Goal: Communication & Community: Answer question/provide support

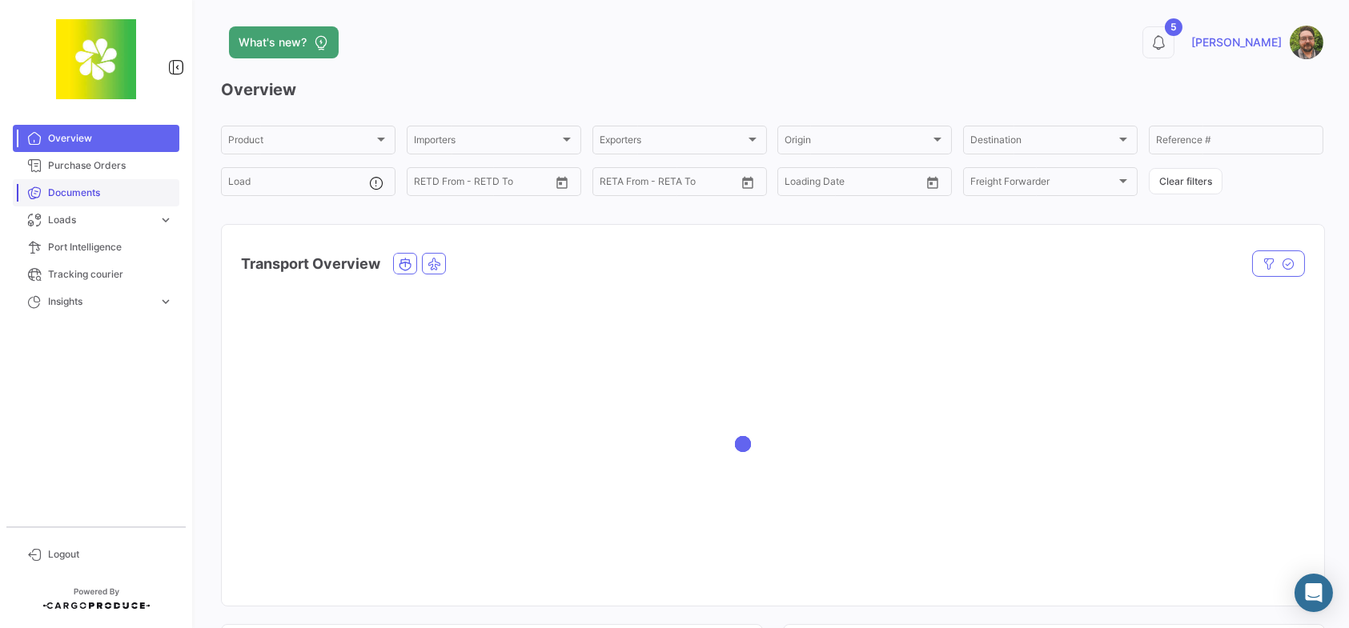
click at [132, 199] on span "Documents" at bounding box center [110, 193] width 125 height 14
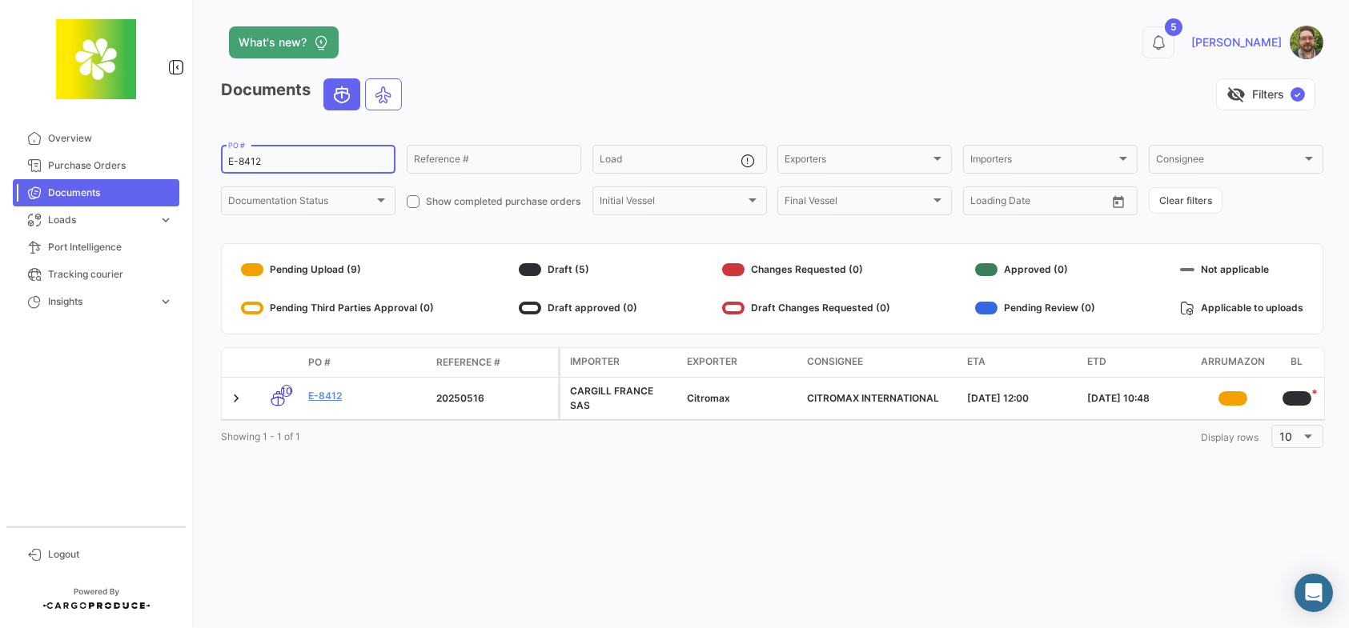
click at [313, 163] on input "E-8412" at bounding box center [308, 161] width 160 height 11
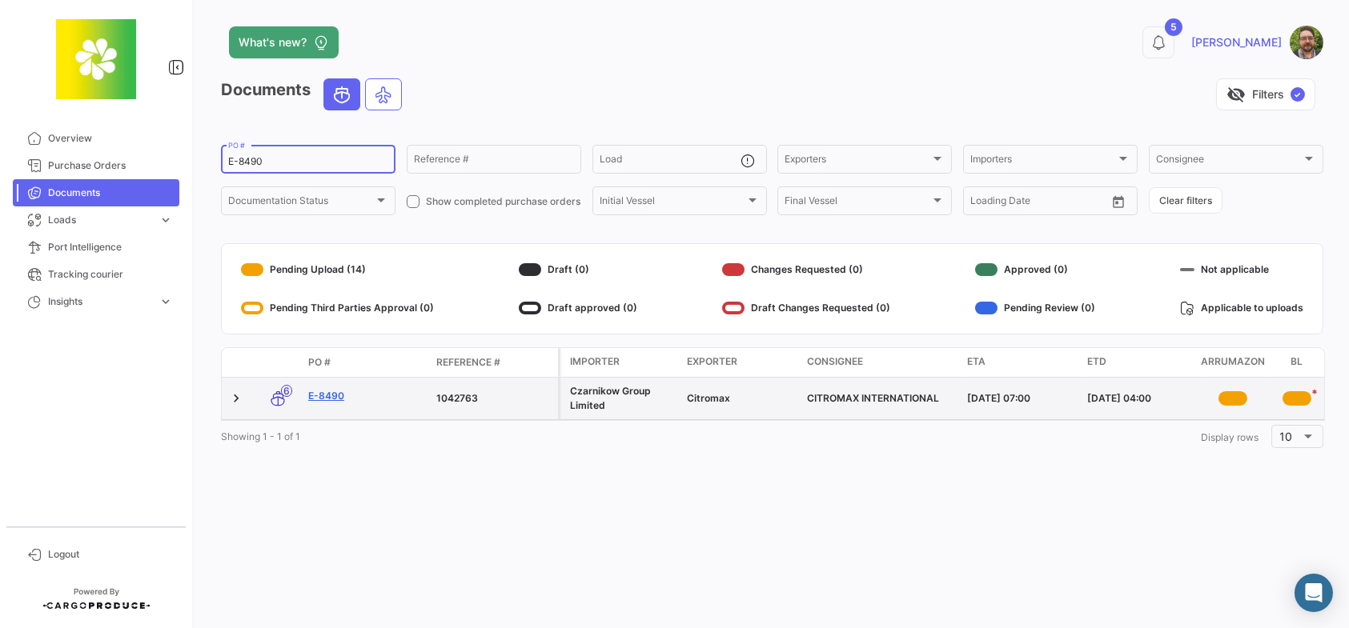
type input "E-8490"
click at [322, 395] on link "E-8490" at bounding box center [365, 396] width 115 height 14
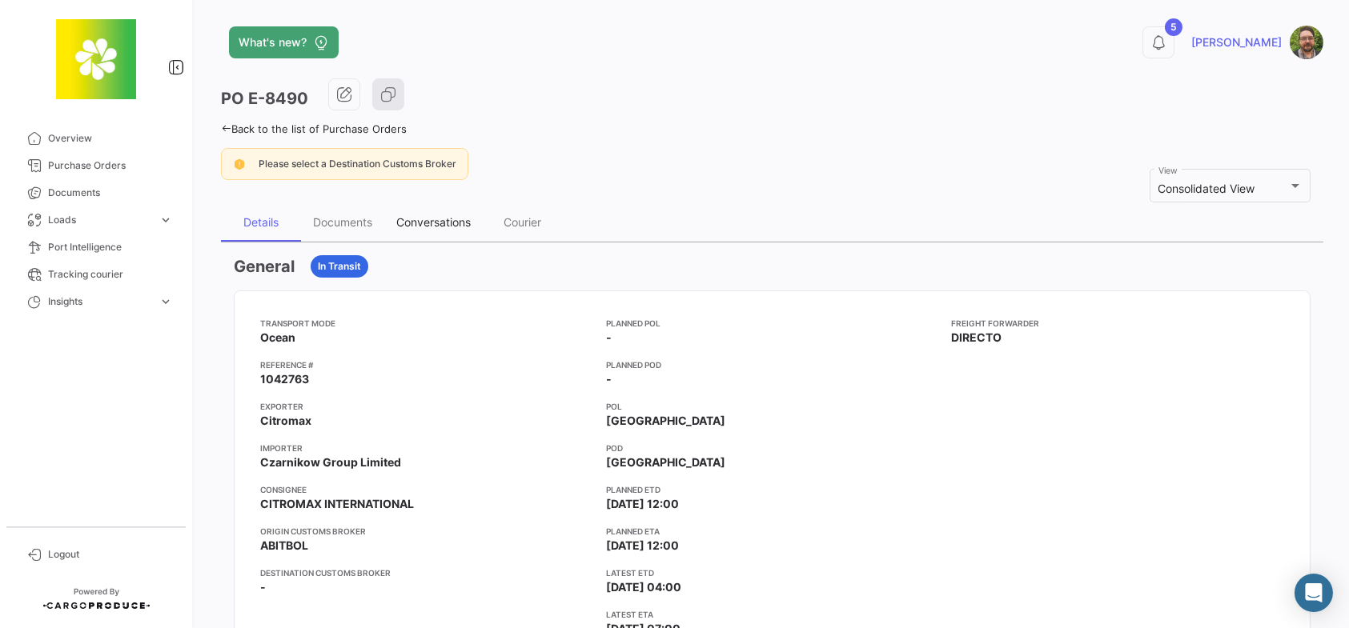
click at [437, 215] on div "Conversations" at bounding box center [433, 222] width 74 height 14
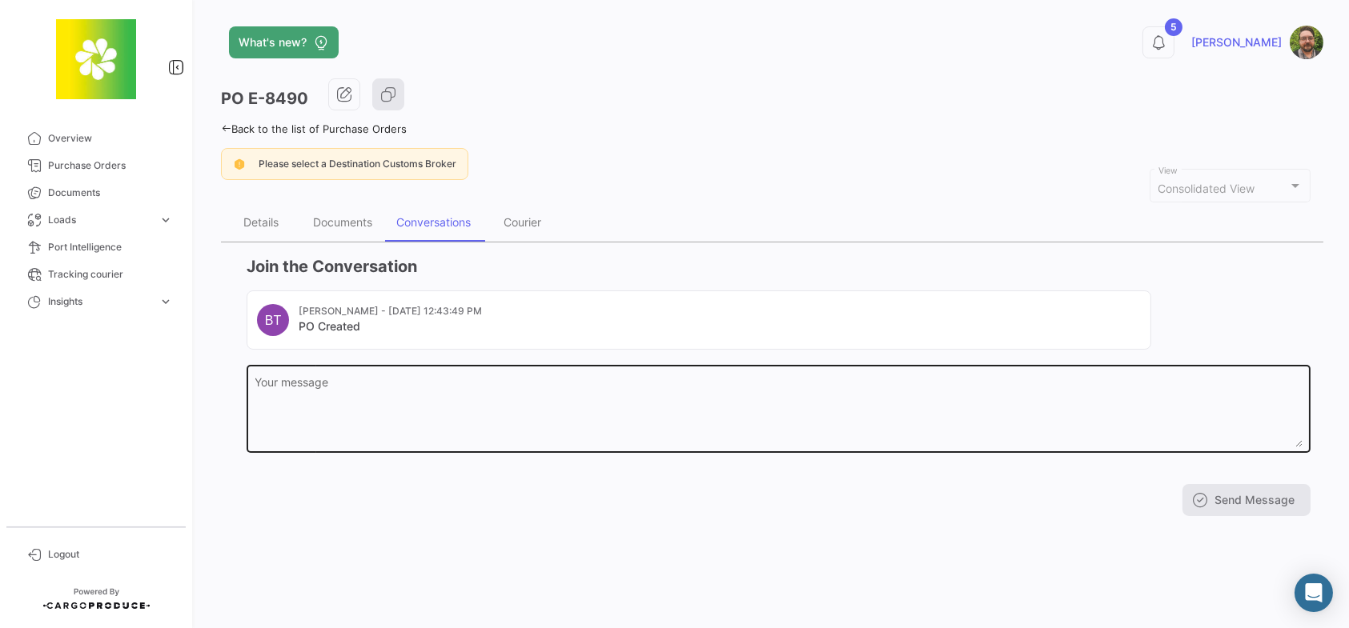
click at [437, 399] on textarea "Your message" at bounding box center [778, 412] width 1047 height 70
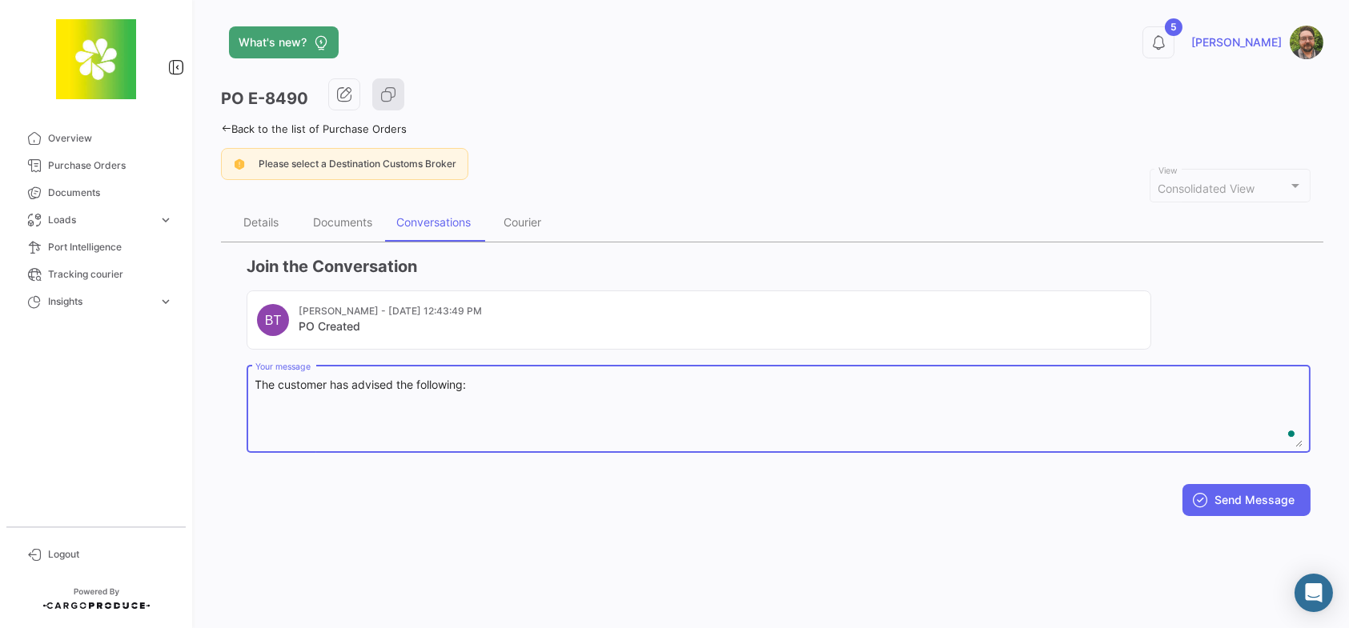
paste textarea "Many thanks for the draft BL. Please amend the quantity to read either ‘mt’ or’…"
click at [474, 381] on textarea "The customer has advised the following: Many thanks for the draft BL. Please am…" at bounding box center [778, 412] width 1047 height 70
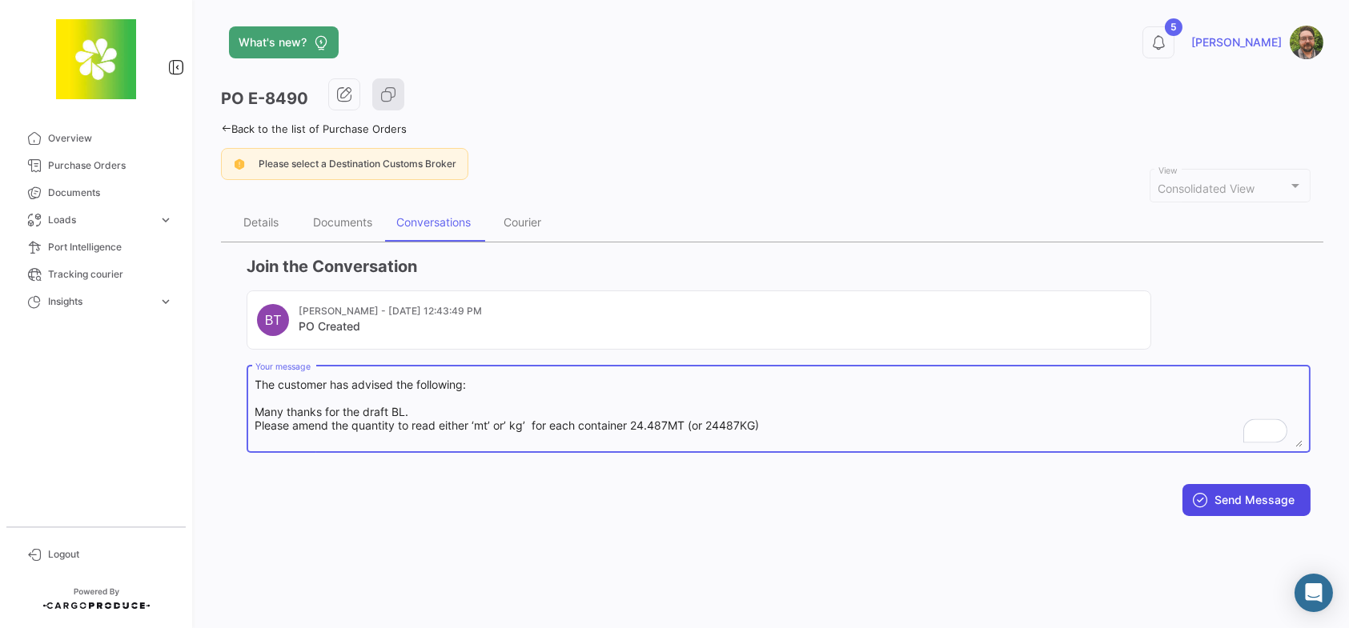
type textarea "The customer has advised the following: Many thanks for the draft BL. Please am…"
click at [1225, 498] on button "Send Message" at bounding box center [1246, 500] width 128 height 32
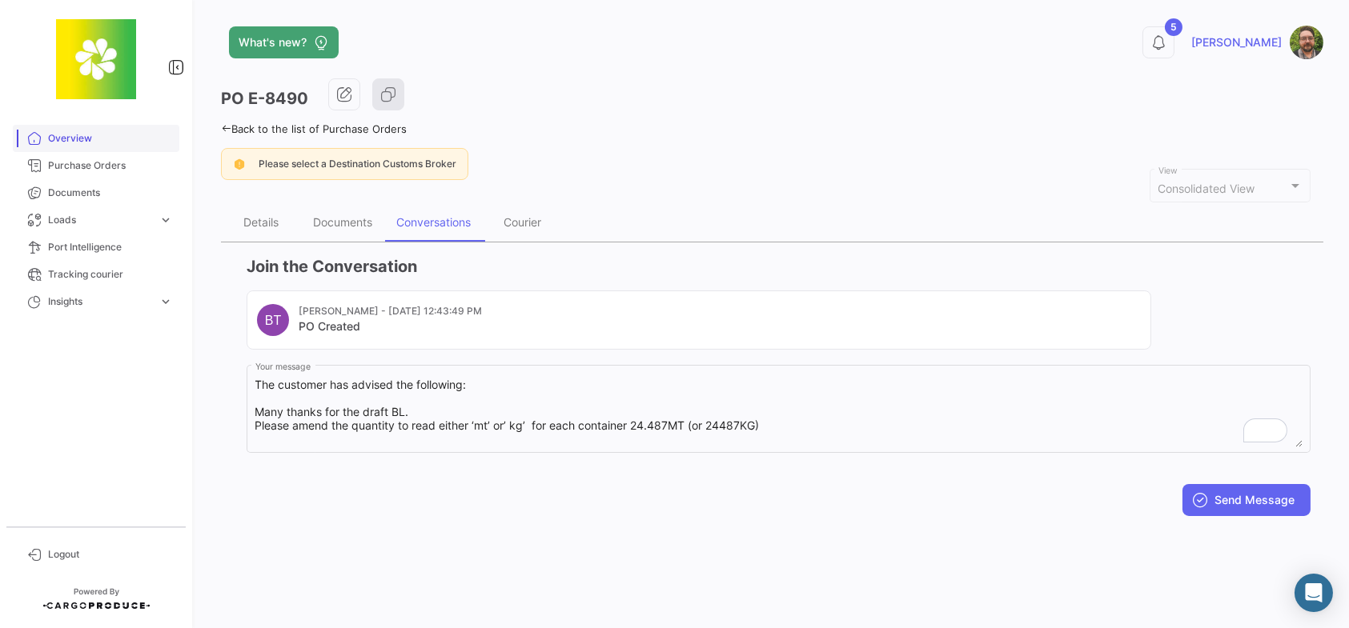
drag, startPoint x: 75, startPoint y: 137, endPoint x: 68, endPoint y: 141, distance: 8.2
click at [75, 137] on span "Overview" at bounding box center [110, 138] width 125 height 14
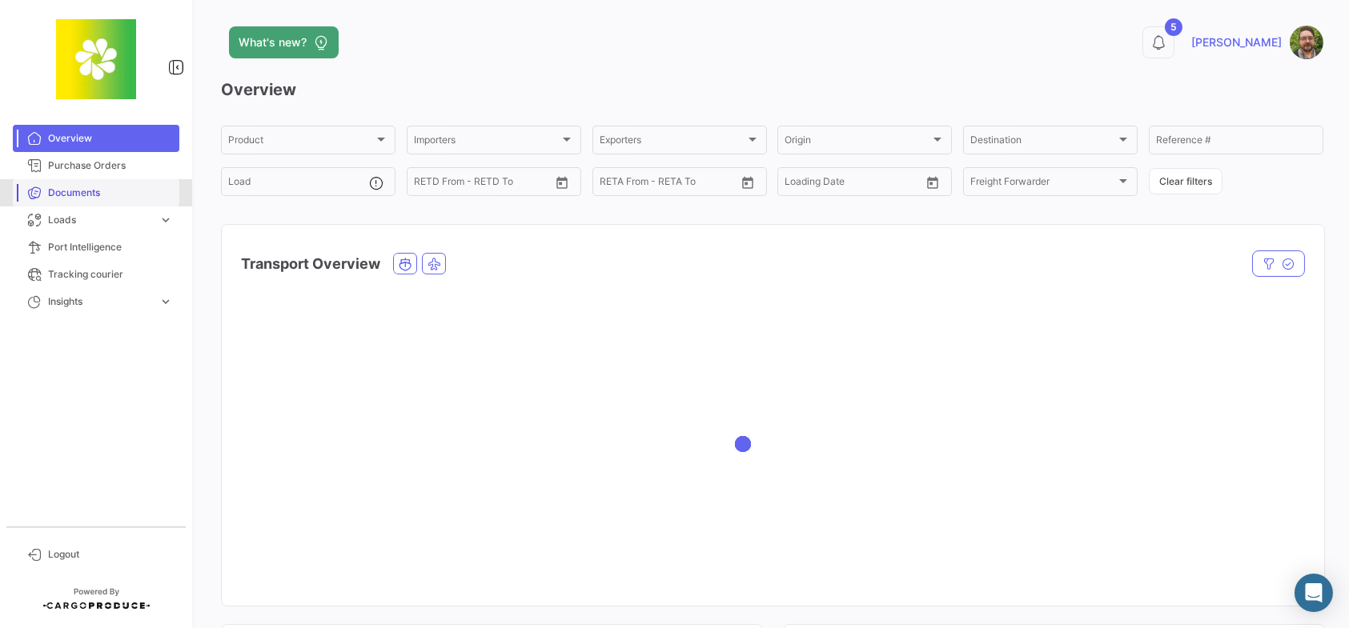
click at [89, 194] on span "Documents" at bounding box center [110, 193] width 125 height 14
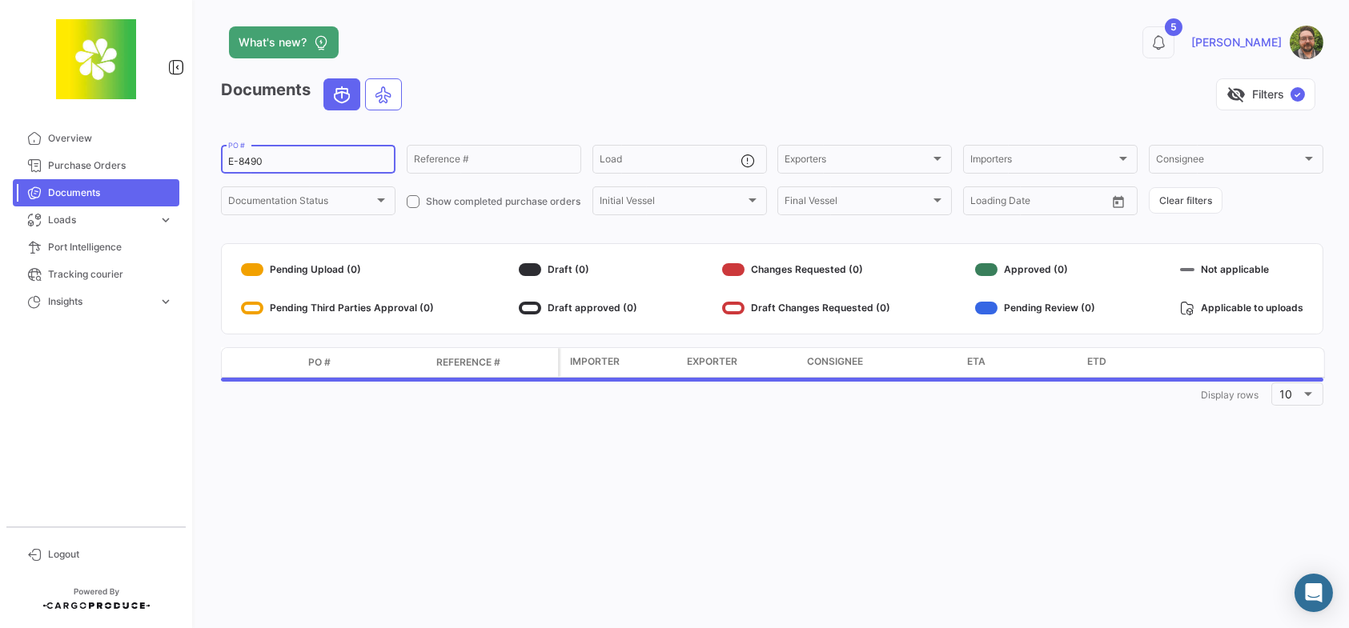
click at [307, 158] on input "E-8490" at bounding box center [308, 161] width 160 height 11
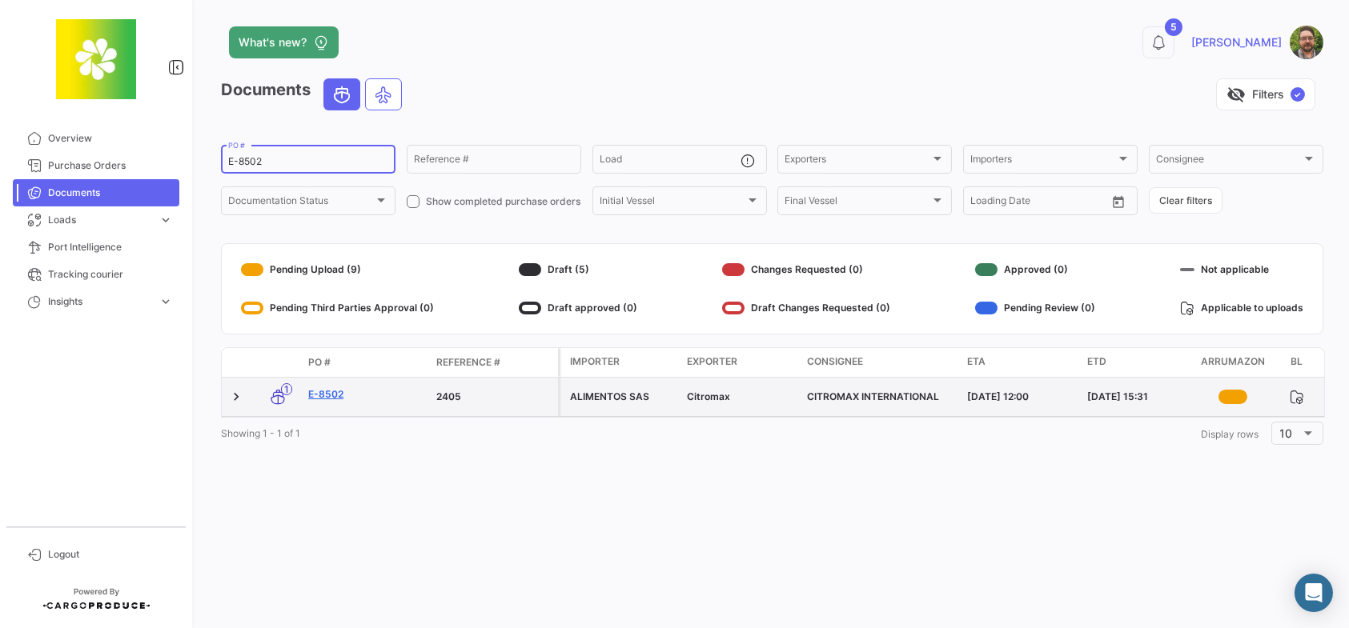
type input "E-8502"
click at [330, 397] on link "E-8502" at bounding box center [365, 394] width 115 height 14
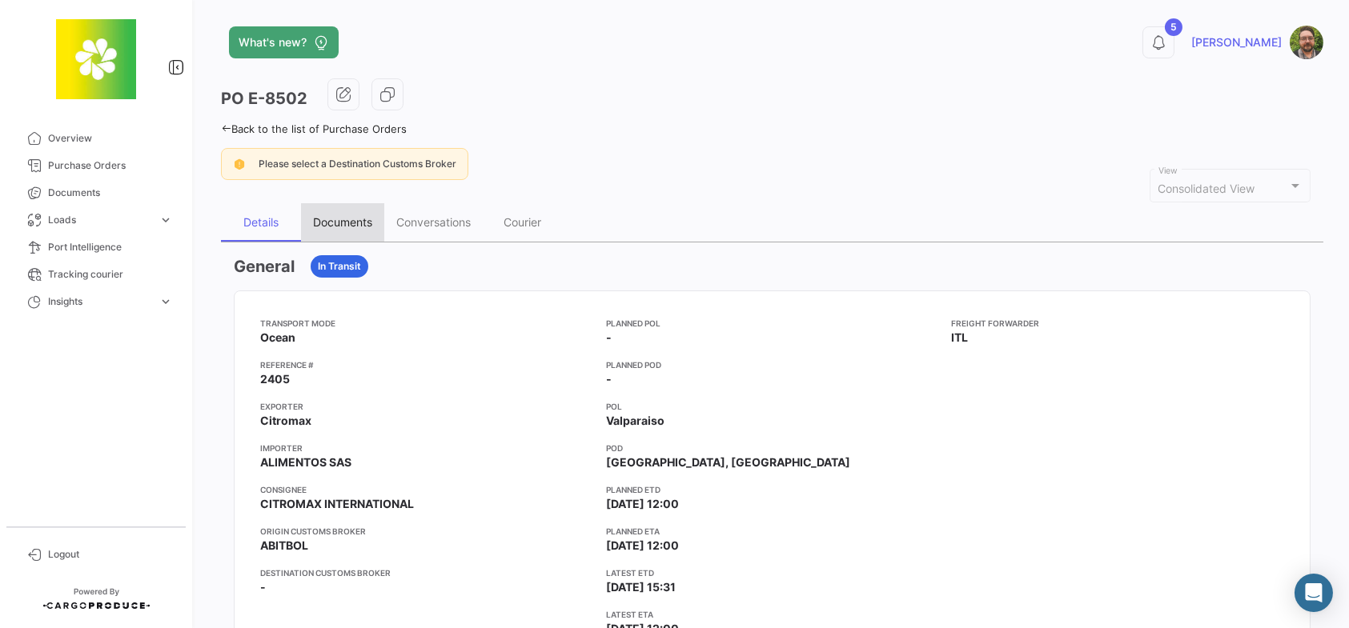
click at [351, 220] on div "Documents" at bounding box center [342, 222] width 59 height 14
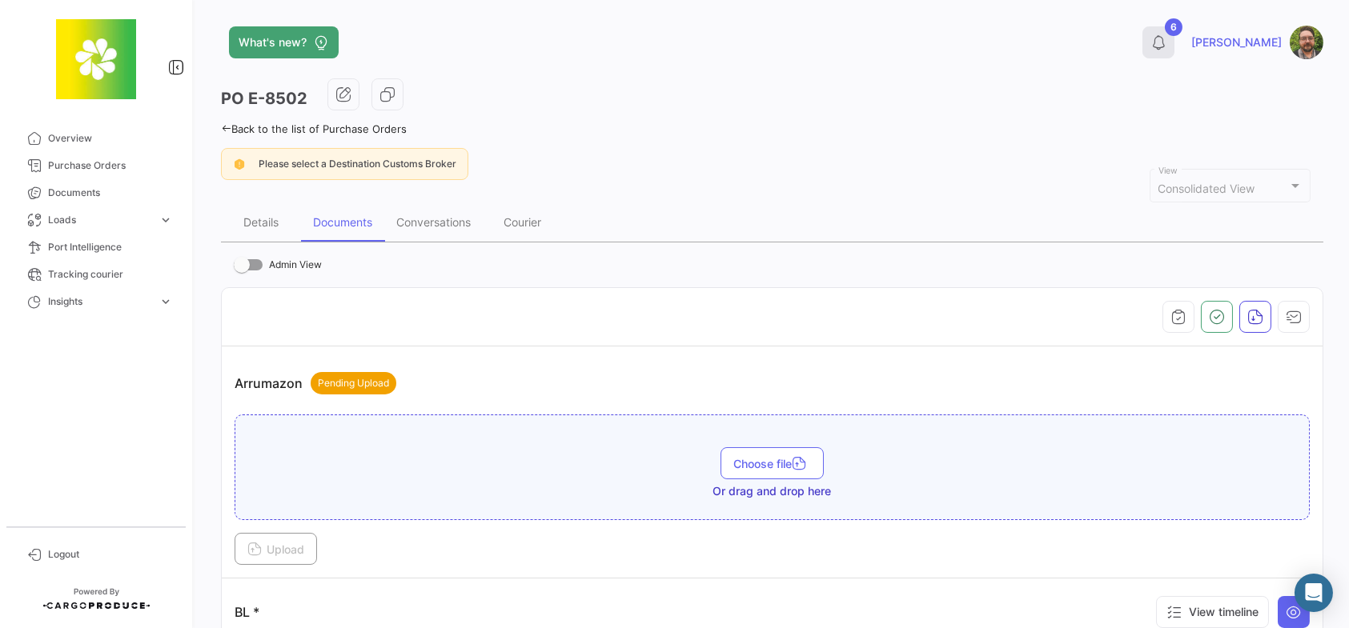
click at [1166, 46] on icon at bounding box center [1158, 42] width 16 height 16
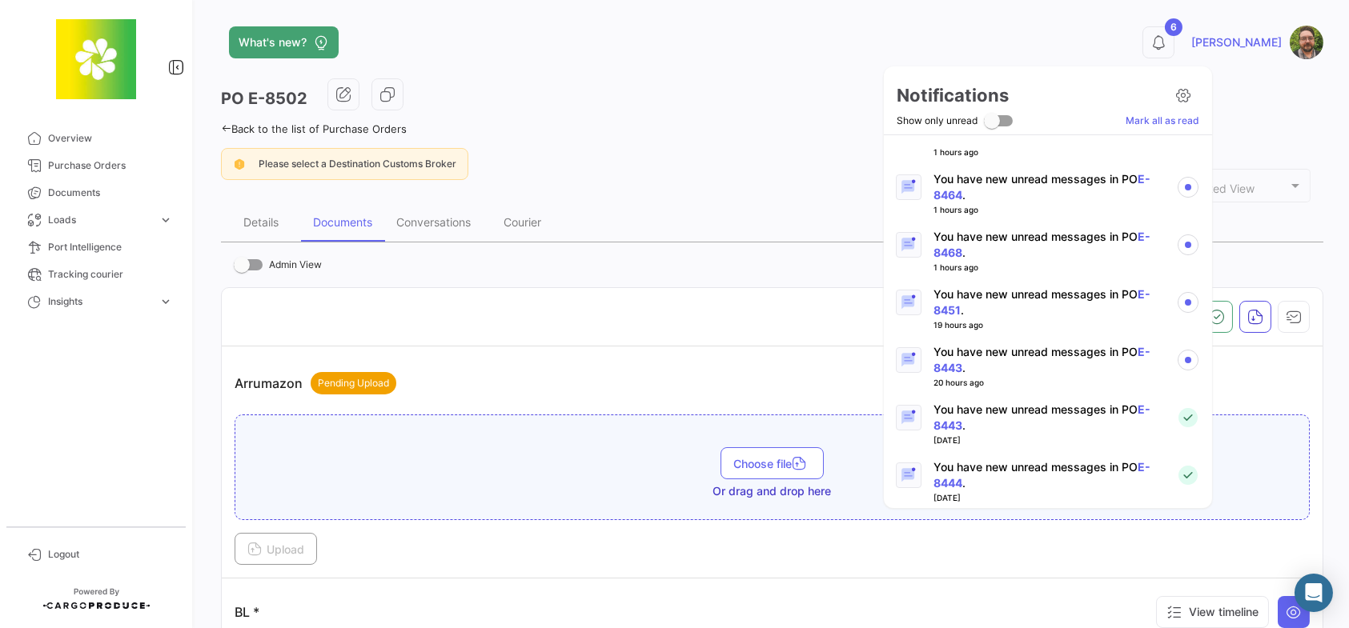
scroll to position [160, 0]
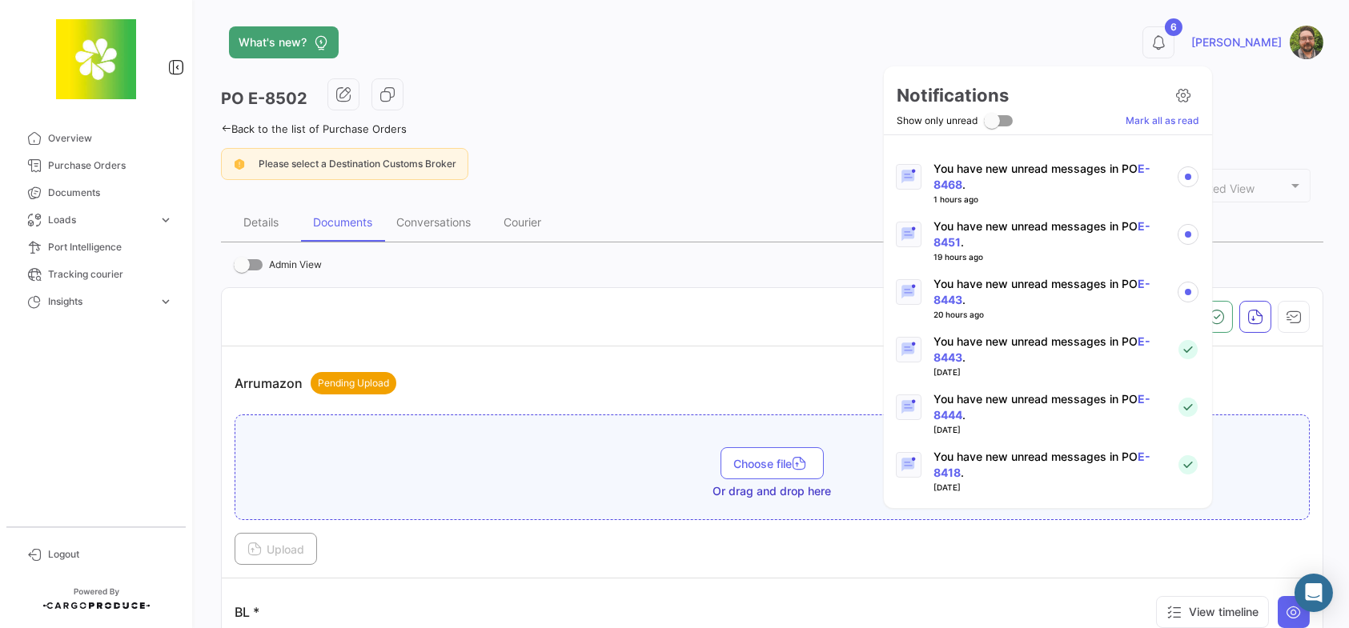
click at [1008, 286] on p "You have new unread messages in PO E-8443 ." at bounding box center [1048, 292] width 230 height 32
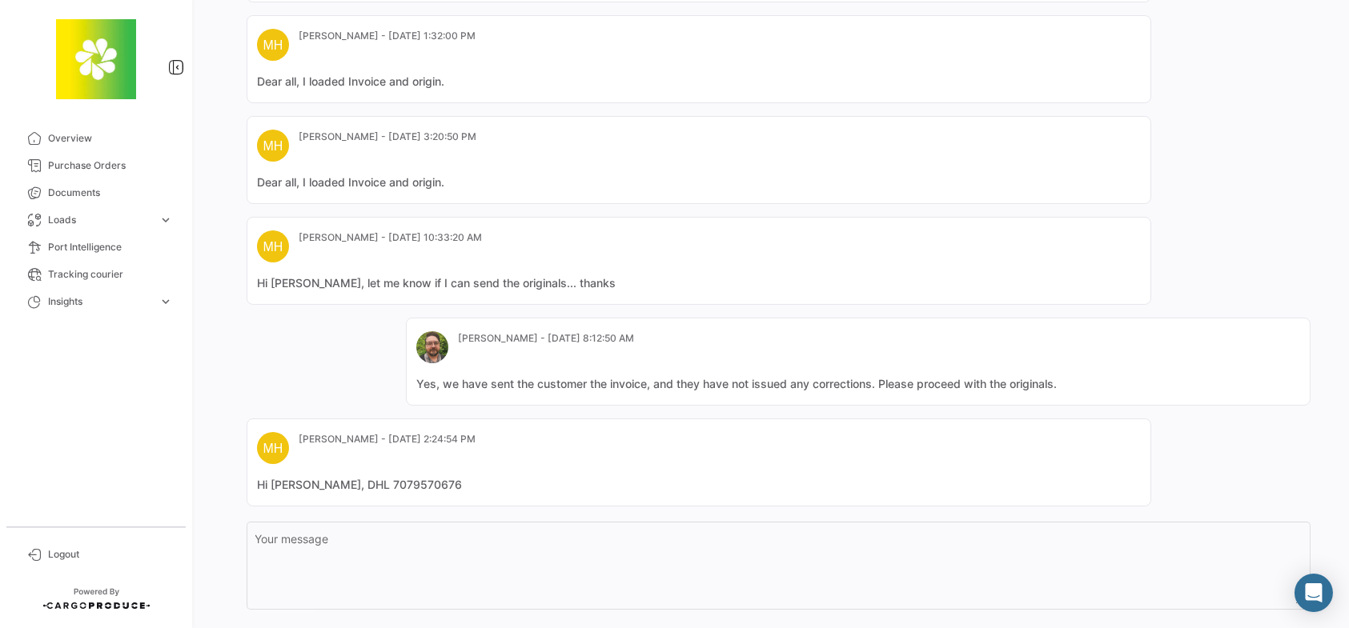
scroll to position [542, 0]
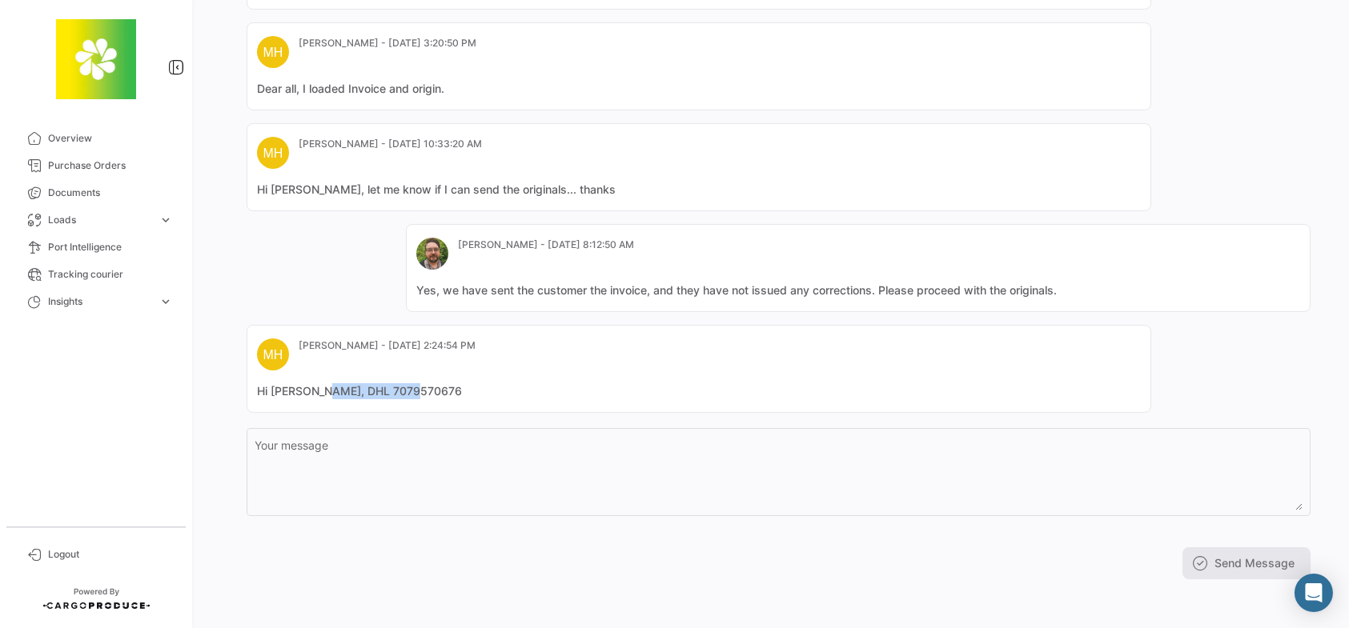
drag, startPoint x: 417, startPoint y: 386, endPoint x: 323, endPoint y: 383, distance: 94.5
click at [323, 383] on mat-card-content "Hi Stephen, DHL 7079570676" at bounding box center [699, 391] width 884 height 16
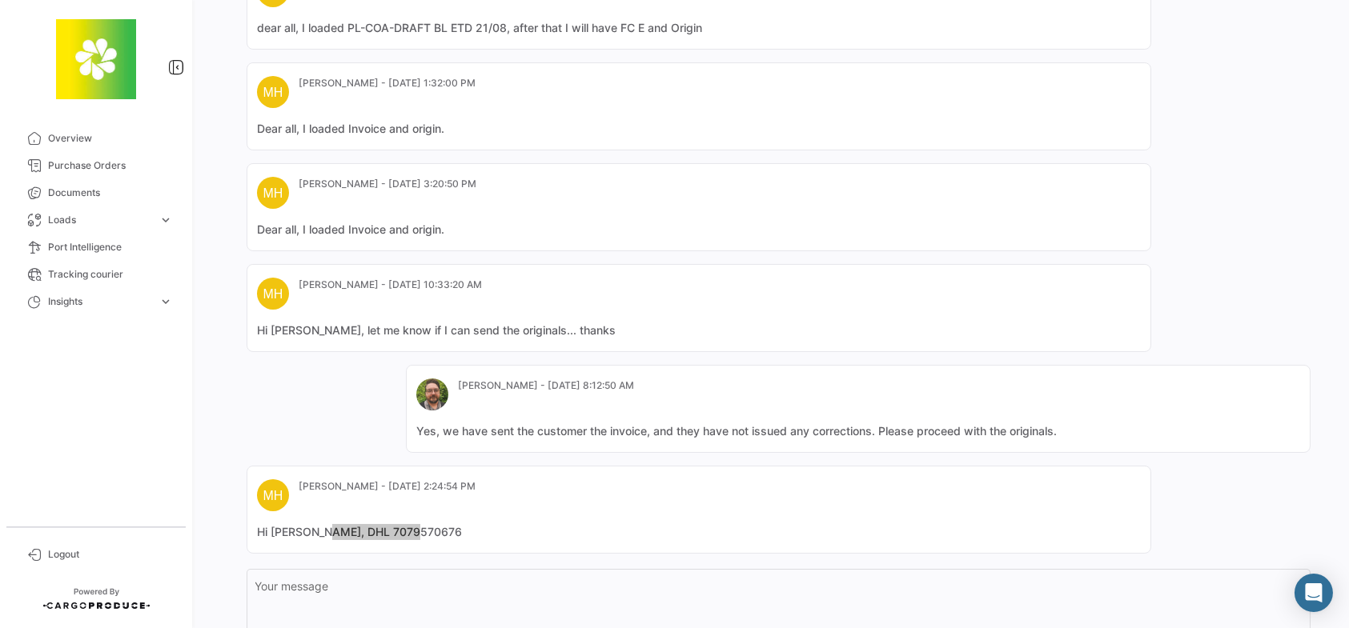
scroll to position [480, 0]
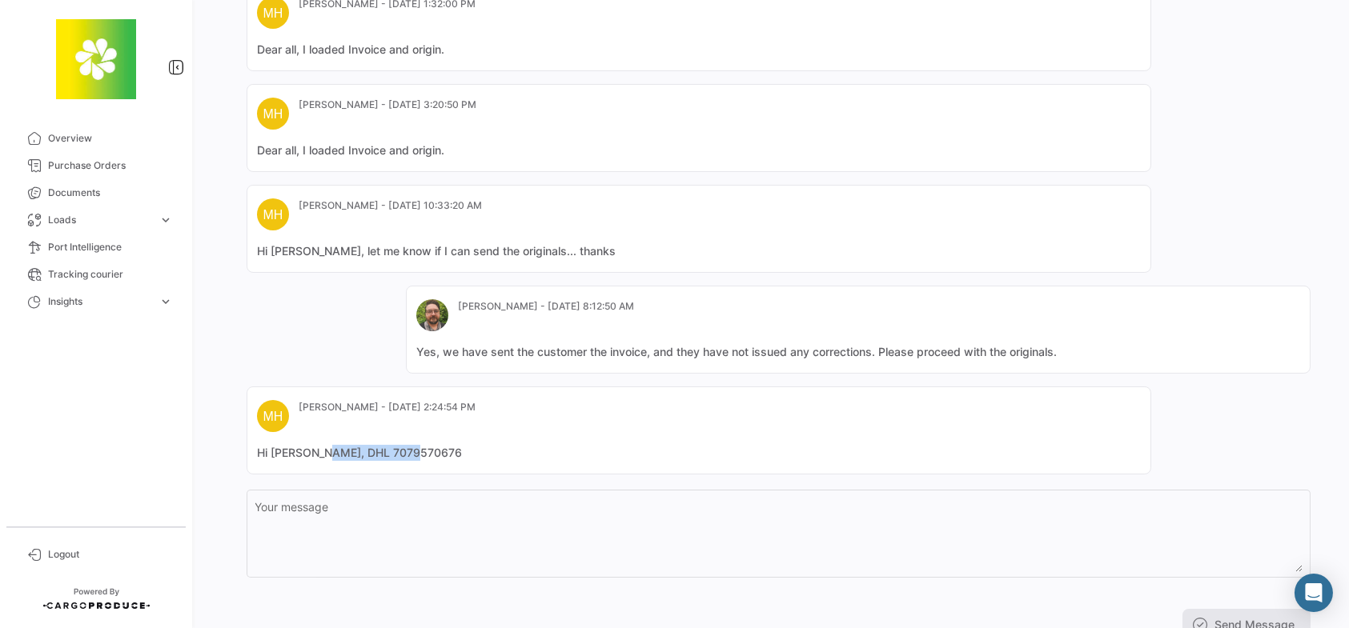
drag, startPoint x: 451, startPoint y: 435, endPoint x: 390, endPoint y: 454, distance: 63.8
click at [449, 435] on mat-card "MH Mario Huespe - Sep 15, 2025, 2:24:54 PM Hi Stephen, DHL 7079570676" at bounding box center [699, 431] width 904 height 88
copy mat-card-content "DHL 7079570676"
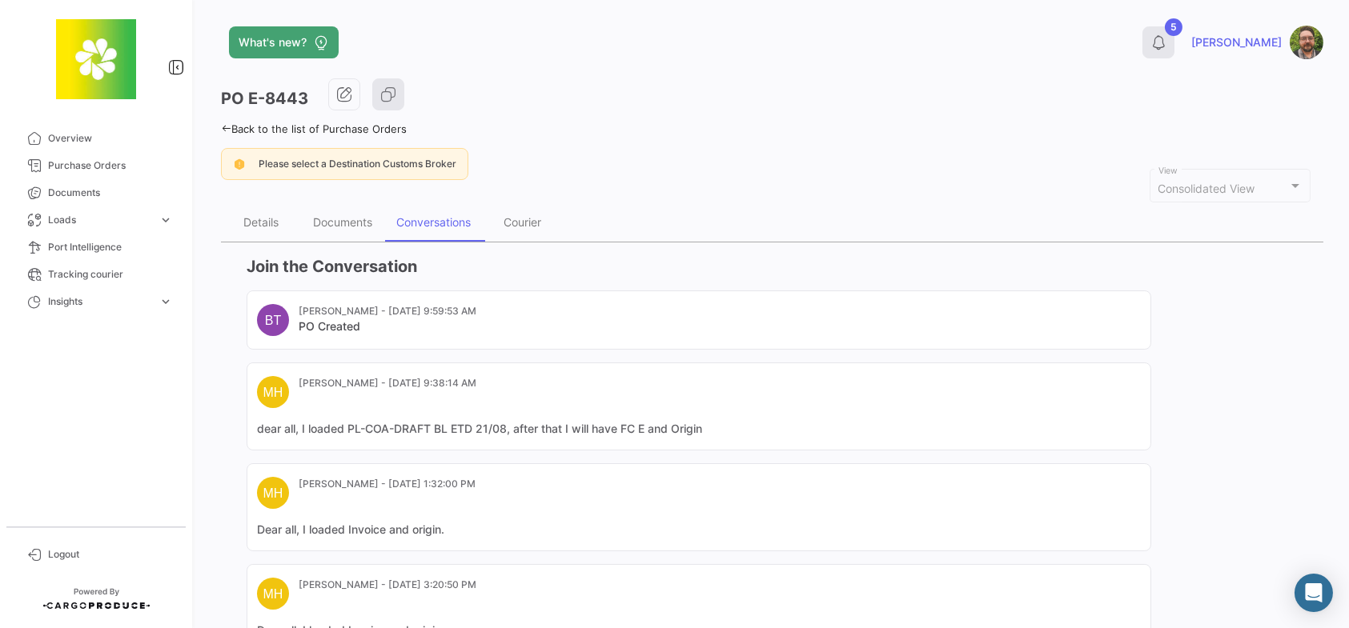
click at [1166, 38] on icon at bounding box center [1158, 42] width 16 height 16
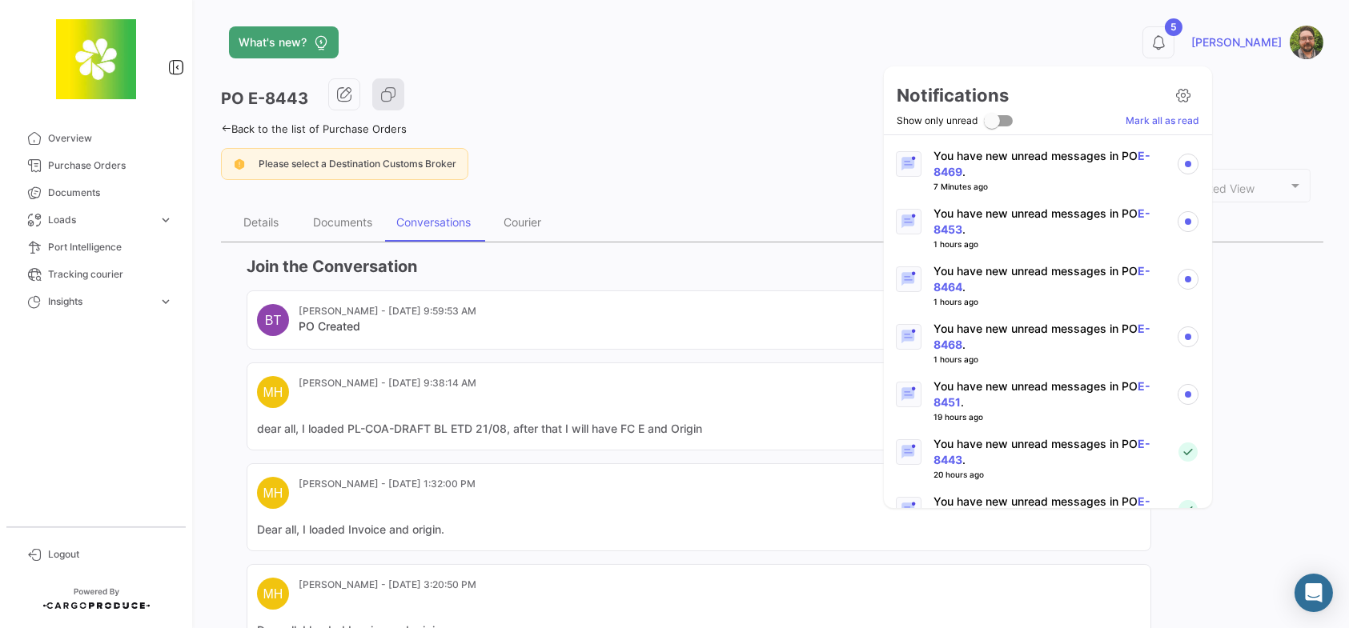
click at [1000, 389] on p "You have new unread messages in PO E-8451 ." at bounding box center [1048, 395] width 230 height 32
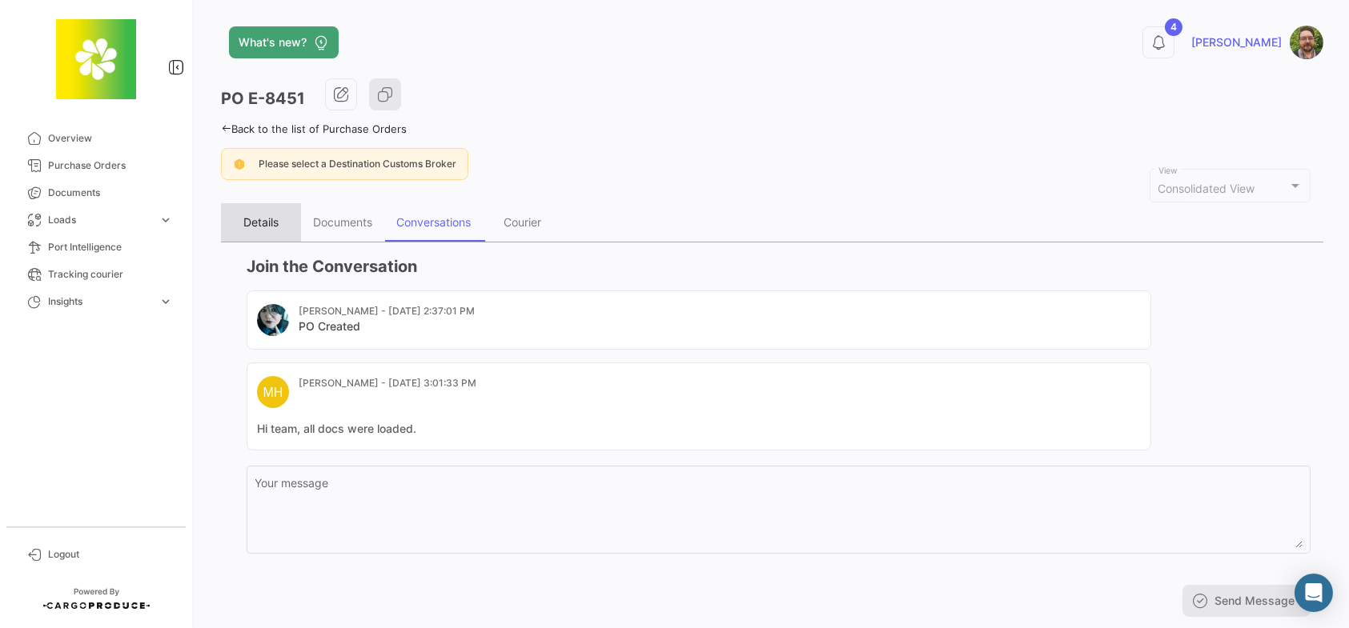
click at [275, 216] on div "Details" at bounding box center [260, 222] width 35 height 14
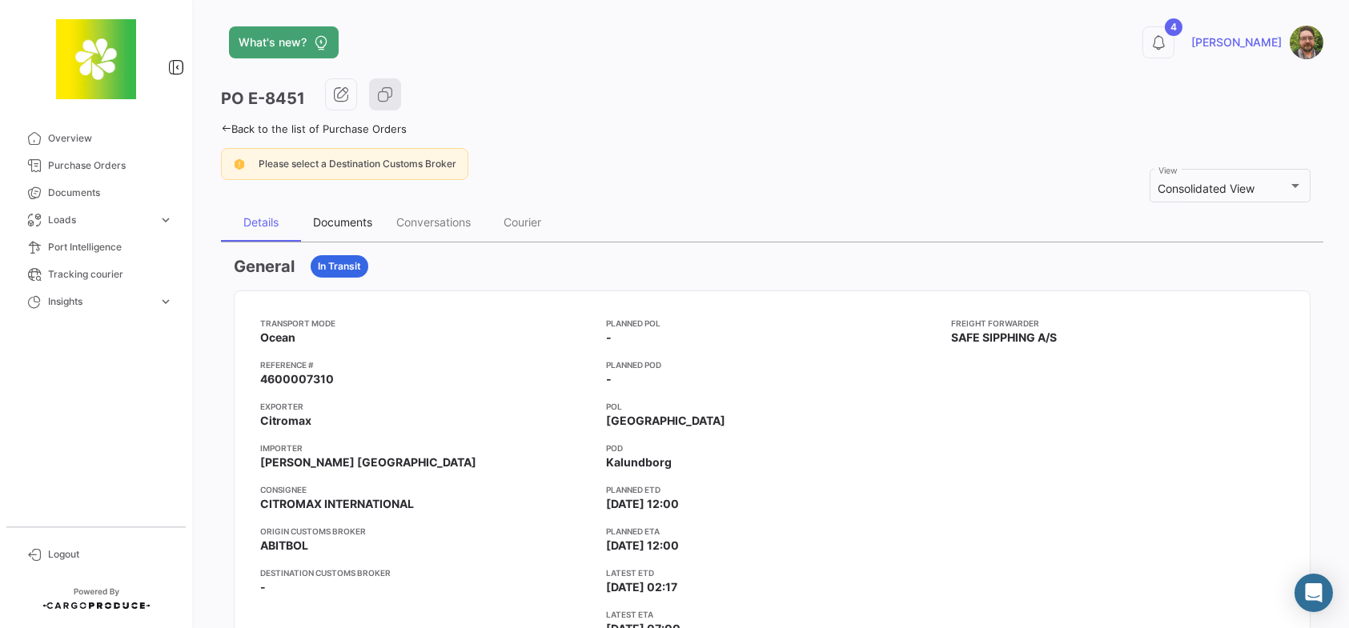
click at [347, 222] on div "Documents" at bounding box center [342, 222] width 59 height 14
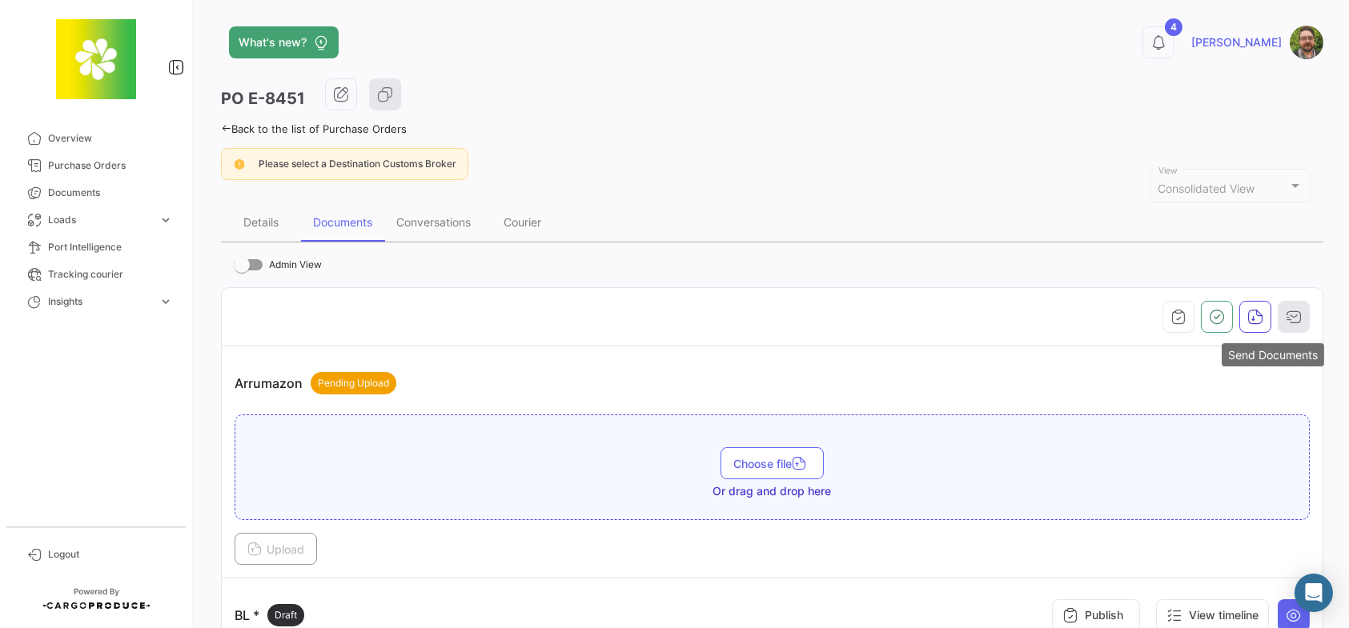
click at [1291, 315] on icon "button" at bounding box center [1293, 317] width 16 height 16
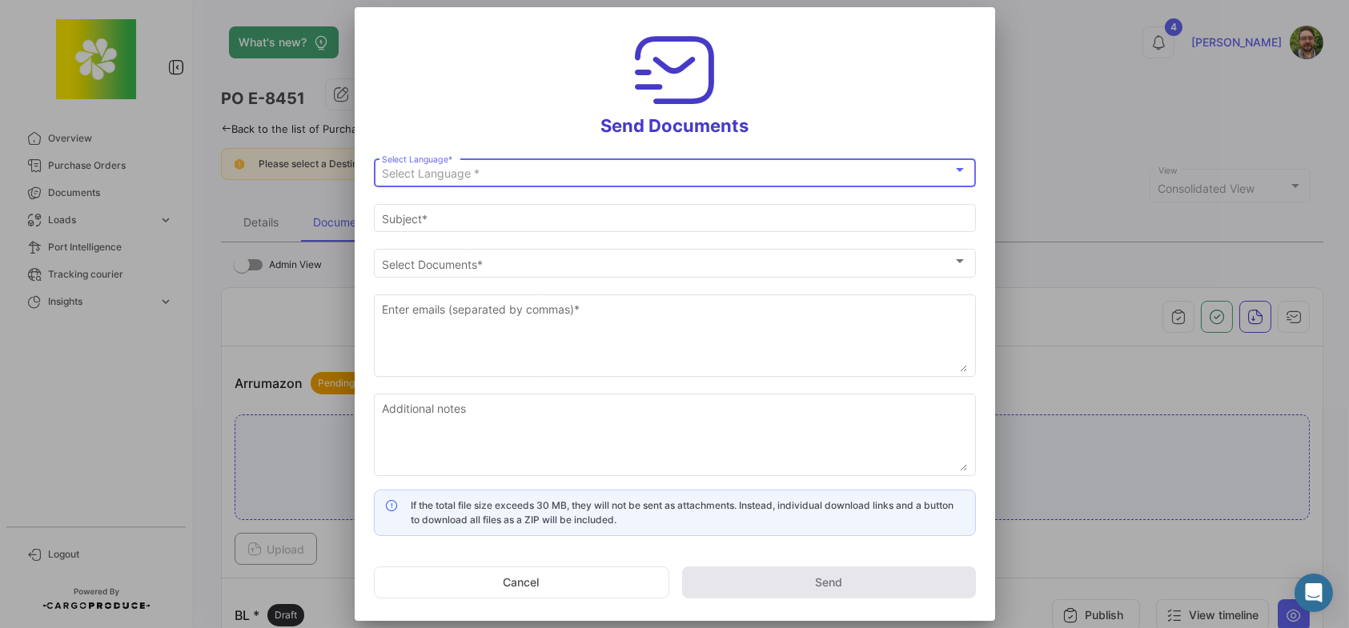
click at [575, 171] on div "Select Language *" at bounding box center [667, 174] width 571 height 14
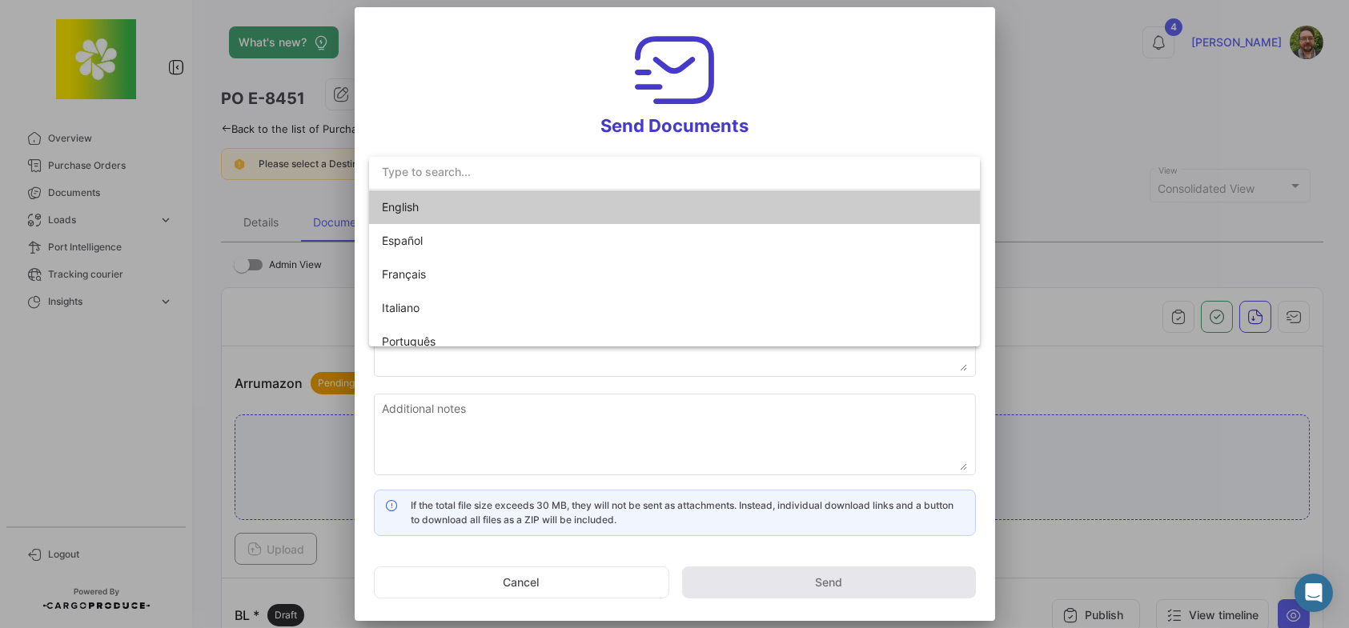
click at [572, 205] on span "English" at bounding box center [494, 207] width 224 height 34
type input "[PERSON_NAME] has shared the documents of PO # E-8451 with you"
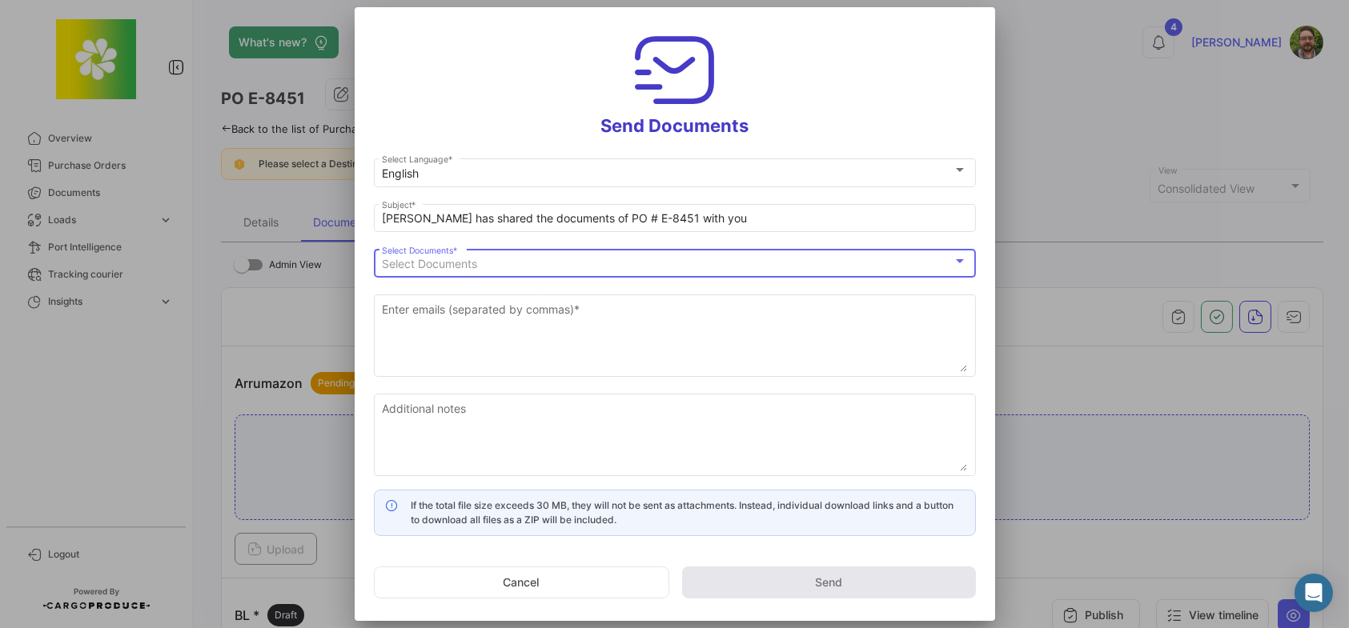
click at [520, 262] on div "Select Documents" at bounding box center [667, 265] width 571 height 14
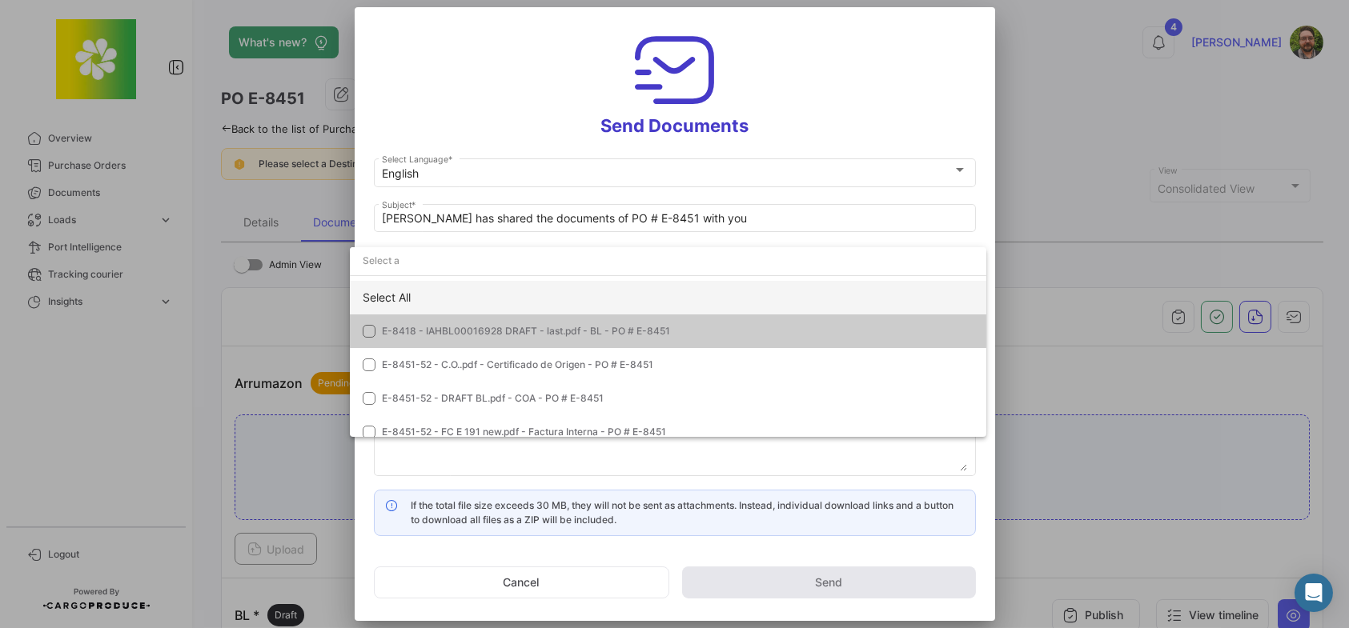
click at [445, 294] on div "Select All" at bounding box center [668, 298] width 636 height 34
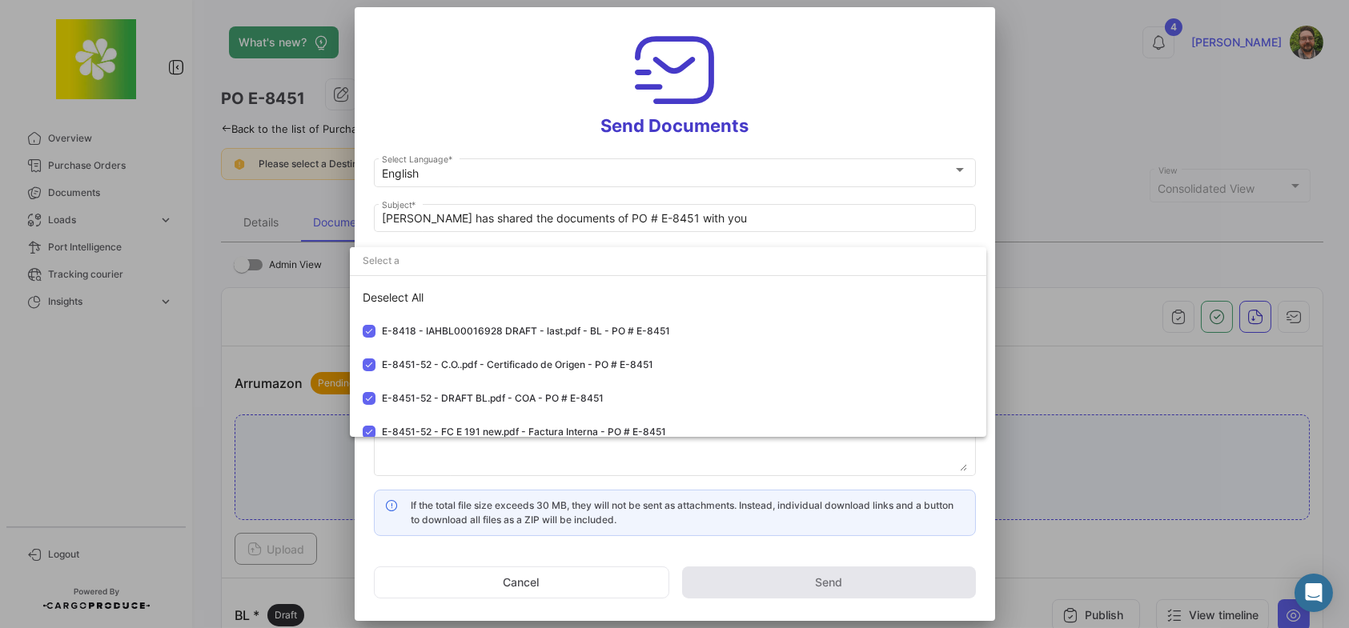
click at [468, 104] on div at bounding box center [674, 314] width 1349 height 628
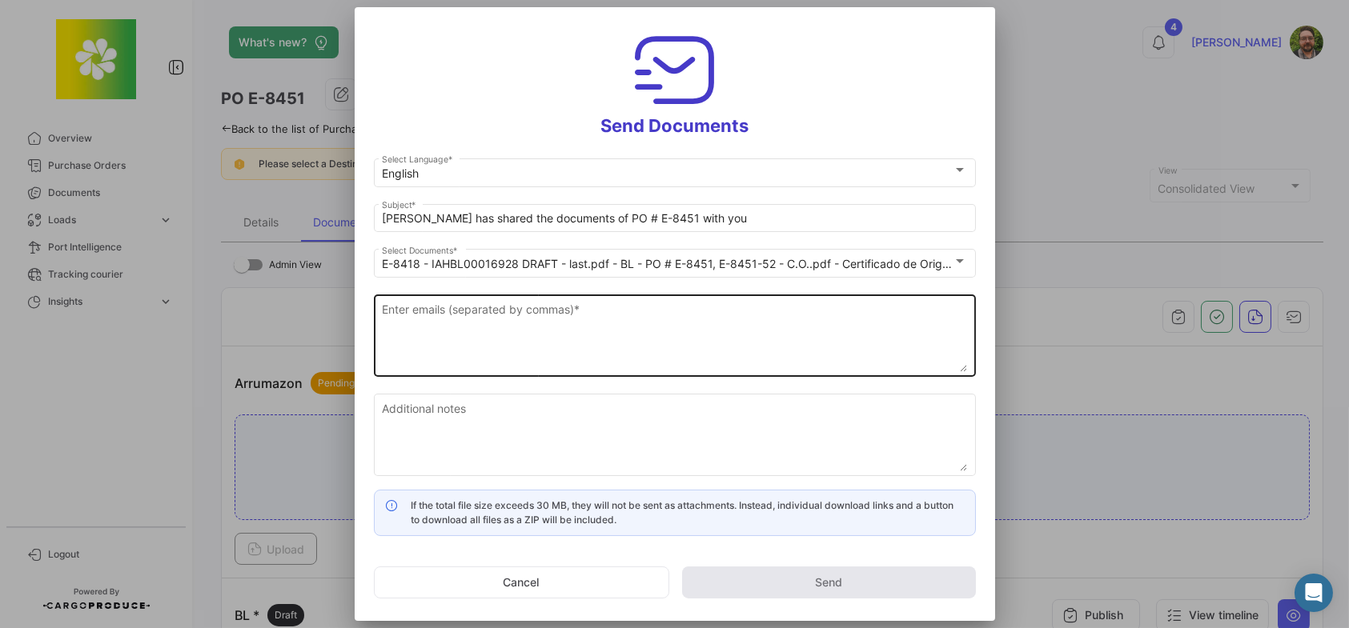
click at [544, 326] on textarea "Enter emails (separated by commas) *" at bounding box center [674, 337] width 585 height 70
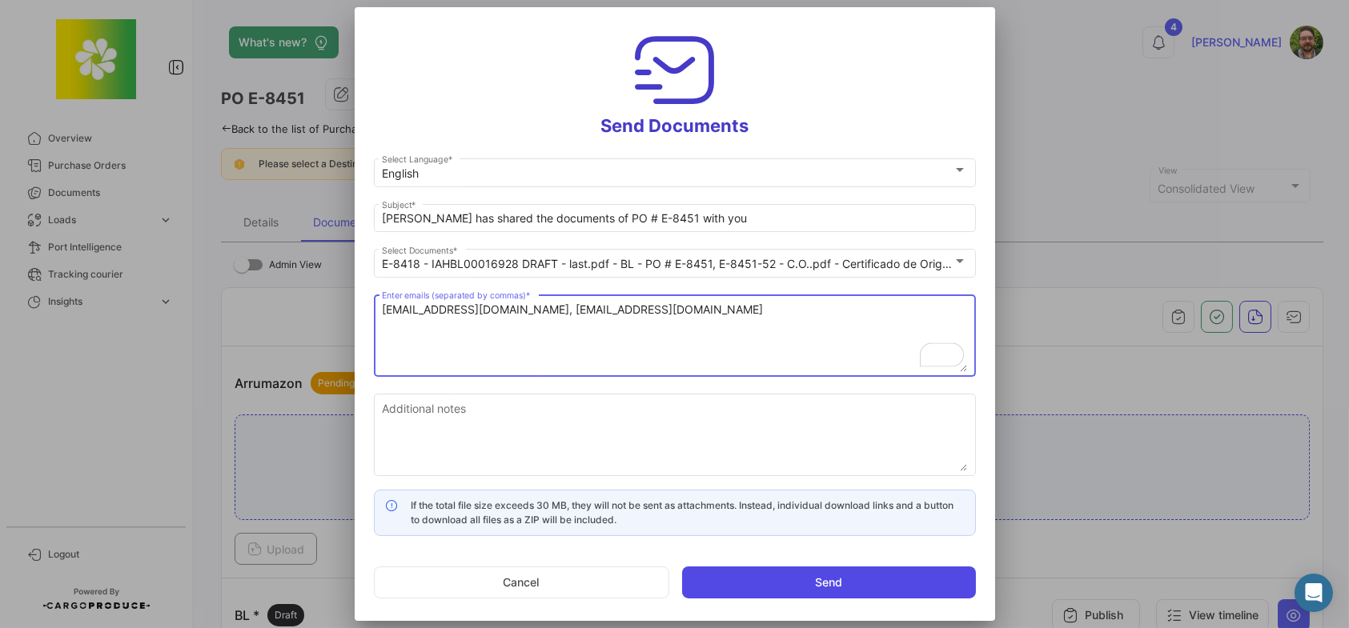
type textarea "[EMAIL_ADDRESS][DOMAIN_NAME], [EMAIL_ADDRESS][DOMAIN_NAME]"
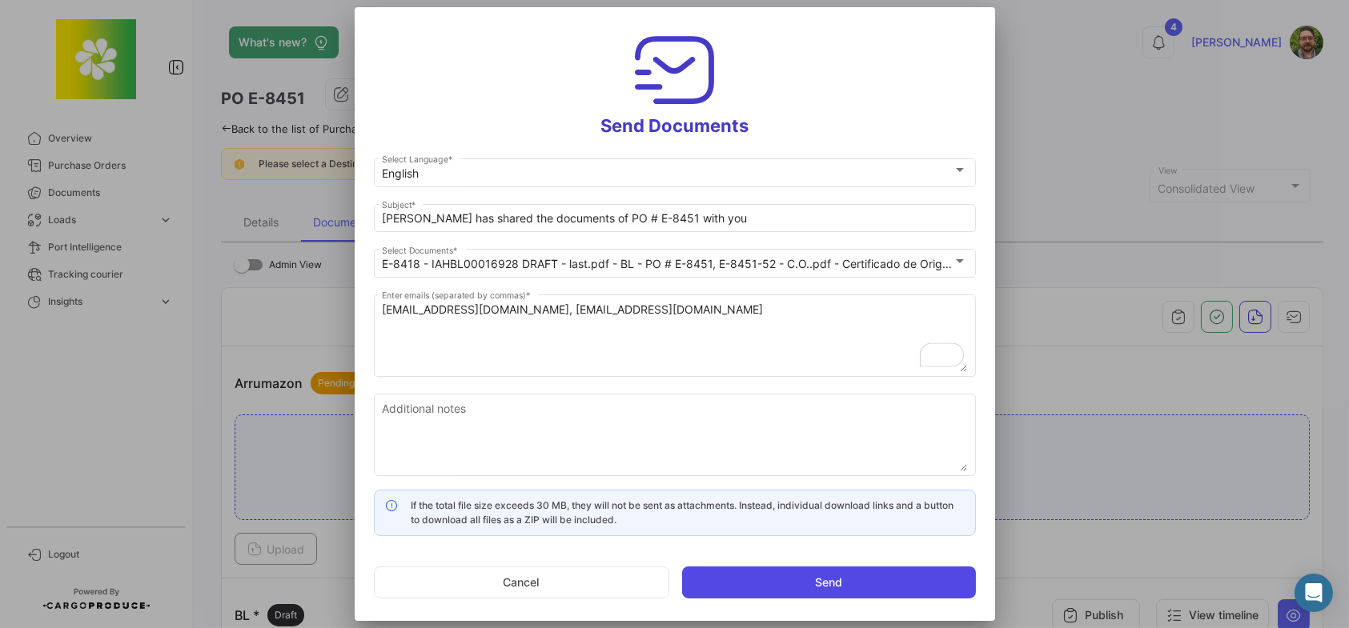
click at [840, 582] on button "Send" at bounding box center [829, 583] width 294 height 32
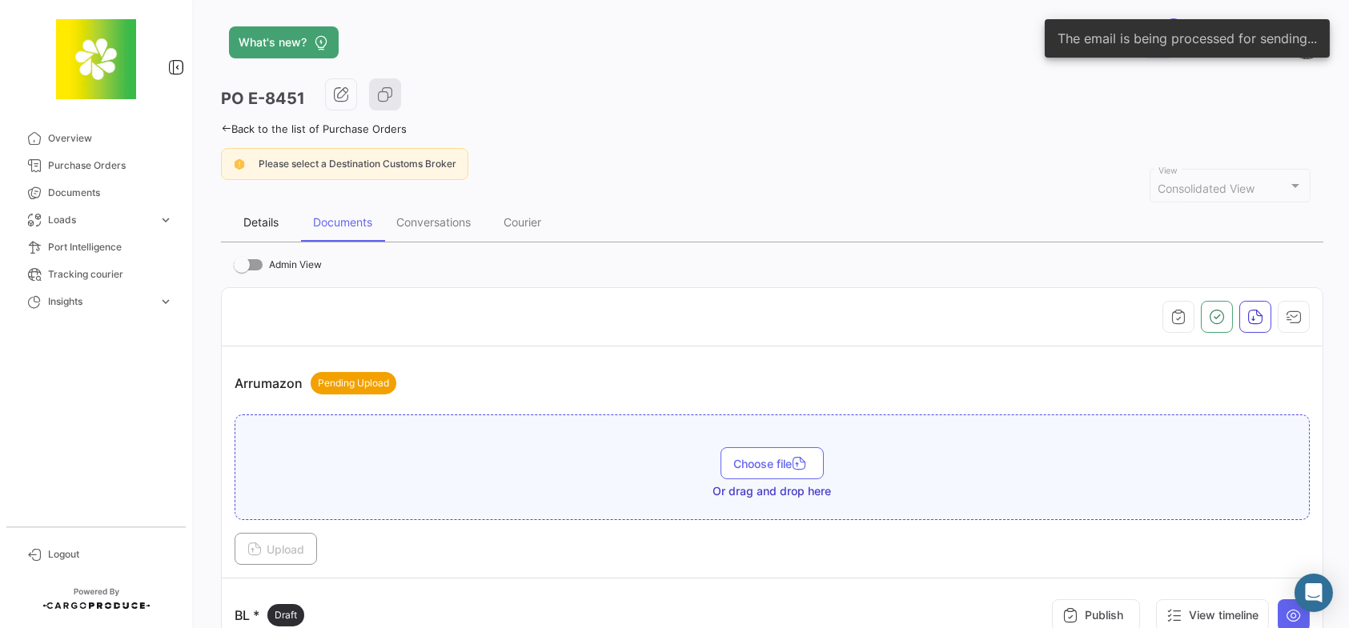
click at [261, 223] on div "Details" at bounding box center [260, 222] width 35 height 14
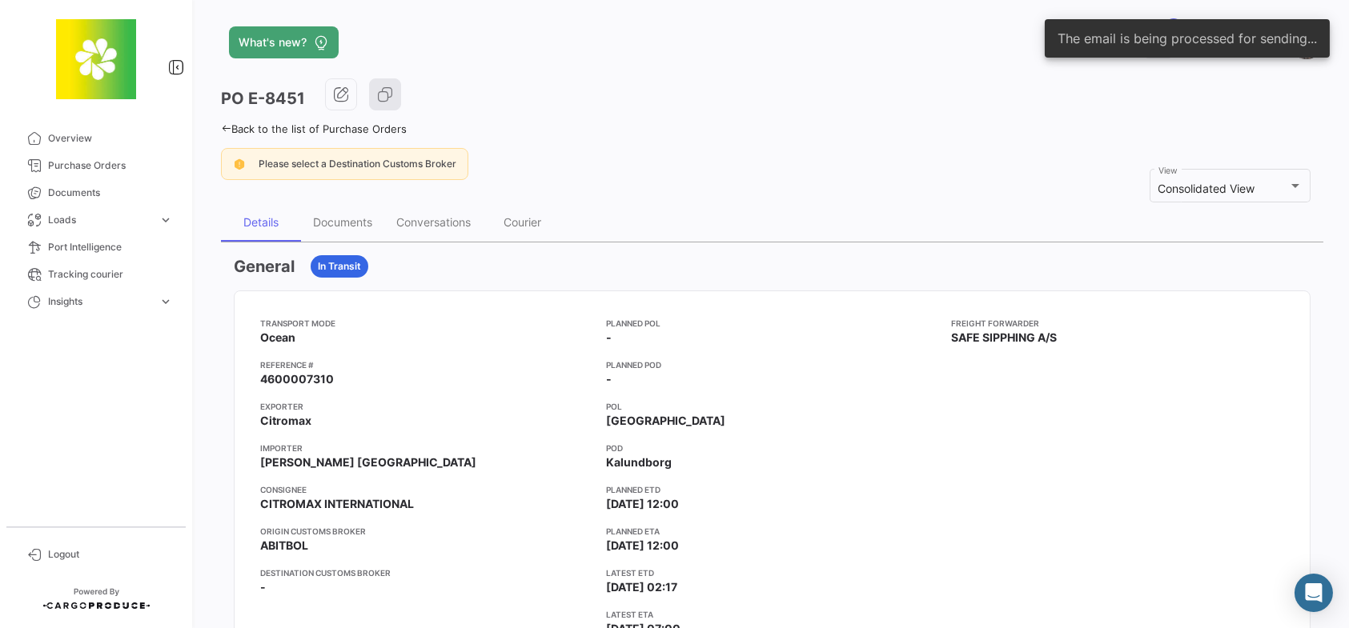
drag, startPoint x: 337, startPoint y: 376, endPoint x: 256, endPoint y: 374, distance: 80.9
click at [256, 374] on mat-card-content "Transport mode Ocean Reference # 4600007310 Exporter Citromax Importer CP Kelco…" at bounding box center [772, 483] width 1075 height 384
copy span "4600007310"
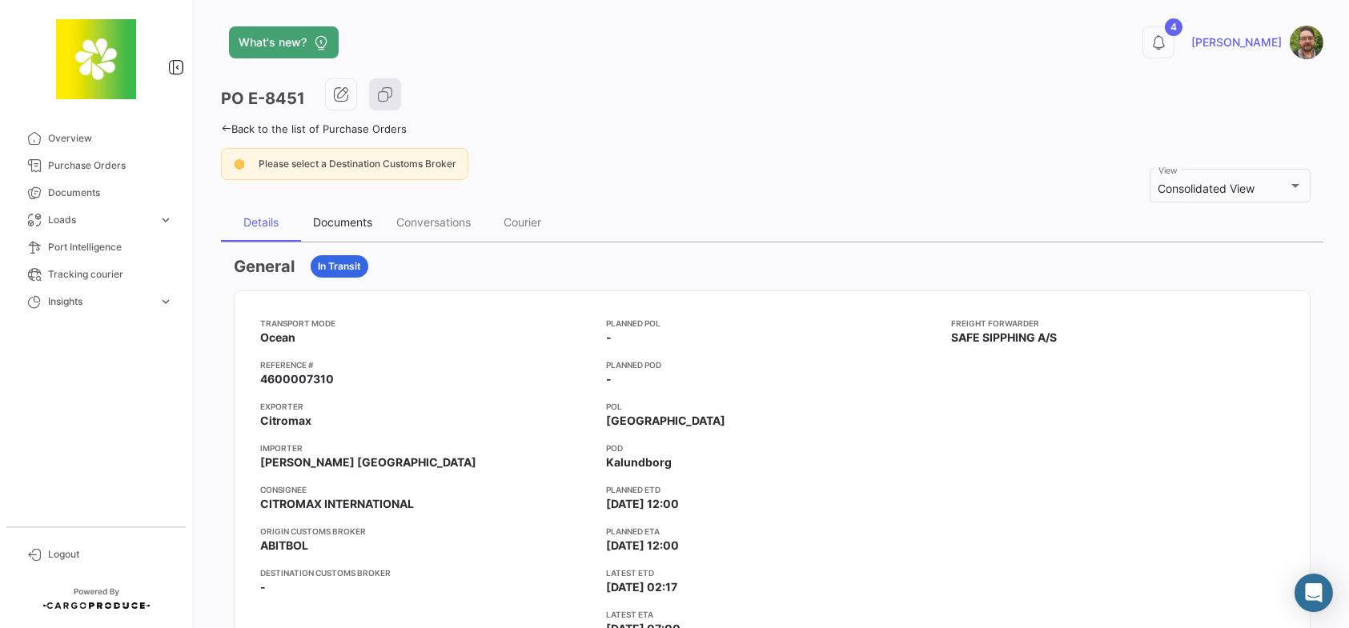
drag, startPoint x: 361, startPoint y: 229, endPoint x: 396, endPoint y: 229, distance: 35.2
click at [361, 229] on div "Documents" at bounding box center [342, 222] width 83 height 38
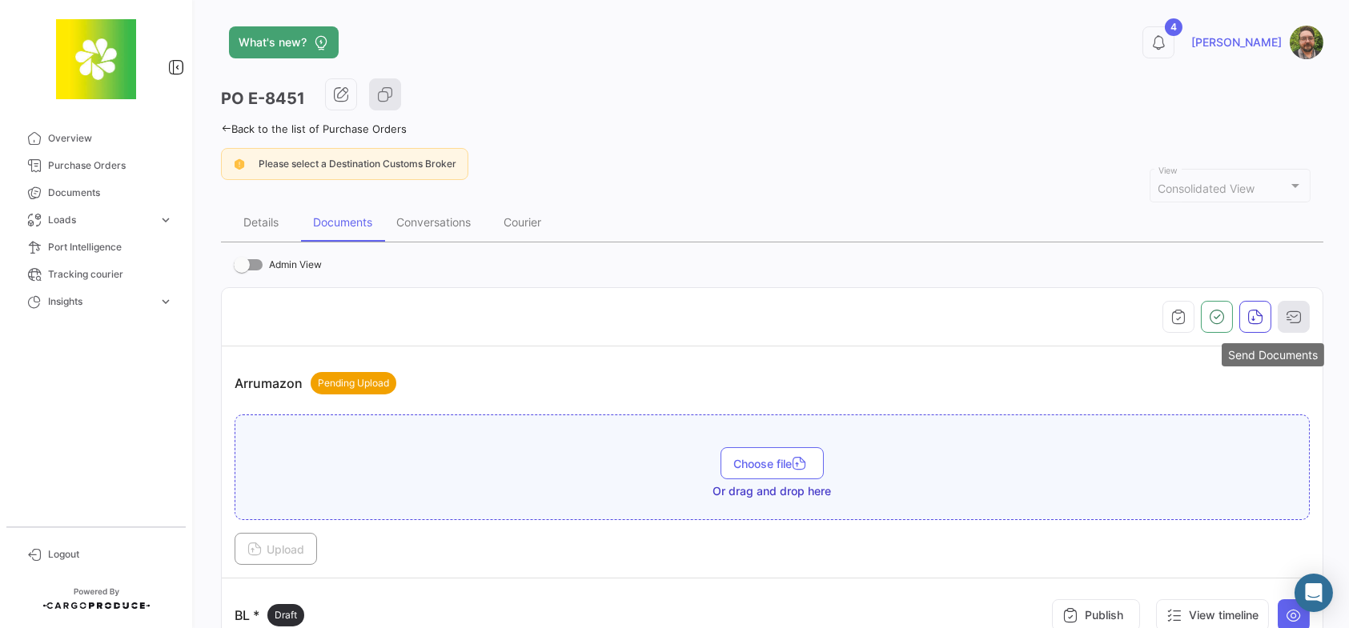
click at [1285, 320] on icon "button" at bounding box center [1293, 317] width 16 height 16
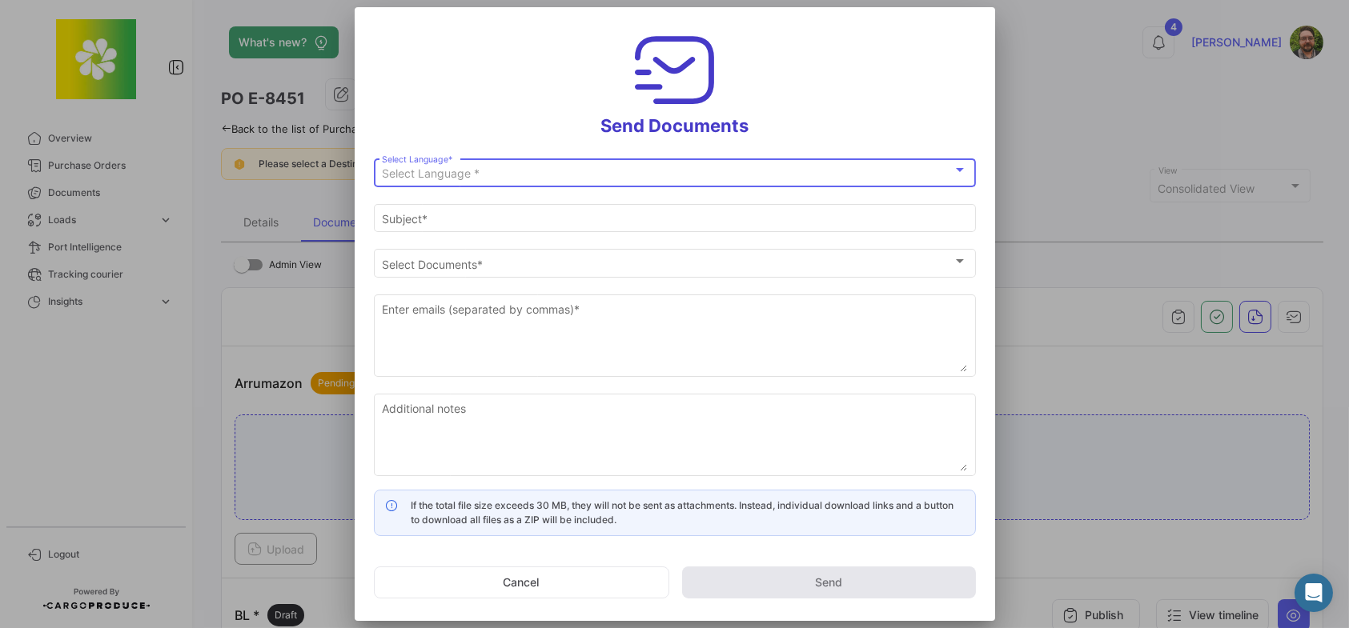
click at [501, 172] on div "Select Language *" at bounding box center [667, 174] width 571 height 14
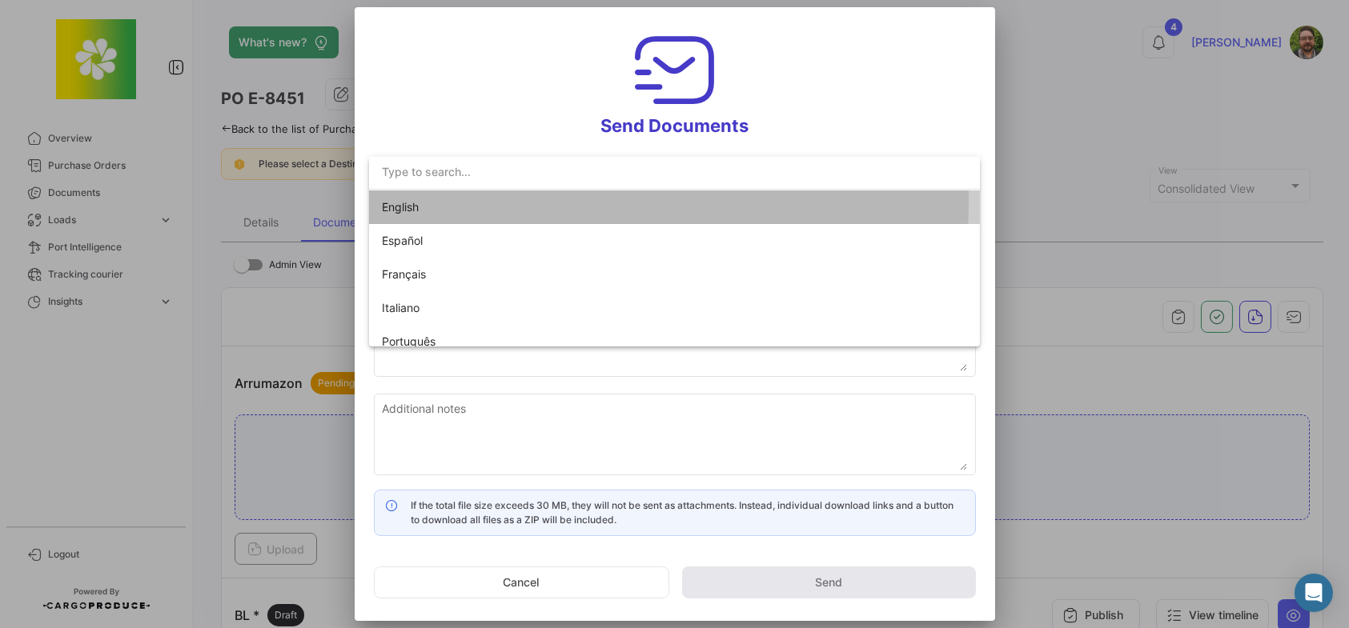
click at [477, 200] on span "English" at bounding box center [494, 207] width 224 height 34
type input "[PERSON_NAME] has shared the documents of PO # E-8451 with you"
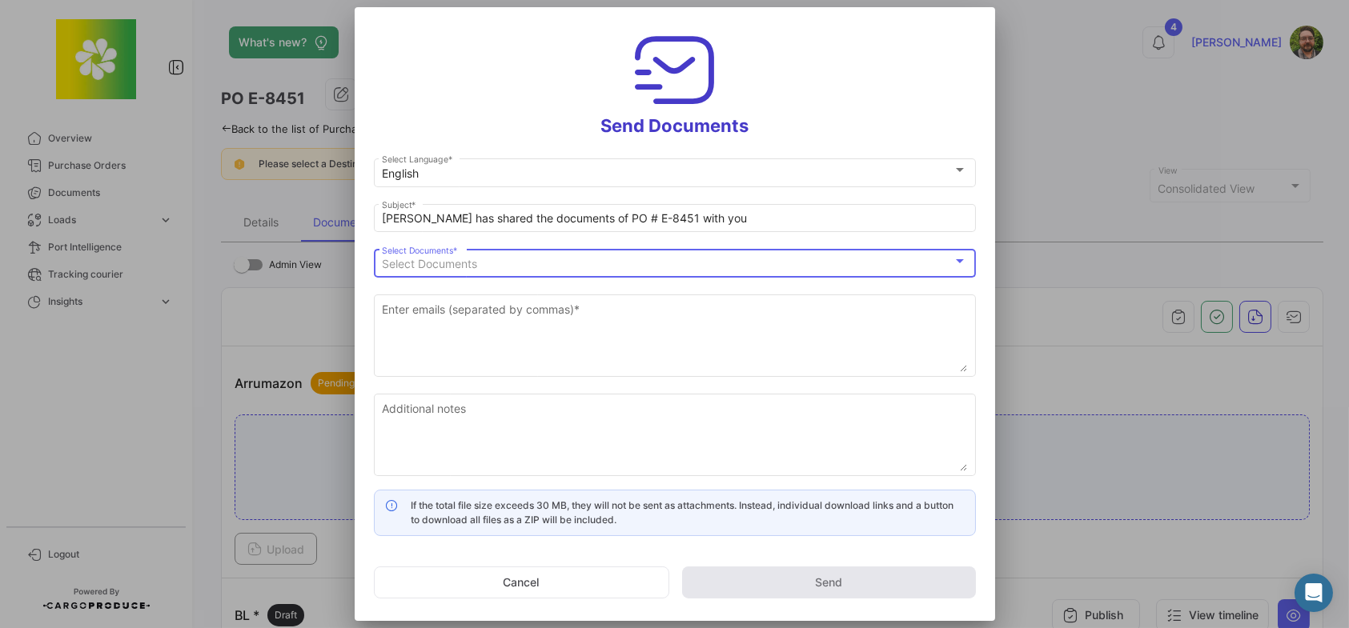
click at [446, 268] on span "Select Documents" at bounding box center [429, 264] width 95 height 14
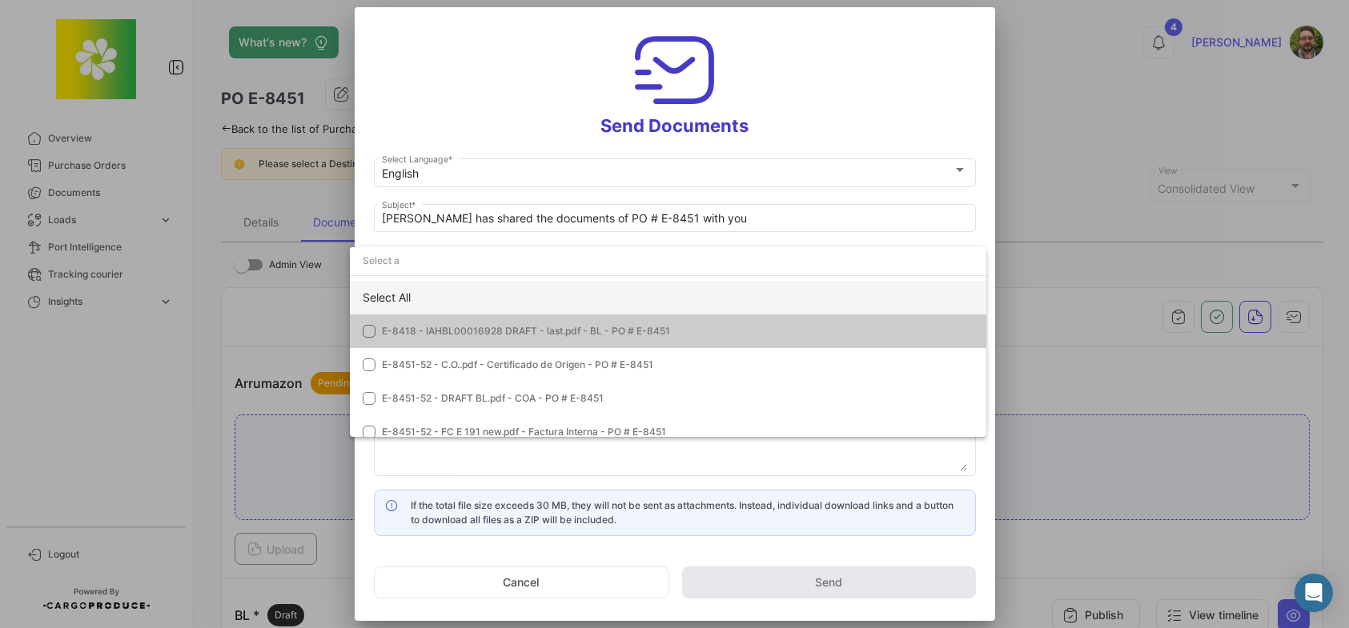
click at [417, 290] on div "Select All" at bounding box center [668, 298] width 636 height 34
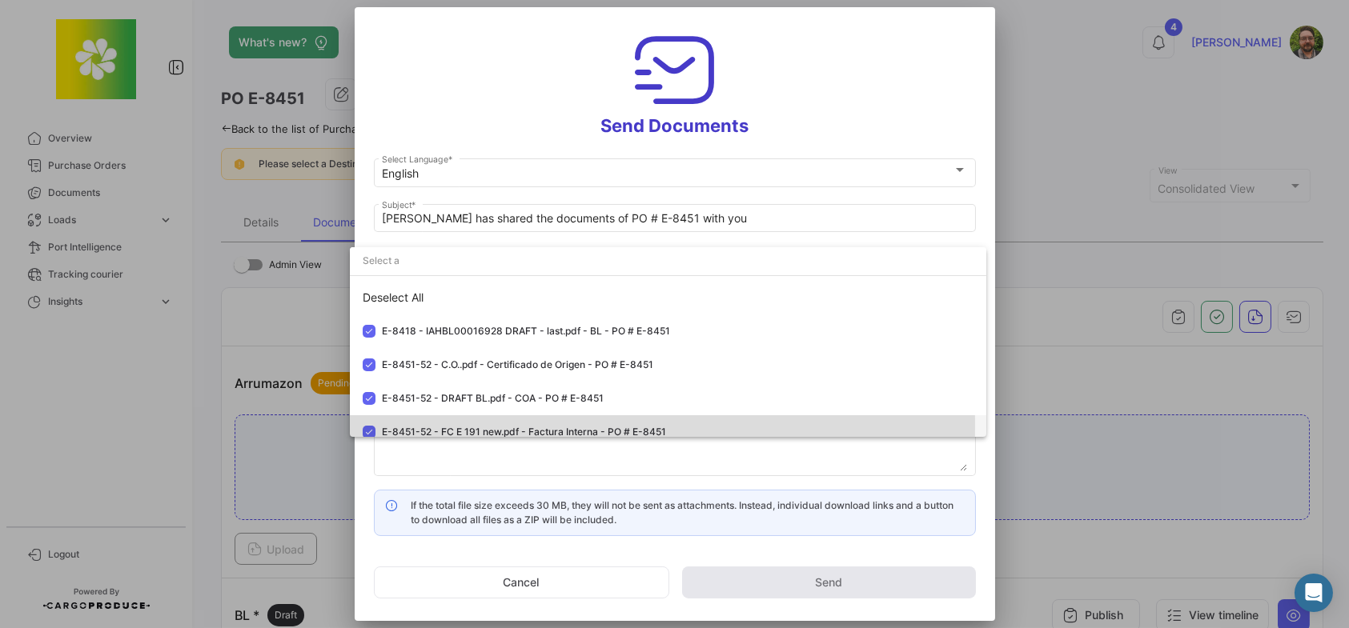
click at [371, 426] on mat-pseudo-checkbox at bounding box center [369, 432] width 13 height 13
click at [500, 92] on div at bounding box center [674, 314] width 1349 height 628
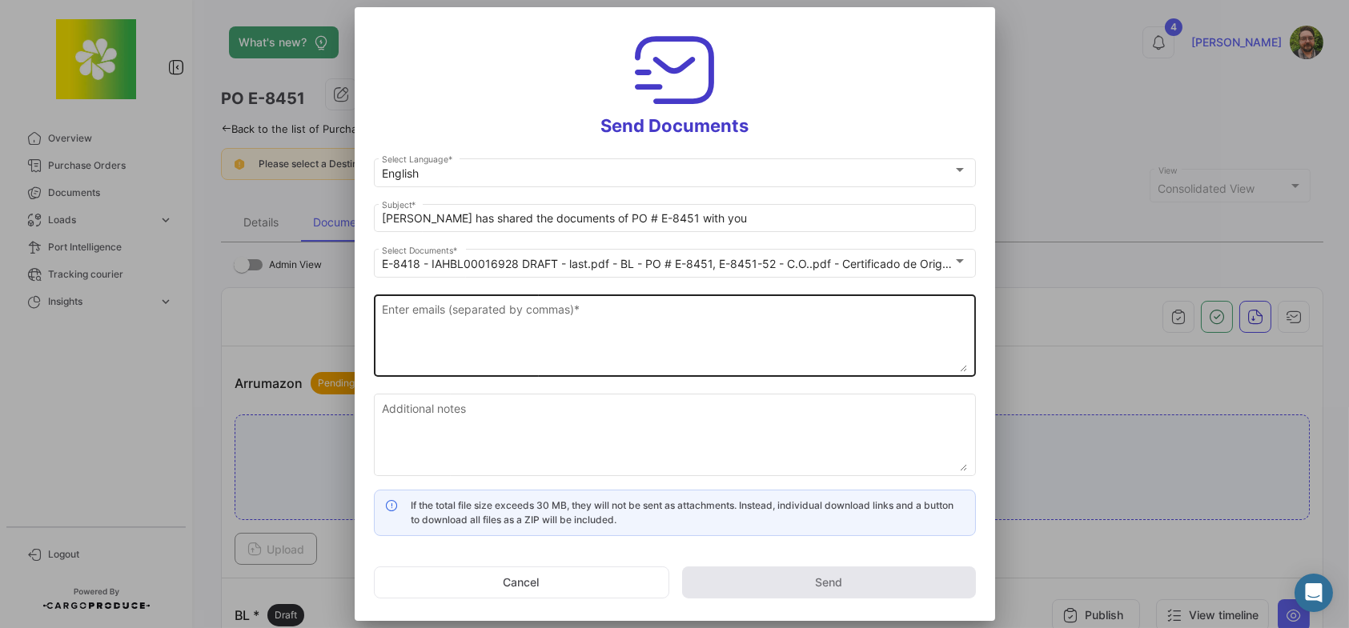
click at [523, 315] on textarea "Enter emails (separated by commas) *" at bounding box center [674, 337] width 585 height 70
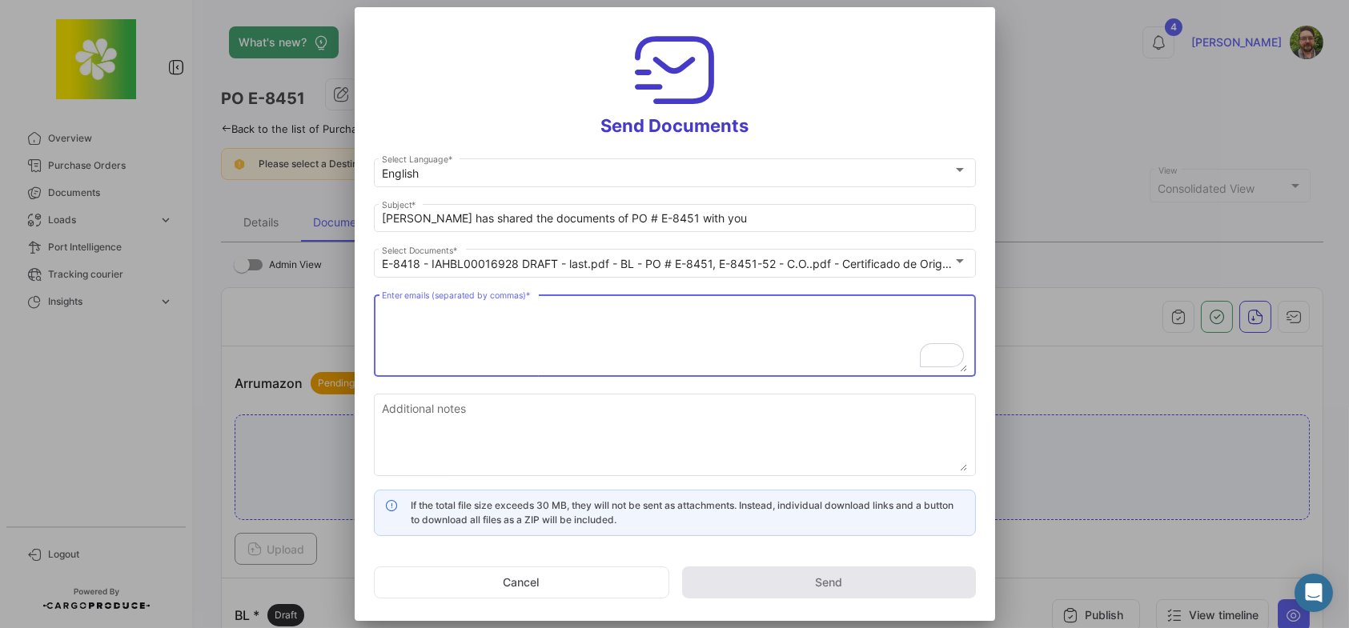
paste textarea "Dencker, Kate Rose <kate.r.dencker@tateandlyle.com>"
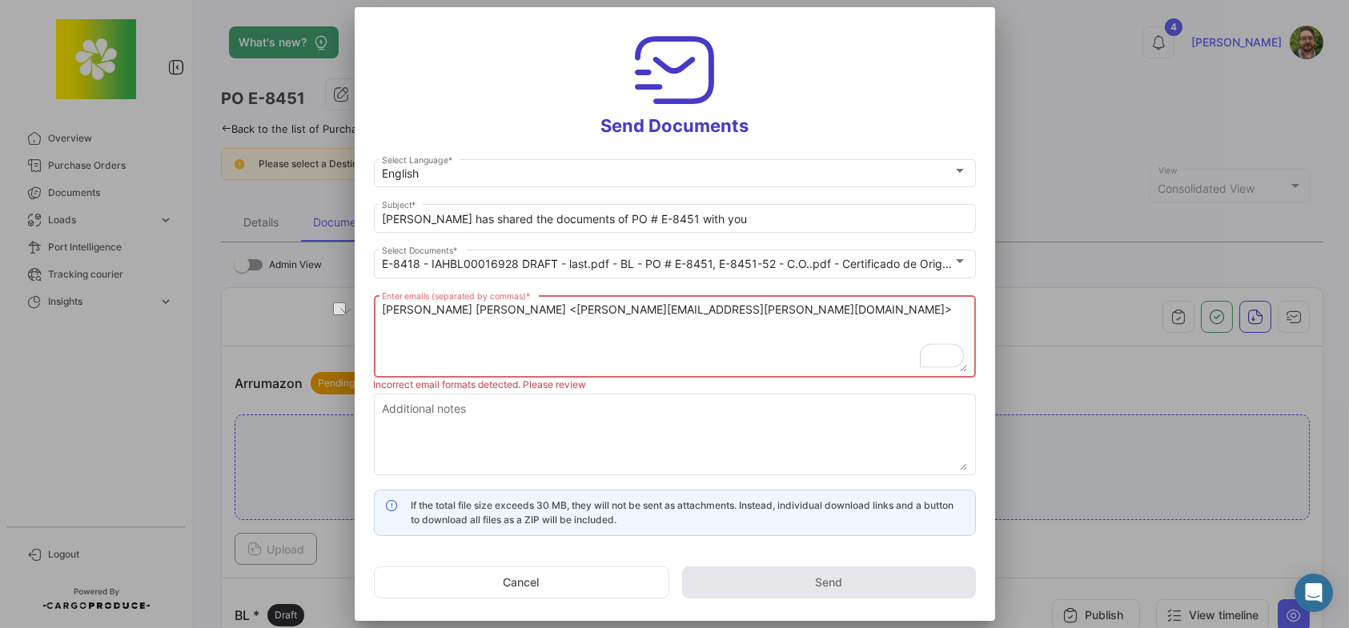
drag, startPoint x: 494, startPoint y: 309, endPoint x: 259, endPoint y: 315, distance: 235.4
click at [259, 315] on div "Send Documents English Select Language * Stephen has shared the documents of PO…" at bounding box center [674, 314] width 1349 height 628
click at [572, 311] on textarea "kate.r.dencker@tateandlyle.com>" at bounding box center [674, 337] width 585 height 70
click at [584, 314] on textarea "kate.r.dencker@tateandlyle.com," at bounding box center [674, 337] width 585 height 70
paste textarea "Dencker, Kate Rose <kate.r.dencker@tateandlyle.com>"
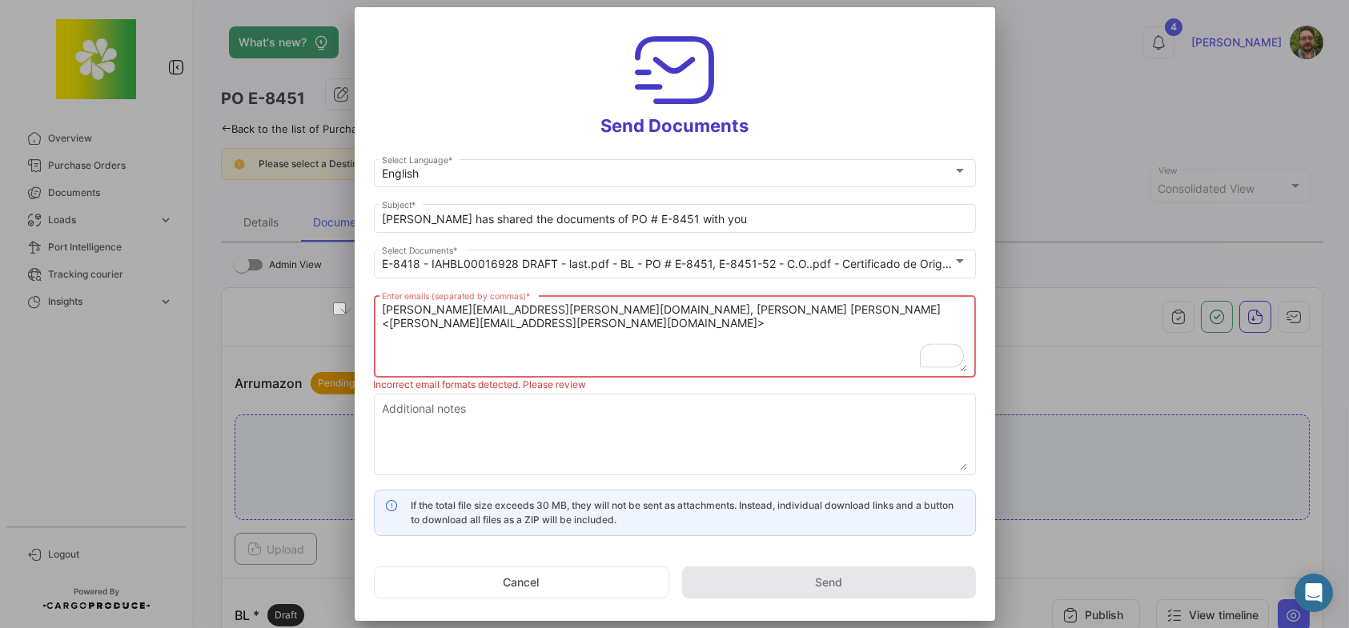
drag, startPoint x: 671, startPoint y: 312, endPoint x: 559, endPoint y: 311, distance: 112.1
click at [559, 311] on textarea "kate.r.dencker@tateandlyle.com, Dencker, Kate Rose <kate.r.dencker@tateandlyle.…" at bounding box center [674, 337] width 585 height 70
click at [796, 319] on textarea "kate.r.dencker@tateandlyle.com, kate.r.dencker@tateandlyle.com>" at bounding box center [674, 337] width 585 height 70
click at [783, 309] on textarea "kate.r.dencker@tateandlyle.com, kate.r.dencker@tateandlyle.com," at bounding box center [674, 337] width 585 height 70
paste textarea "Ludvigsen, Helle <Helle.Ludvigsen@cpkelco.com>"
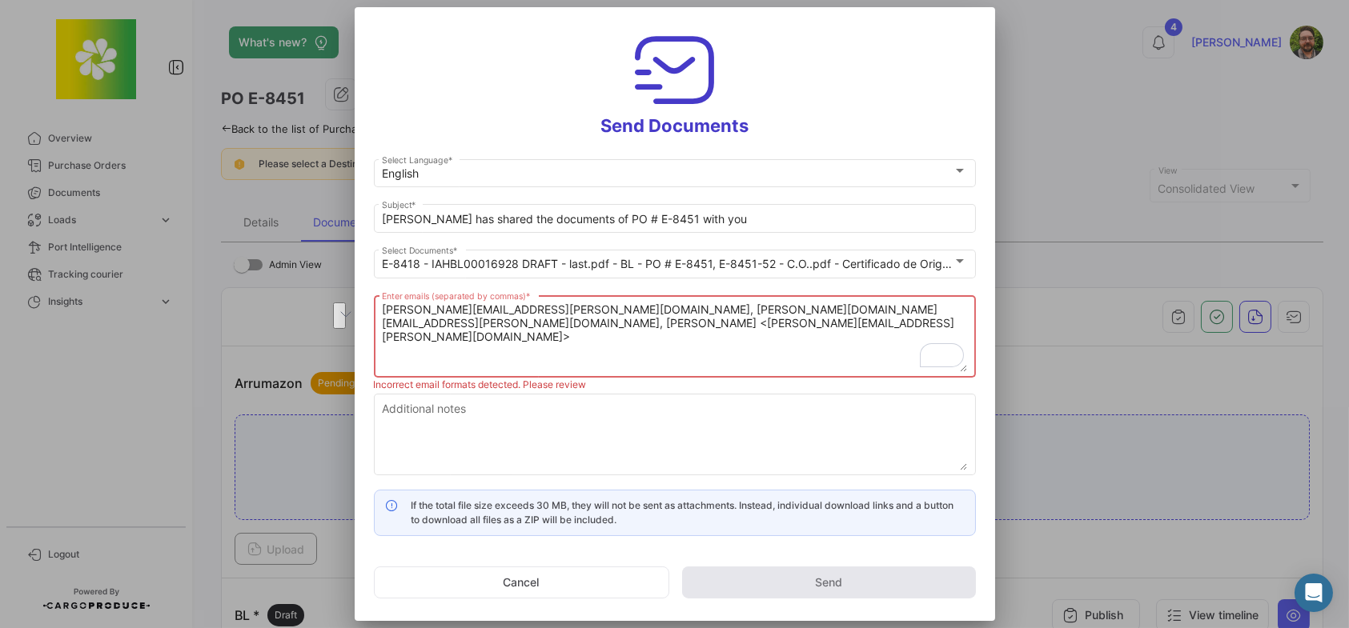
drag, startPoint x: 389, startPoint y: 325, endPoint x: 736, endPoint y: 312, distance: 346.8
click at [736, 311] on textarea "kate.r.dencker@tateandlyle.com, kate.r.dencker@tateandlyle.com, Ludvigsen, Hell…" at bounding box center [674, 337] width 585 height 70
click at [909, 310] on textarea "kate.r.dencker@tateandlyle.com, kate.r.dencker@tateandlyle.com, Helle.Ludvigsen…" at bounding box center [674, 337] width 585 height 70
click at [932, 303] on textarea "kate.r.dencker@tateandlyle.com, kate.r.dencker@tateandlyle.com, Helle.Ludvigsen…" at bounding box center [674, 337] width 585 height 70
paste textarea "customerservice@citromax.com"
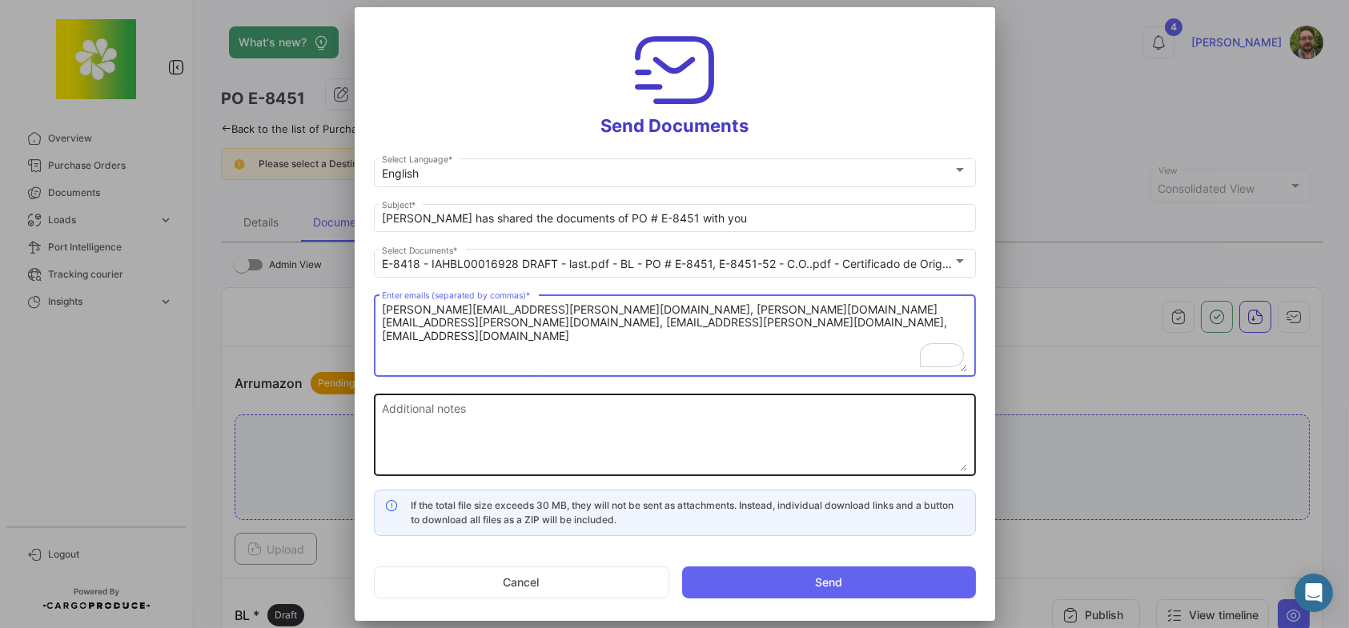
type textarea "kate.r.dencker@tateandlyle.com, kate.r.dencker@tateandlyle.com, Helle.Ludvigsen…"
click at [602, 432] on textarea "Additional notes" at bounding box center [674, 436] width 585 height 70
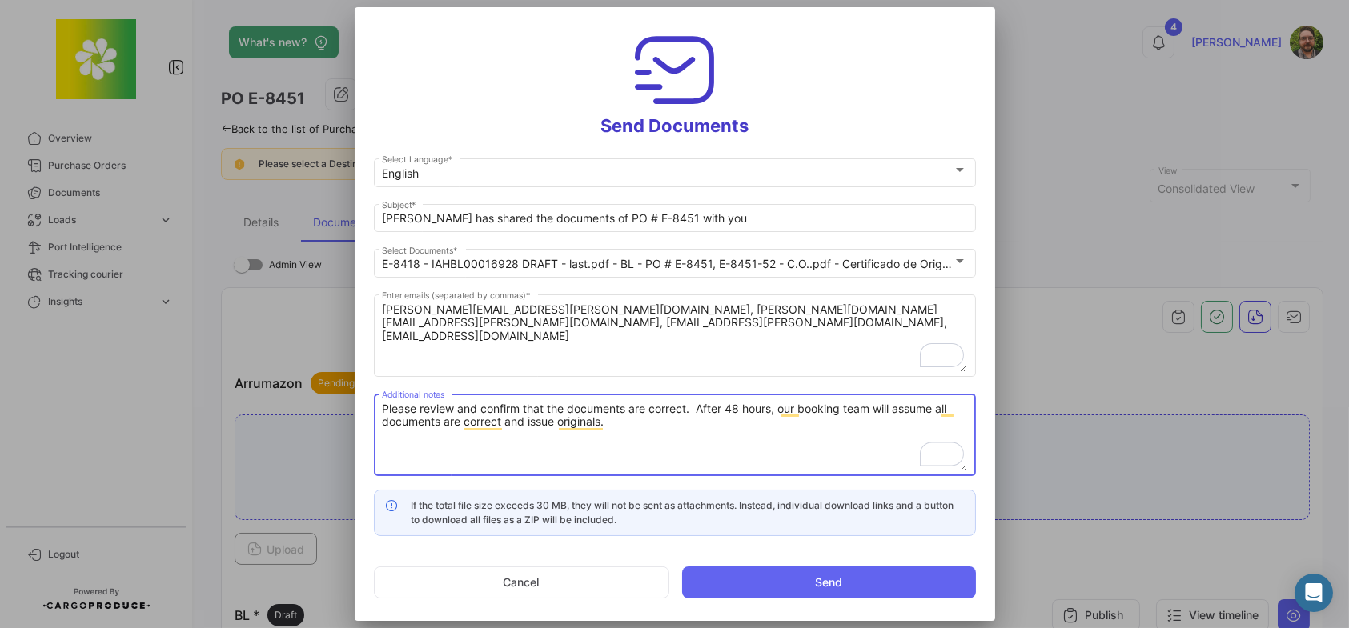
drag, startPoint x: 710, startPoint y: 431, endPoint x: 694, endPoint y: 428, distance: 16.2
click at [710, 430] on textarea "Please review and confirm that the documents are correct. After 48 hours, our b…" at bounding box center [674, 436] width 585 height 70
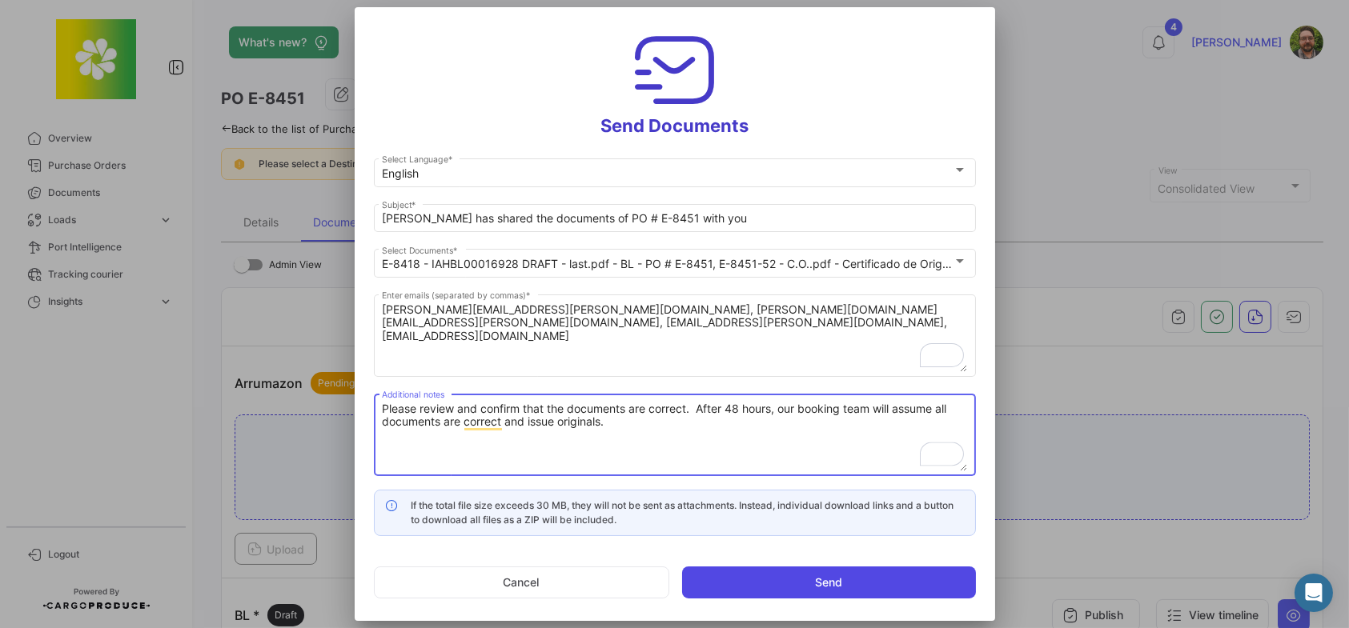
type textarea "Please review and confirm that the documents are correct. After 48 hours, our b…"
click at [741, 581] on button "Send" at bounding box center [829, 583] width 294 height 32
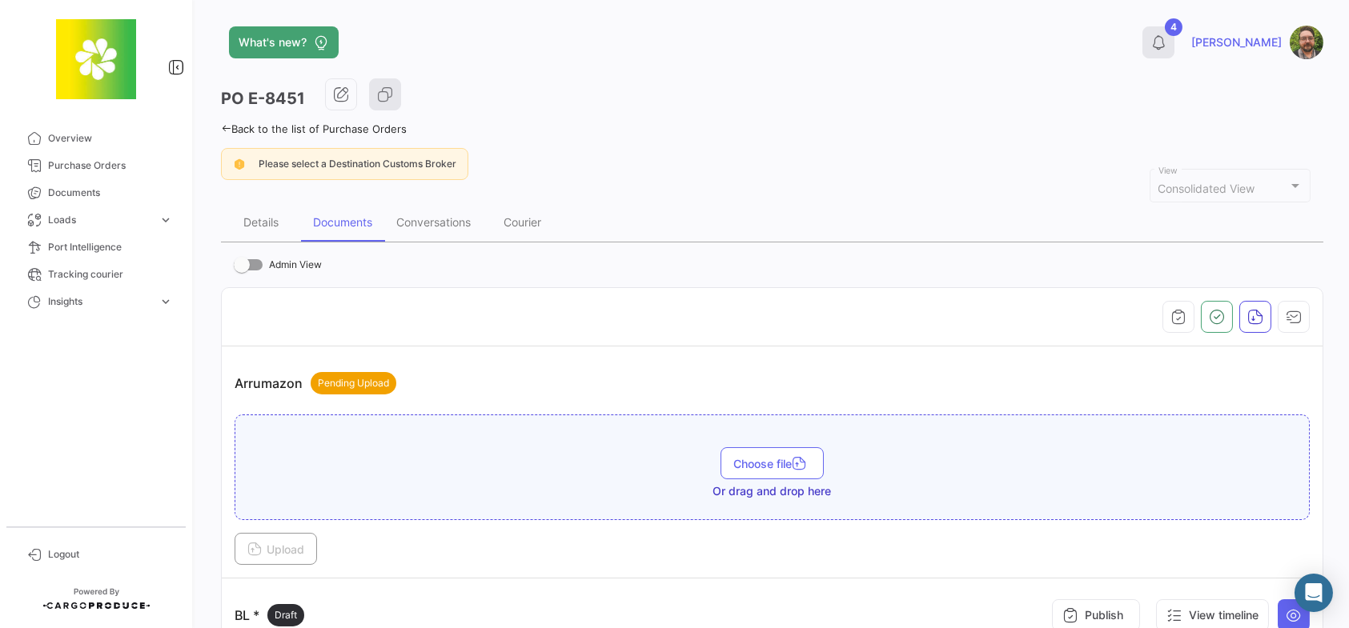
click at [1166, 45] on icon at bounding box center [1158, 42] width 16 height 16
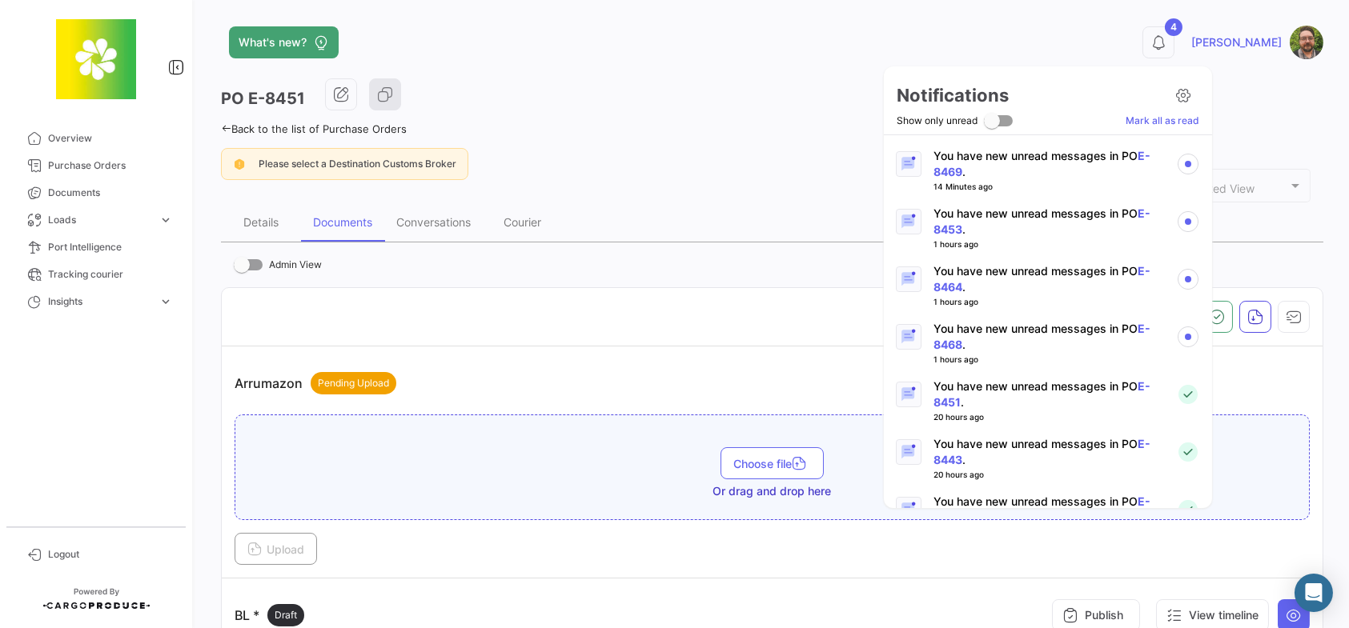
click at [1064, 330] on p "You have new unread messages in PO E-8468 ." at bounding box center [1048, 337] width 230 height 32
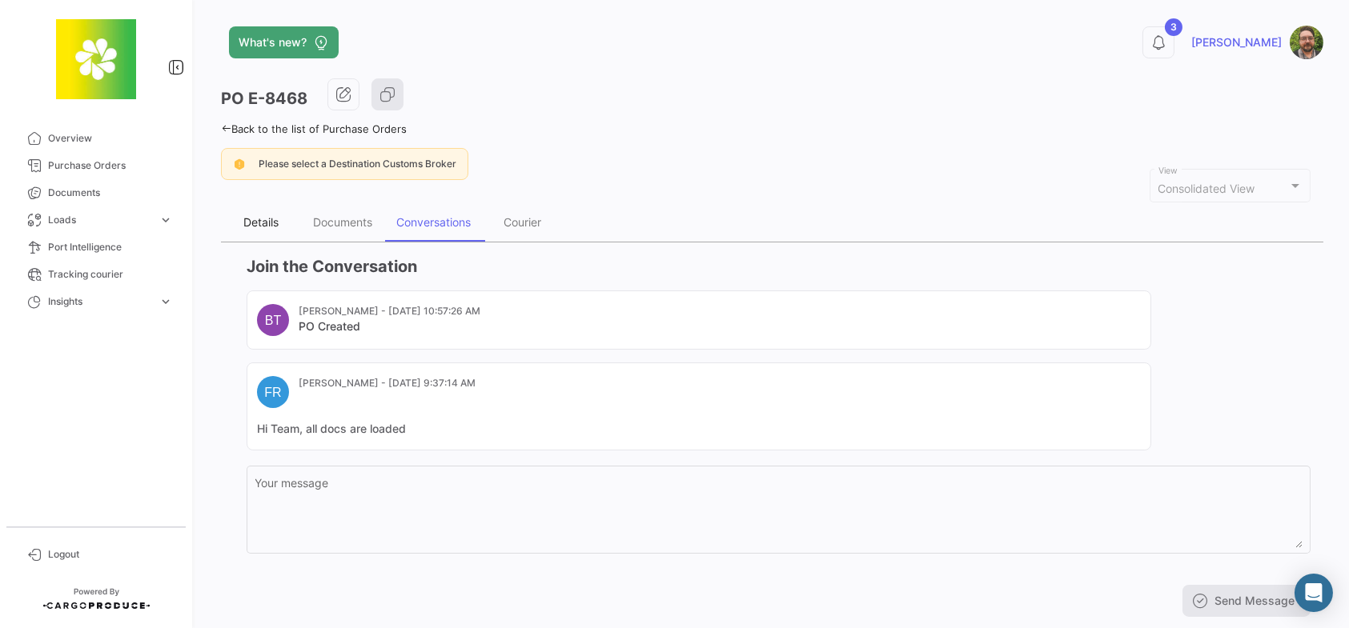
click at [246, 222] on div "Details" at bounding box center [260, 222] width 35 height 14
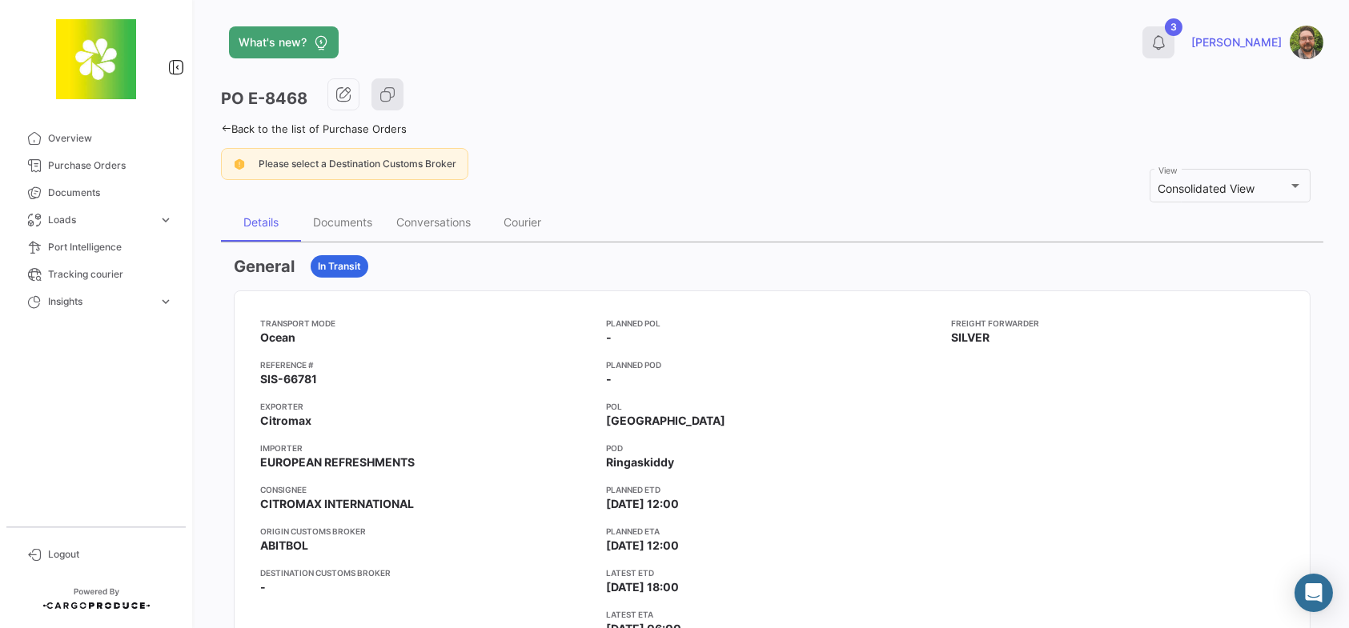
click at [1166, 41] on icon at bounding box center [1158, 42] width 16 height 16
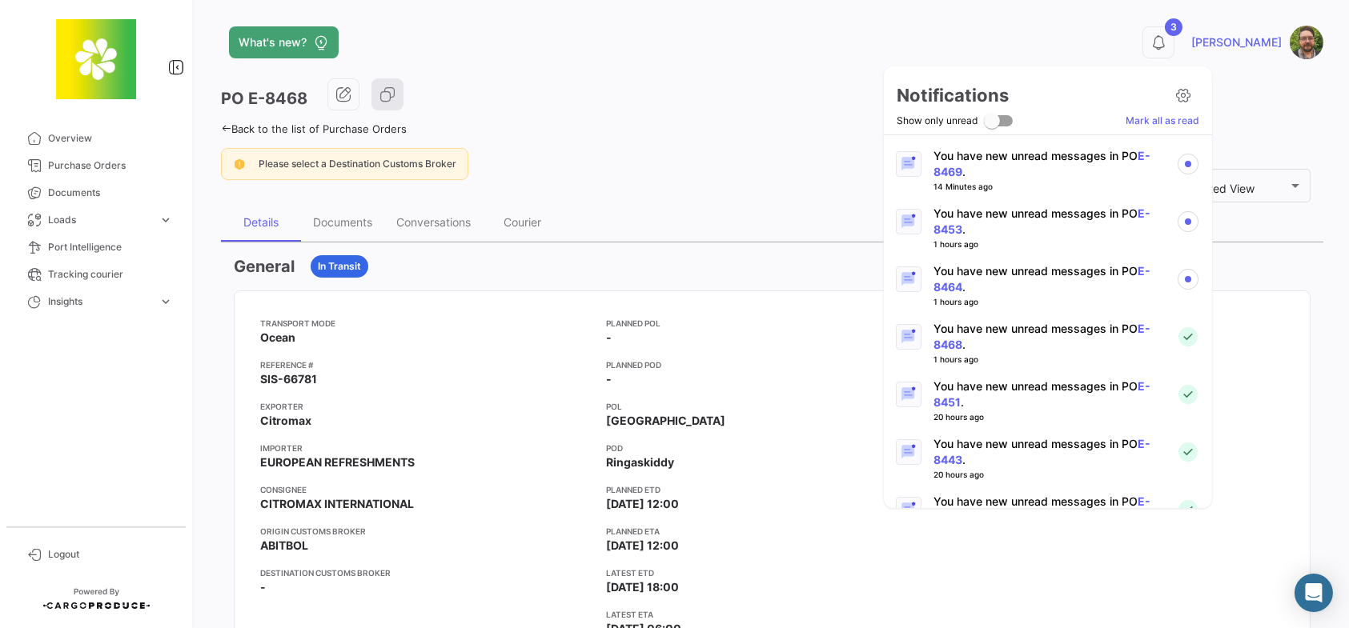
click at [1073, 271] on p "You have new unread messages in PO E-8464 ." at bounding box center [1048, 279] width 230 height 32
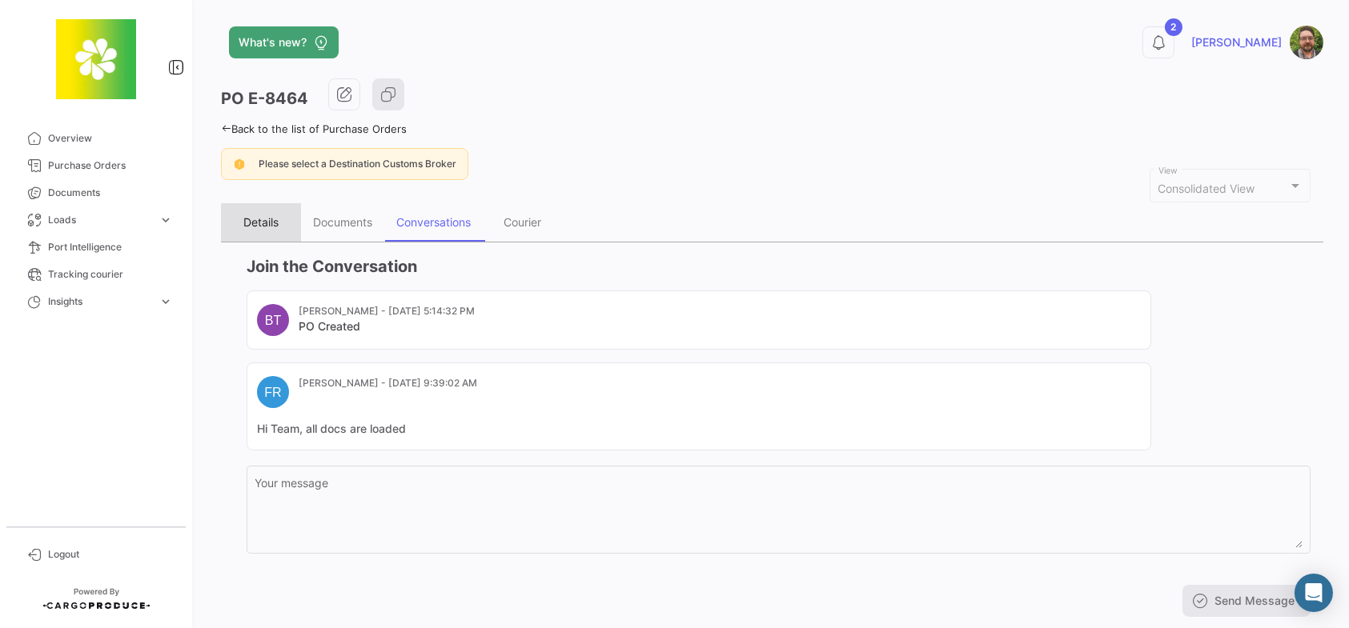
click at [264, 224] on div "Details" at bounding box center [260, 222] width 35 height 14
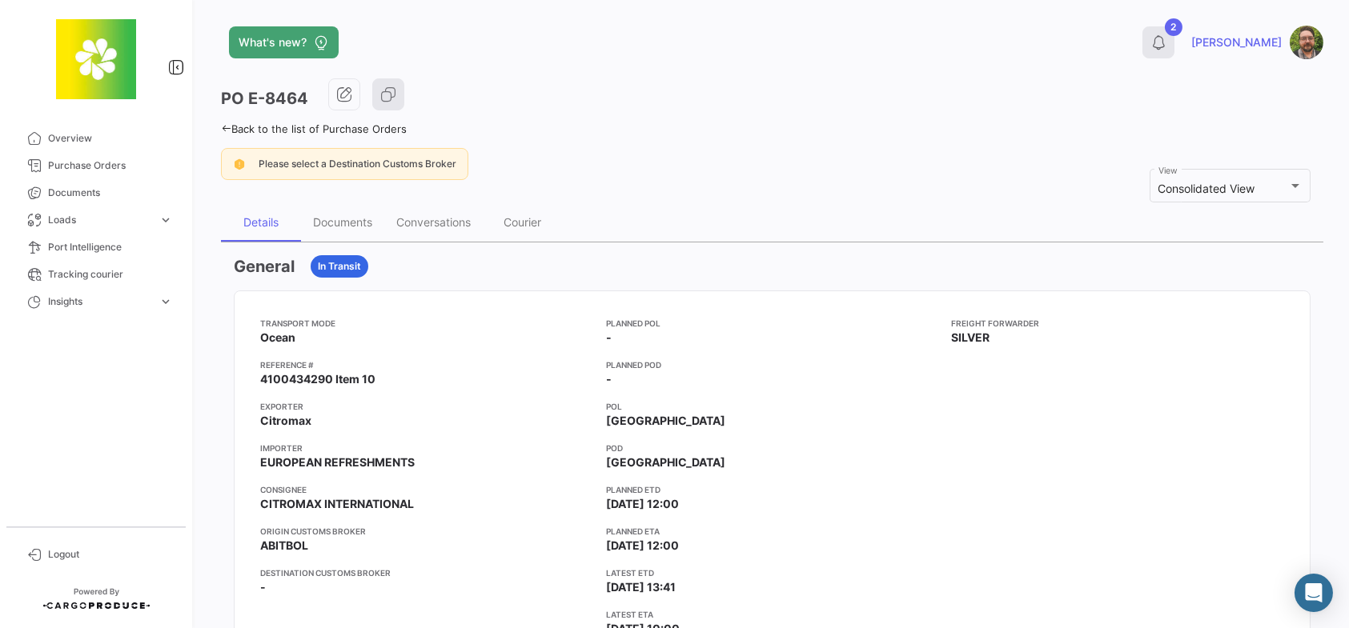
click at [1166, 42] on icon at bounding box center [1158, 42] width 16 height 16
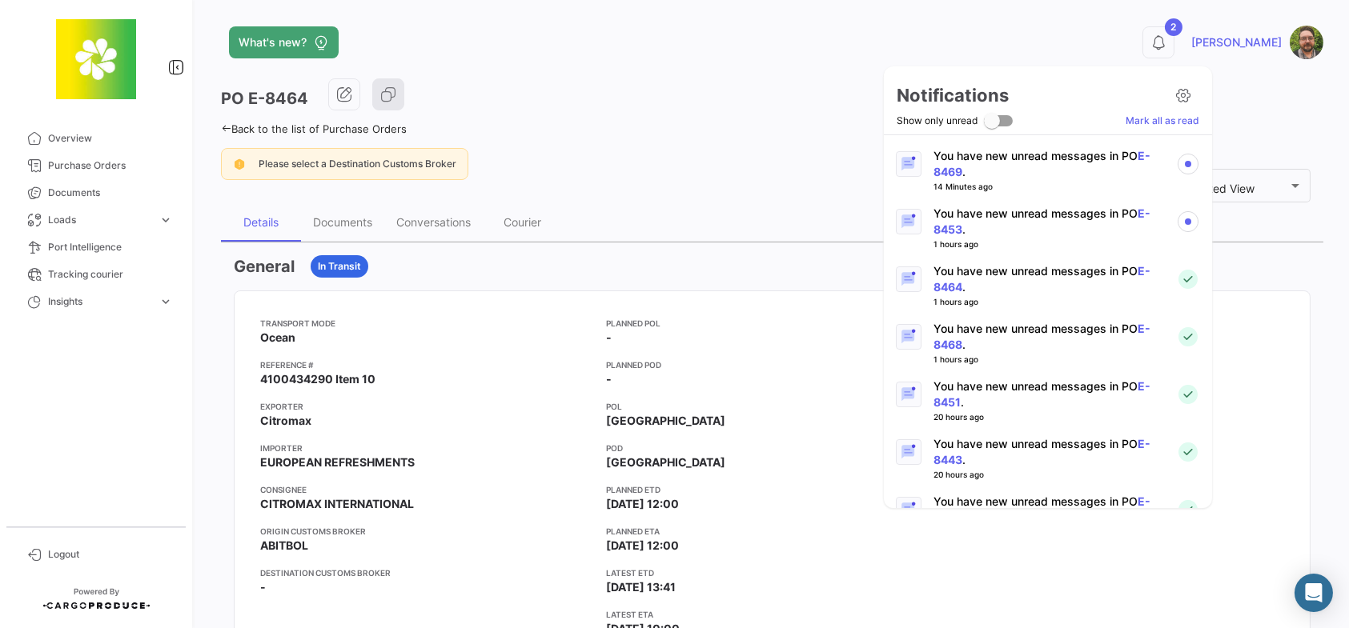
click at [1062, 214] on p "You have new unread messages in PO E-8453 ." at bounding box center [1048, 222] width 230 height 32
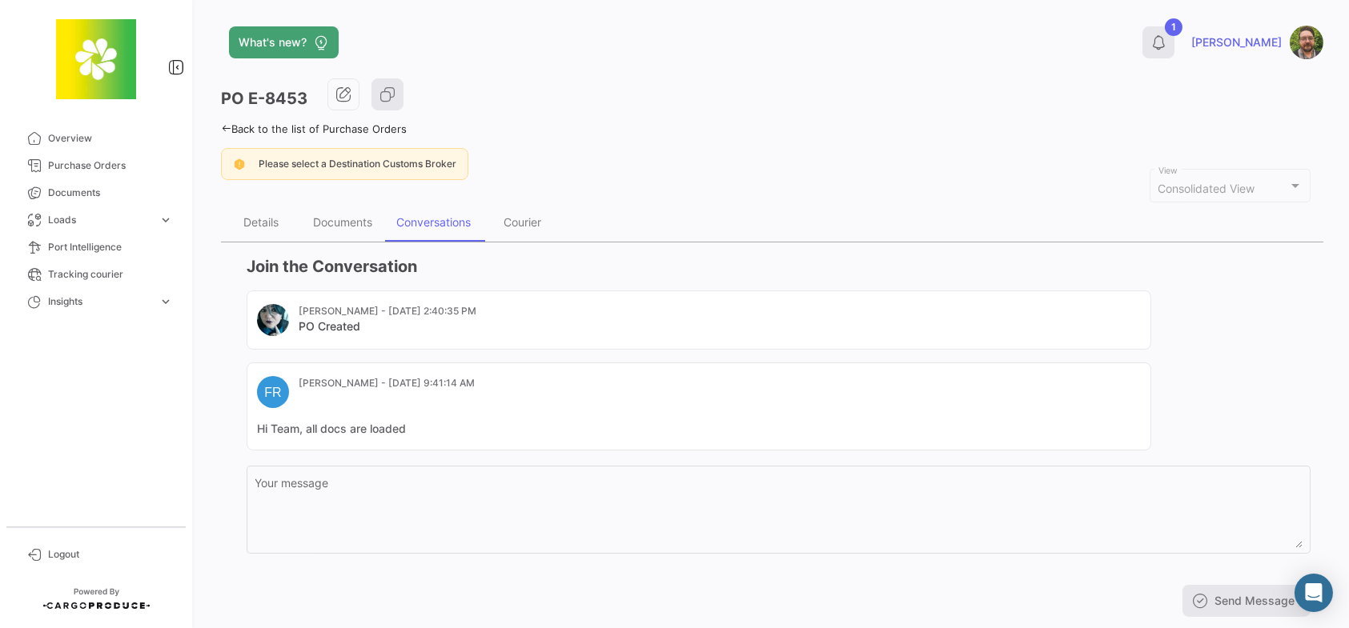
click at [1174, 50] on button "1" at bounding box center [1158, 42] width 32 height 32
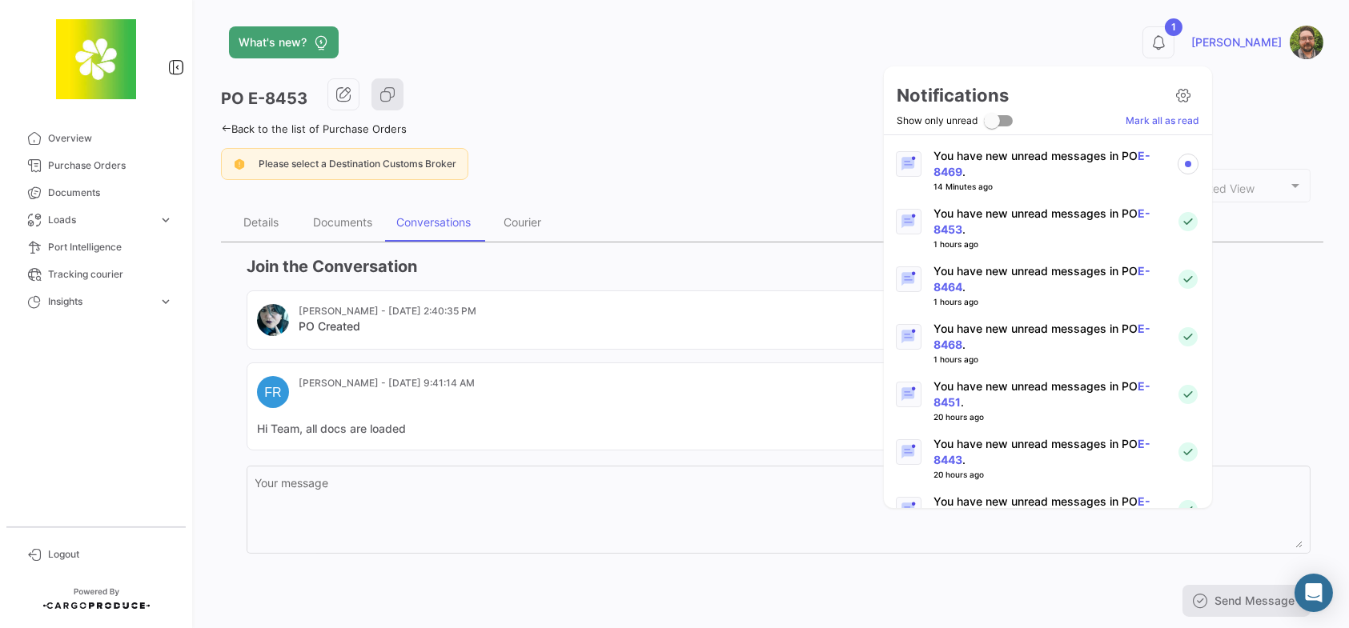
click at [1066, 170] on p "You have new unread messages in PO E-8469 ." at bounding box center [1048, 164] width 230 height 32
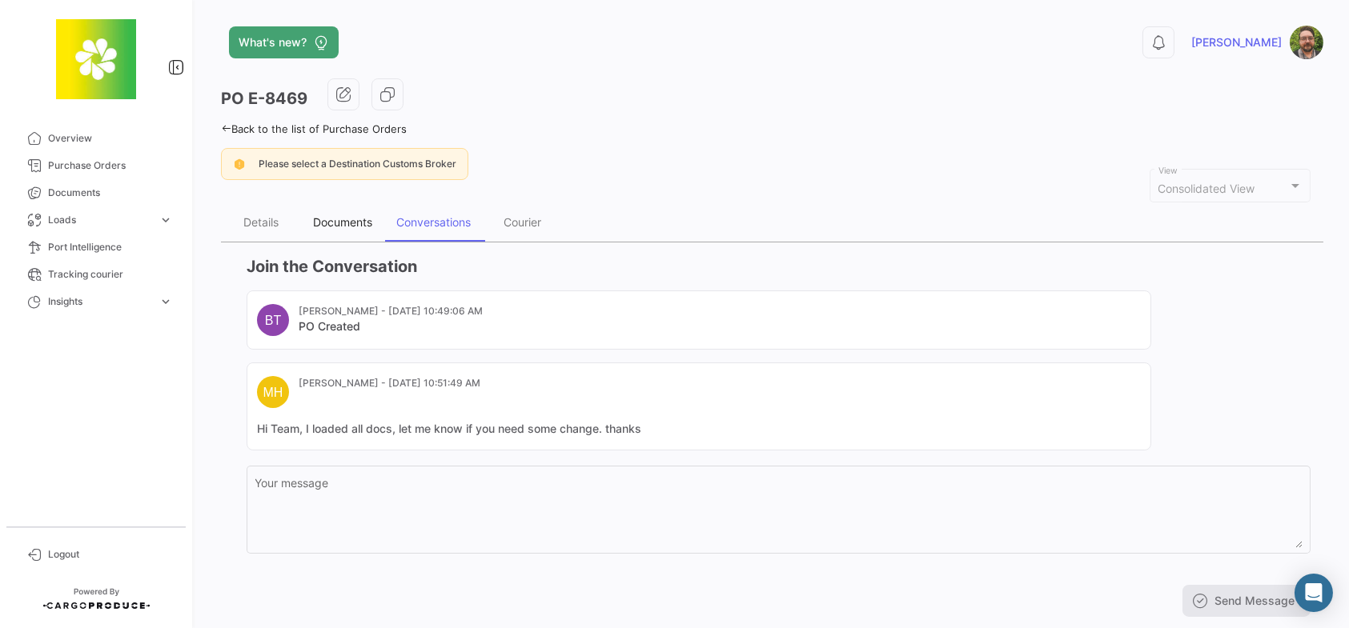
click at [343, 223] on div "Documents" at bounding box center [342, 222] width 59 height 14
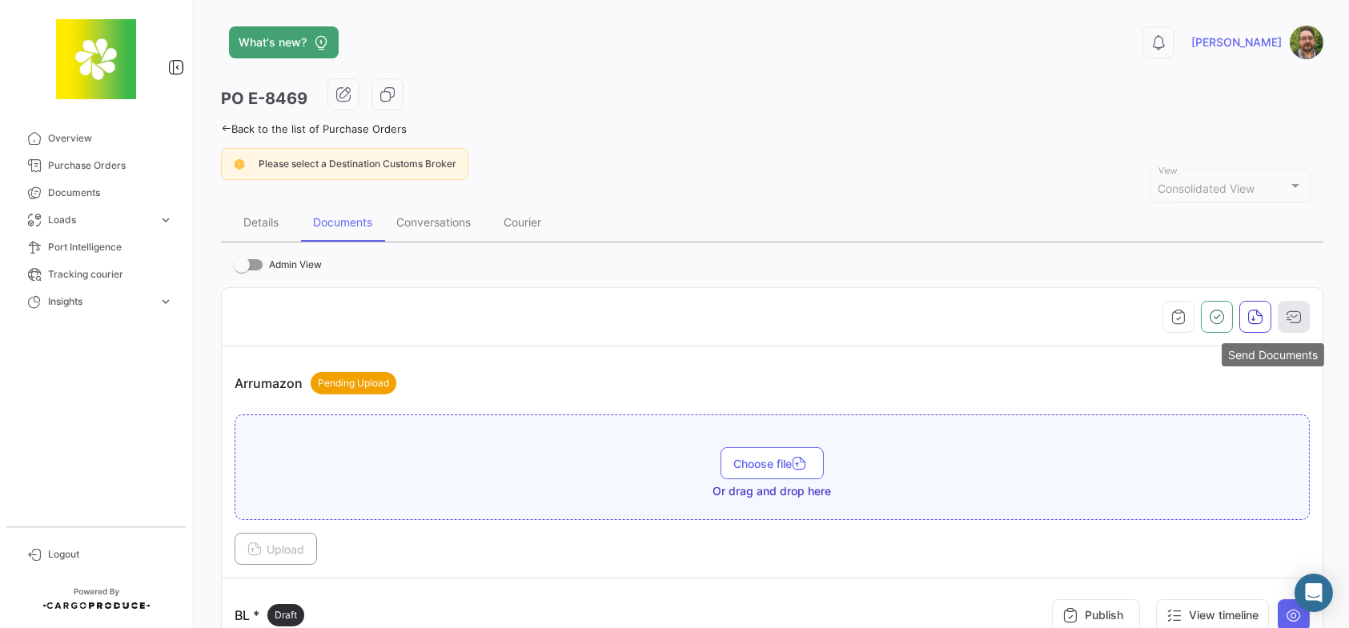
click at [1285, 311] on icon "button" at bounding box center [1293, 317] width 16 height 16
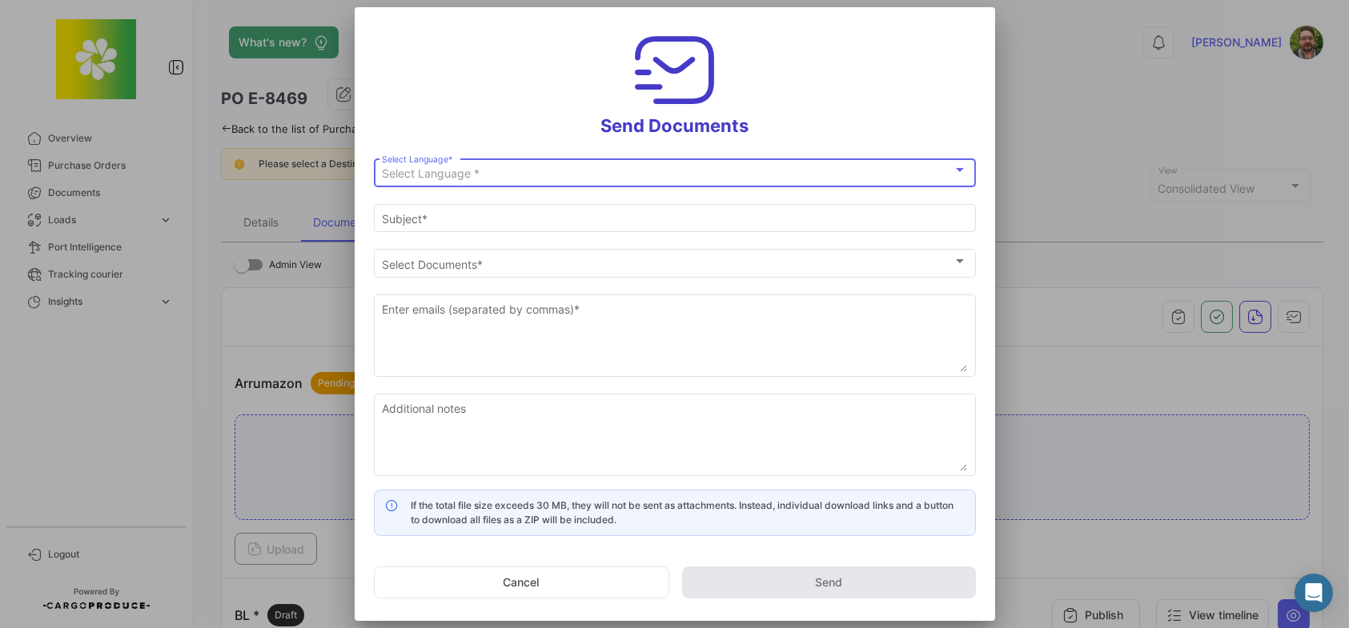
click at [698, 168] on div "Select Language *" at bounding box center [667, 174] width 571 height 14
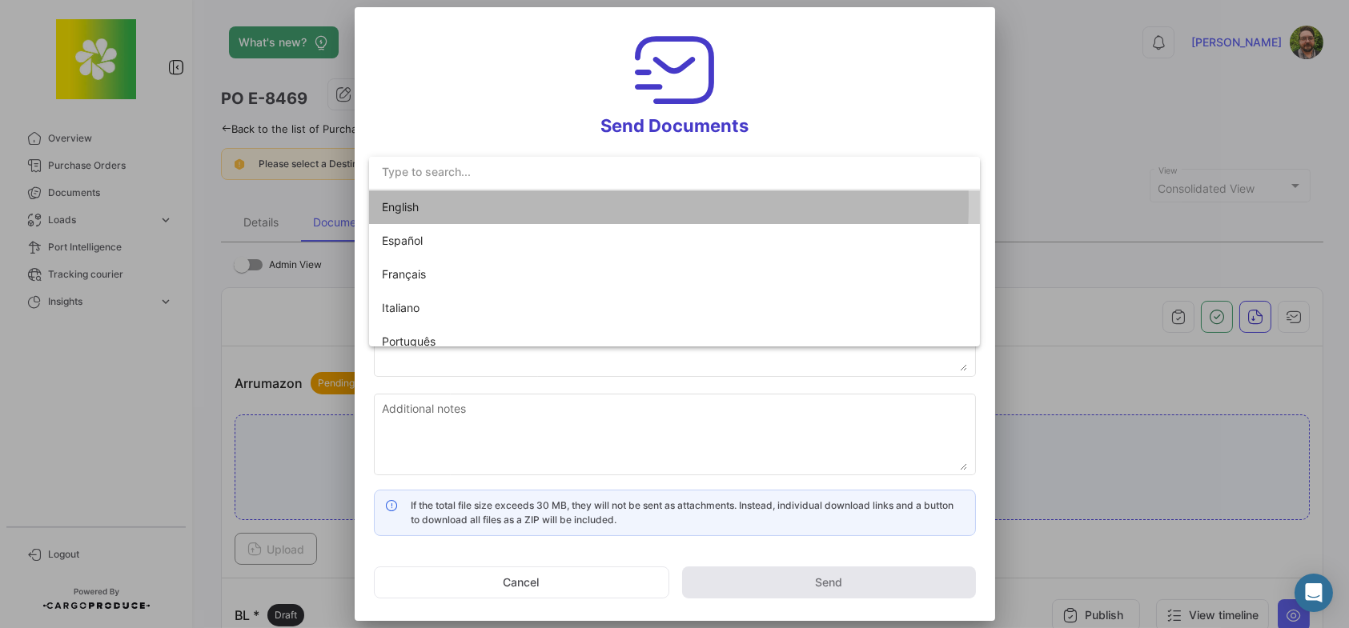
drag, startPoint x: 486, startPoint y: 203, endPoint x: 455, endPoint y: 166, distance: 48.9
click at [486, 202] on span "English" at bounding box center [494, 207] width 224 height 34
type input "[PERSON_NAME] has shared the documents of PO # E-8469 with you"
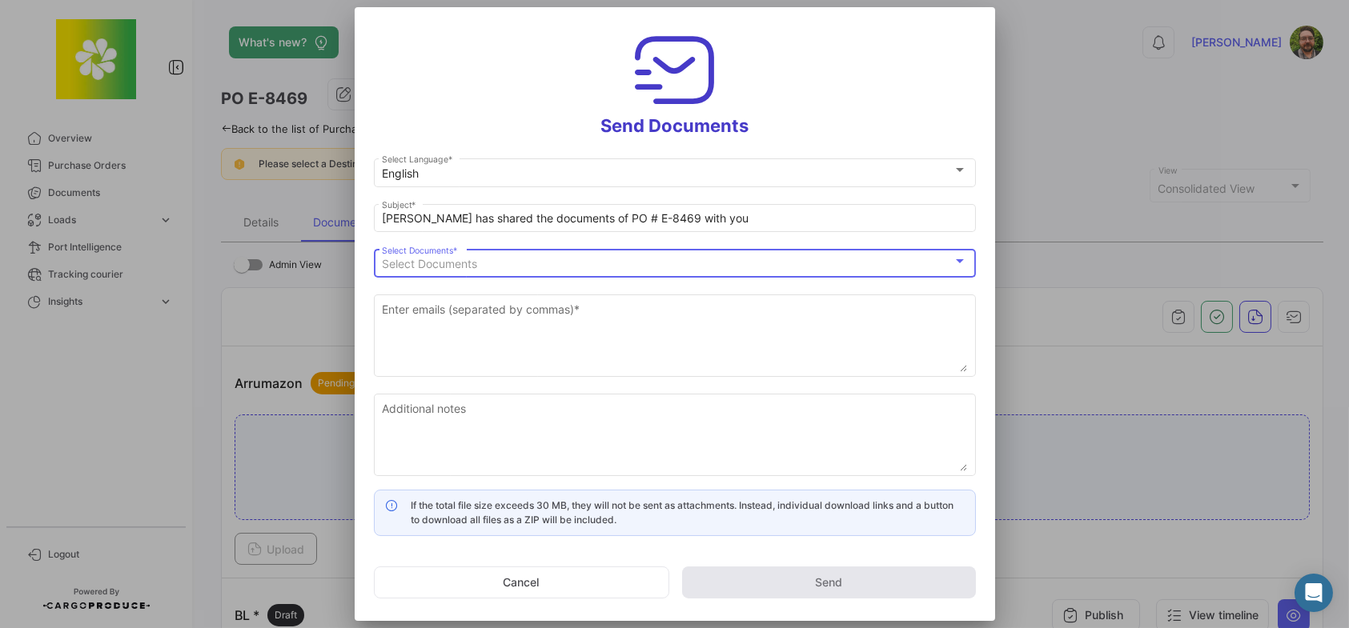
click at [457, 259] on span "Select Documents" at bounding box center [429, 264] width 95 height 14
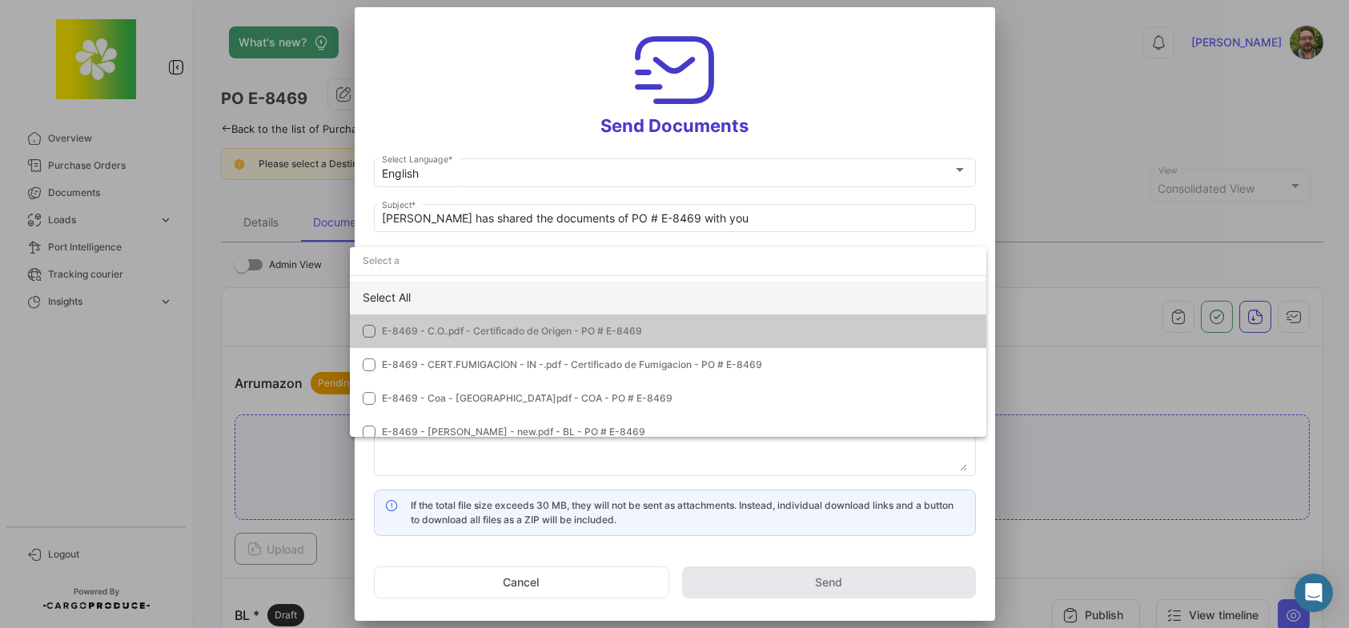
click at [440, 300] on div "Select All" at bounding box center [668, 298] width 636 height 34
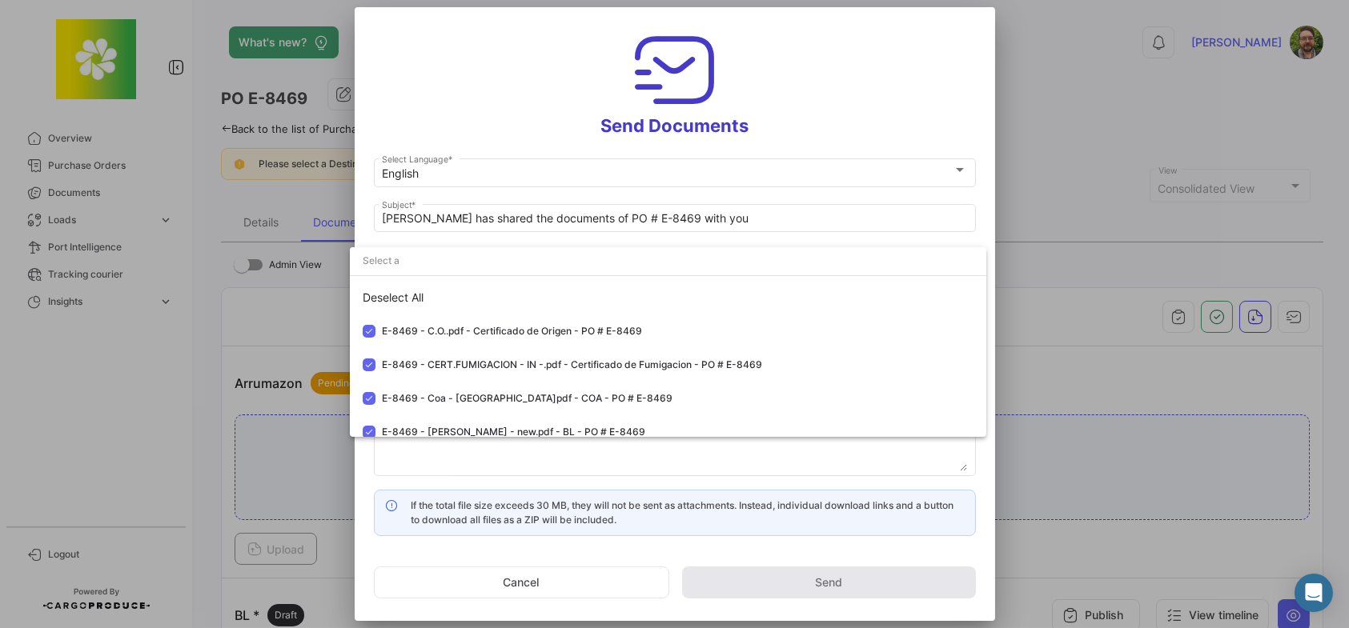
click at [467, 103] on div at bounding box center [674, 314] width 1349 height 628
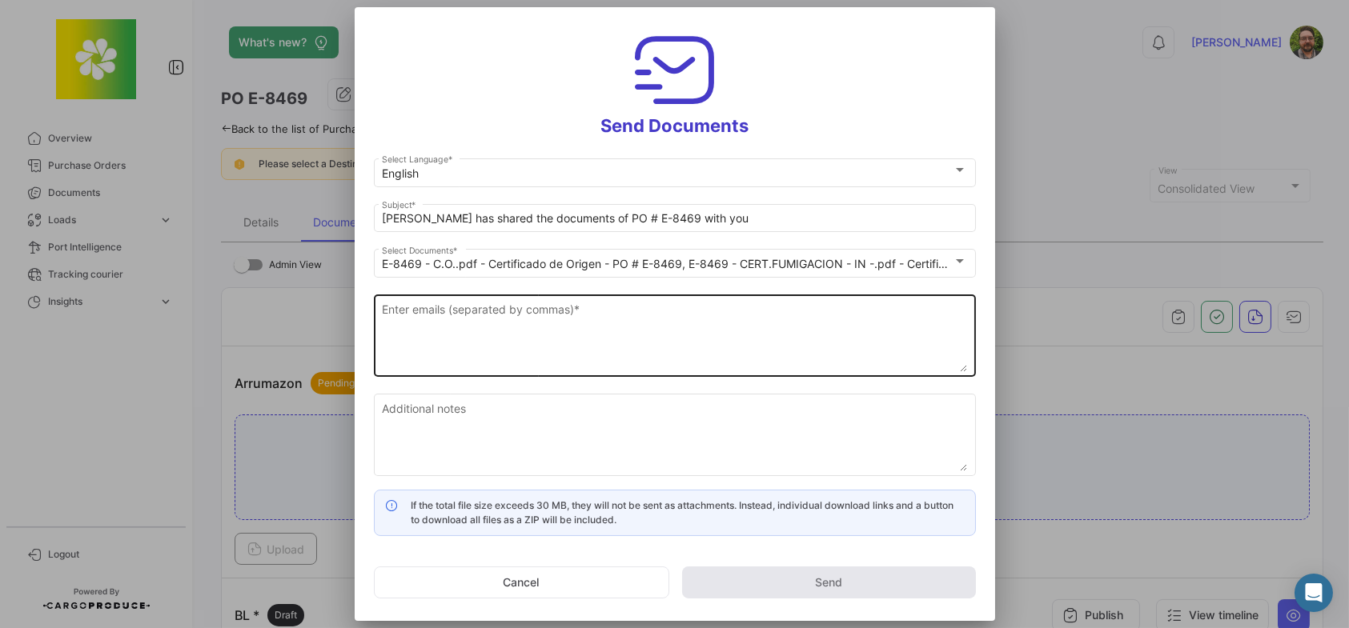
click at [528, 319] on textarea "Enter emails (separated by commas) *" at bounding box center [674, 337] width 585 height 70
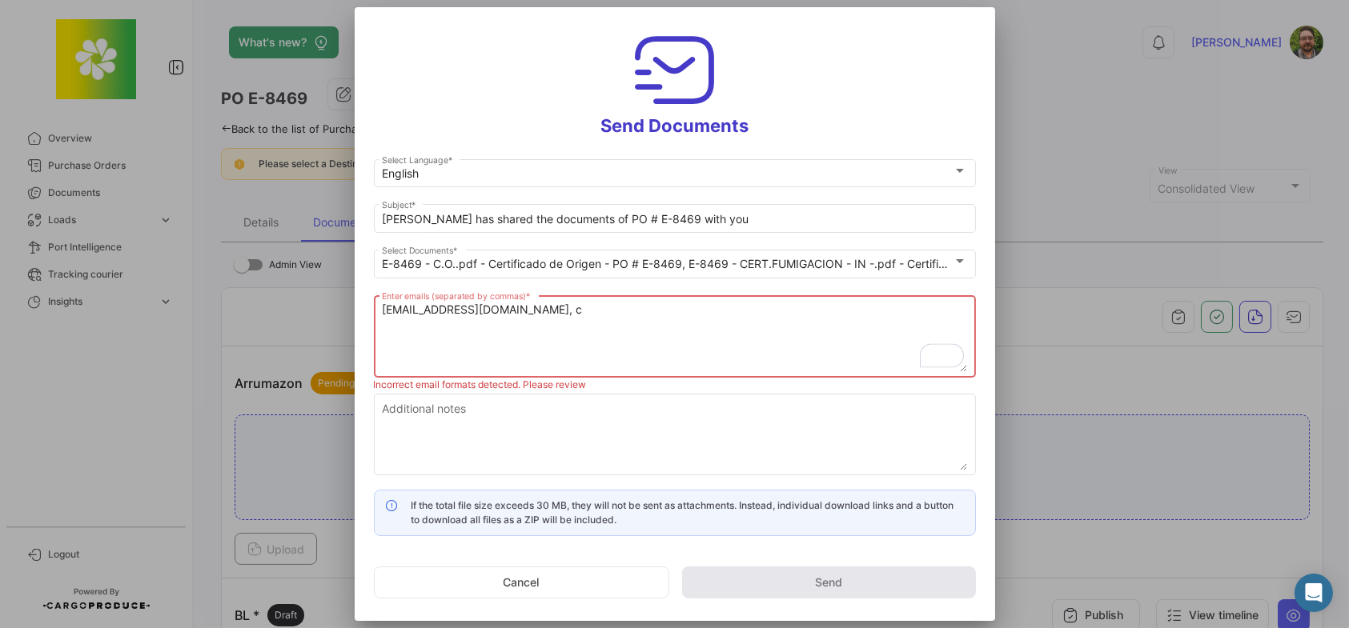
type textarea "[EMAIL_ADDRESS][DOMAIN_NAME], cu"
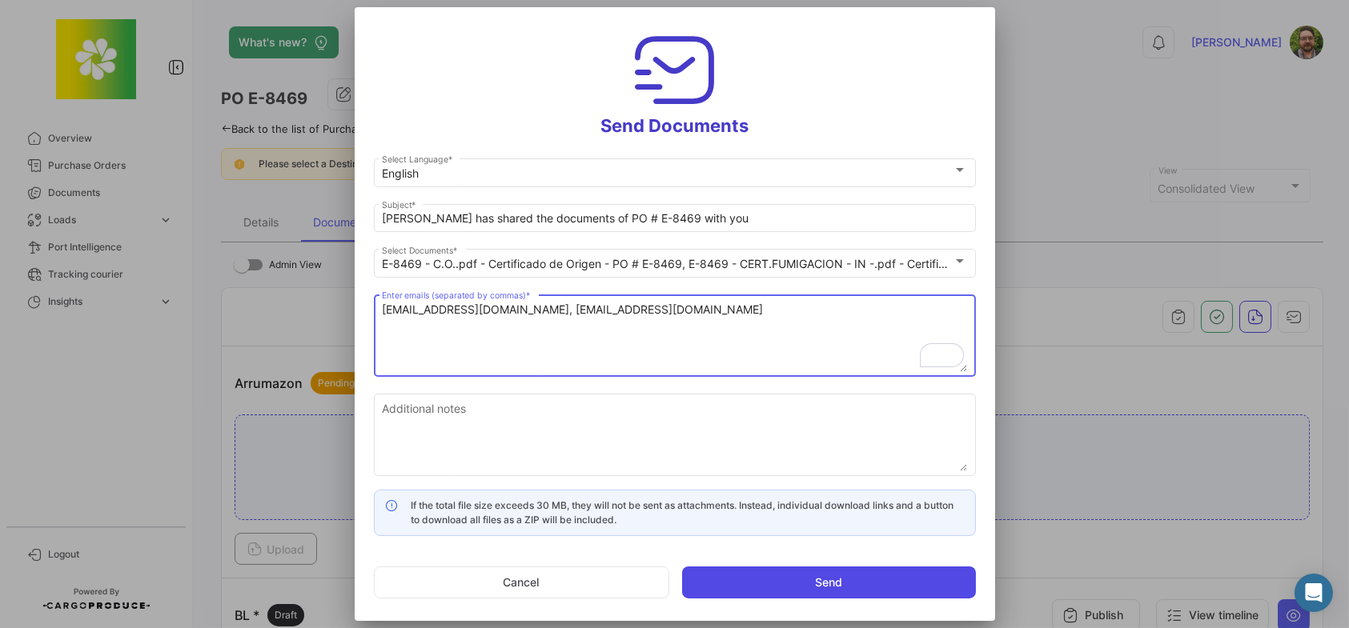
type textarea "[EMAIL_ADDRESS][DOMAIN_NAME], [EMAIL_ADDRESS][DOMAIN_NAME]"
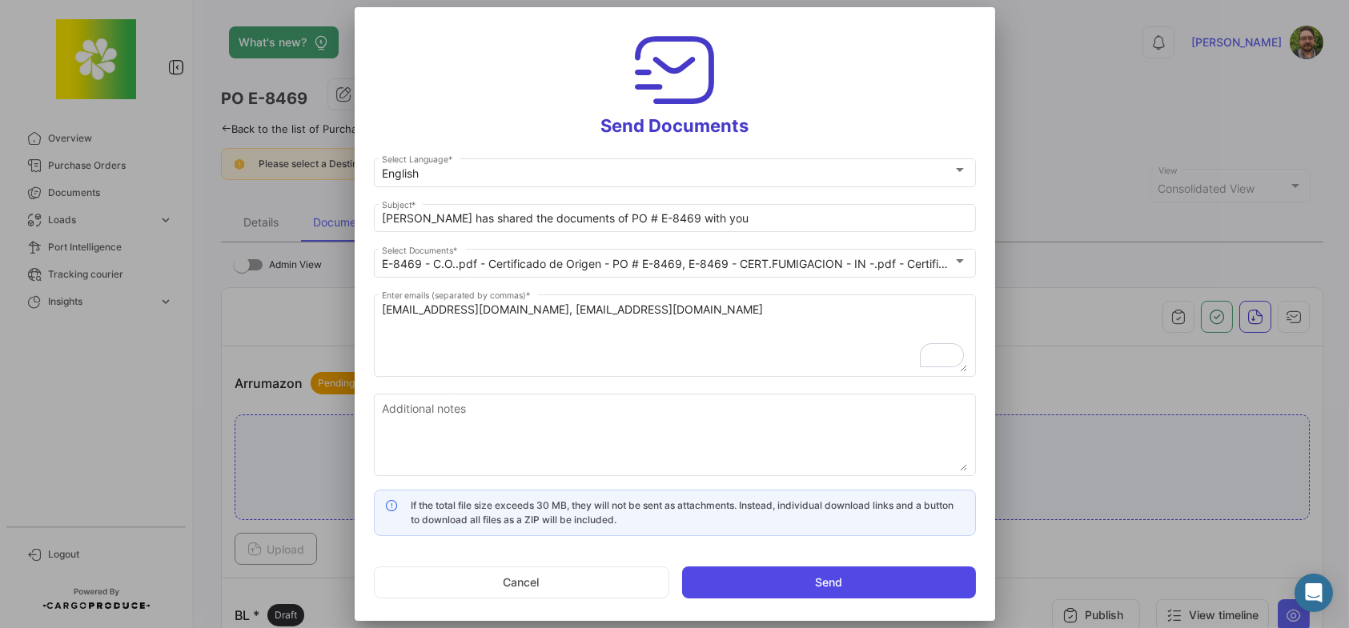
click at [871, 583] on button "Send" at bounding box center [829, 583] width 294 height 32
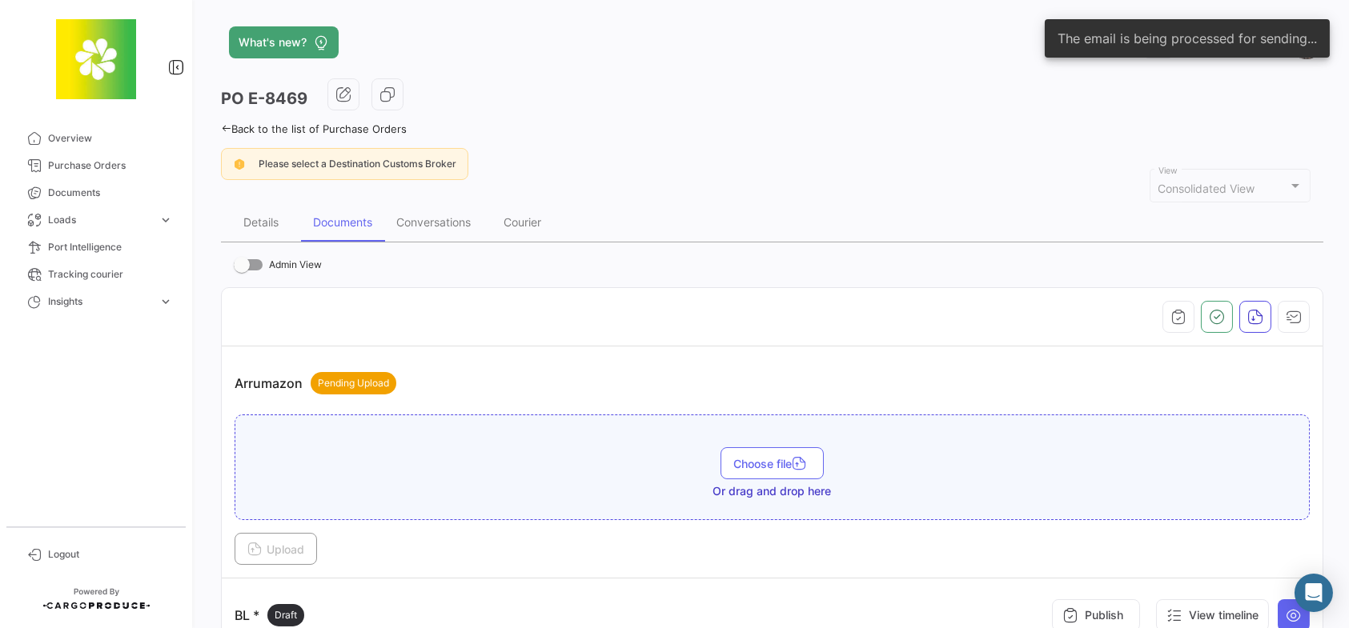
click at [832, 174] on div "Please select a Destination Customs Broker" at bounding box center [772, 164] width 1102 height 32
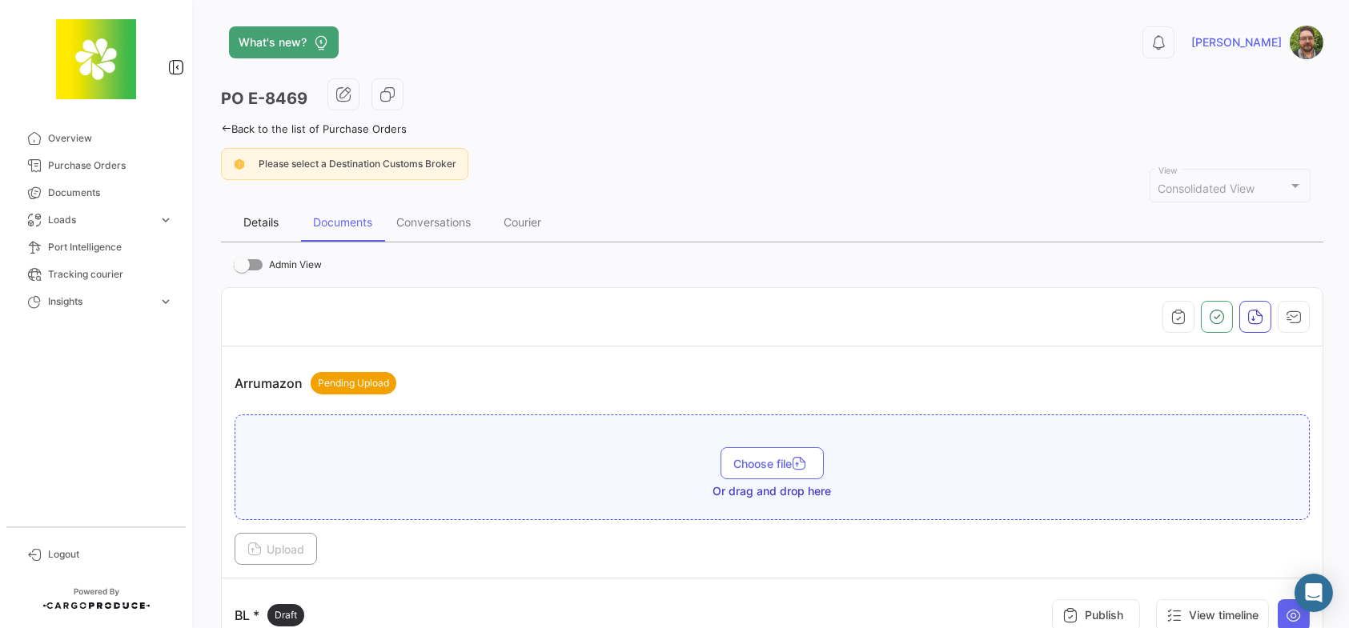
click at [259, 216] on div "Details" at bounding box center [260, 222] width 35 height 14
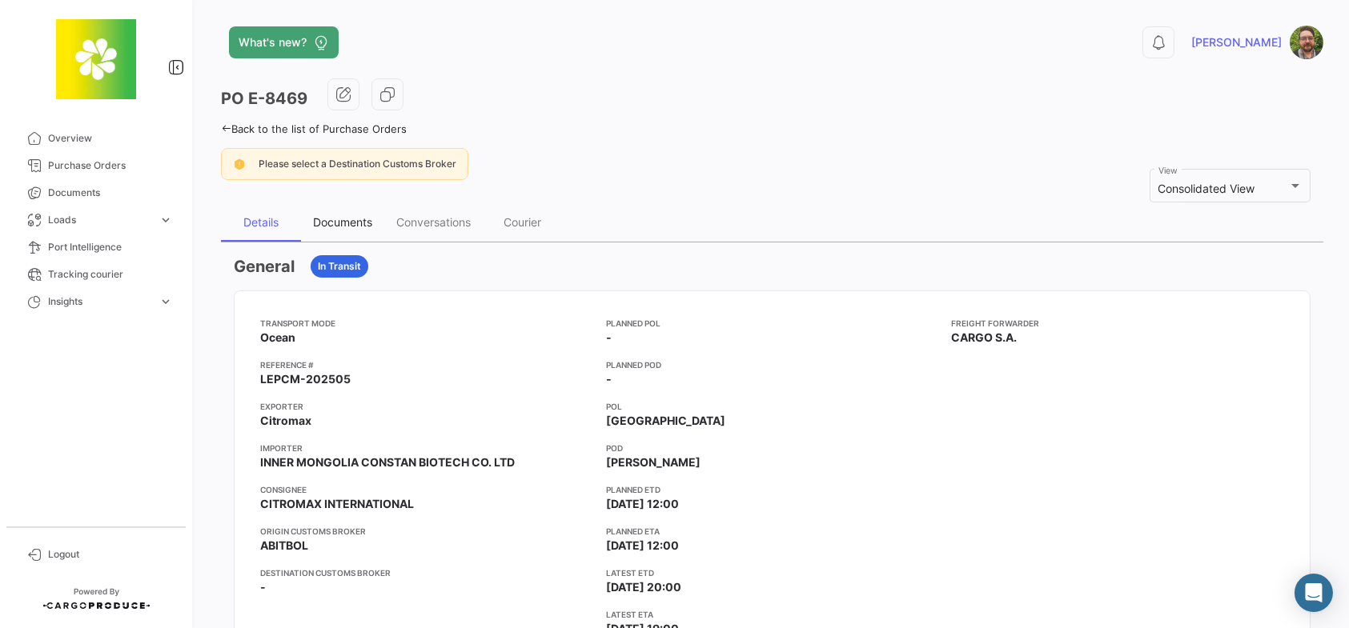
click at [336, 221] on div "Documents" at bounding box center [342, 222] width 59 height 14
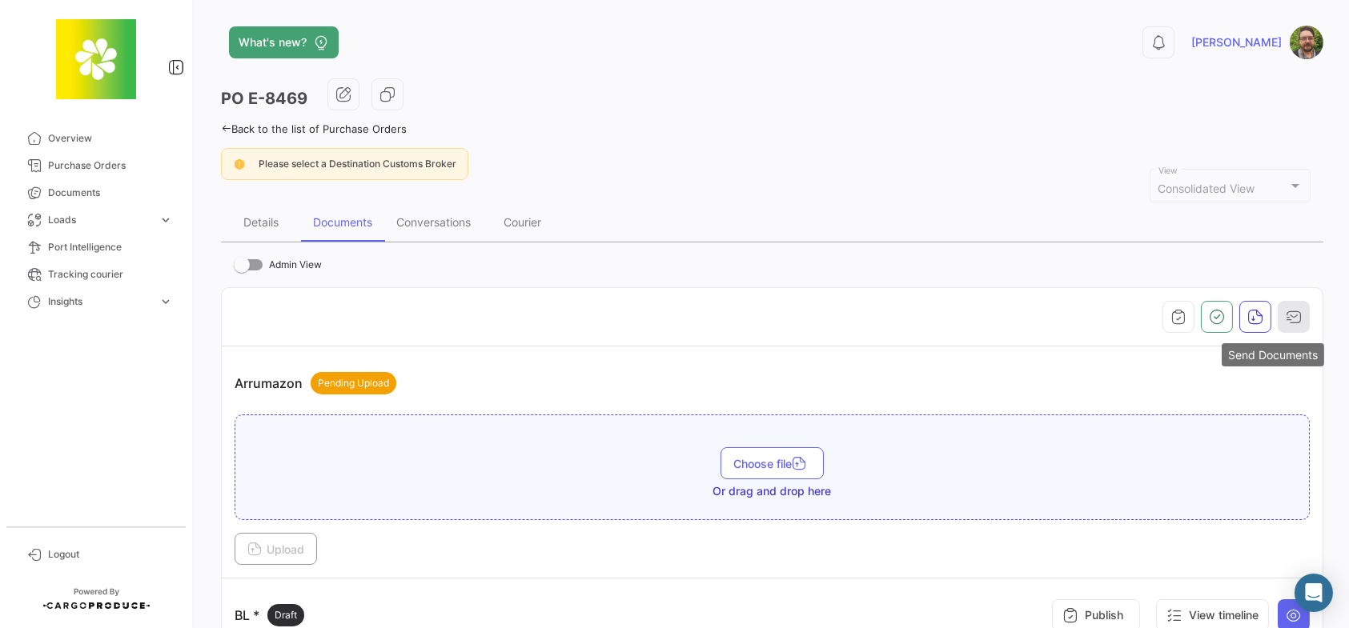
click at [1289, 319] on icon "button" at bounding box center [1293, 317] width 16 height 16
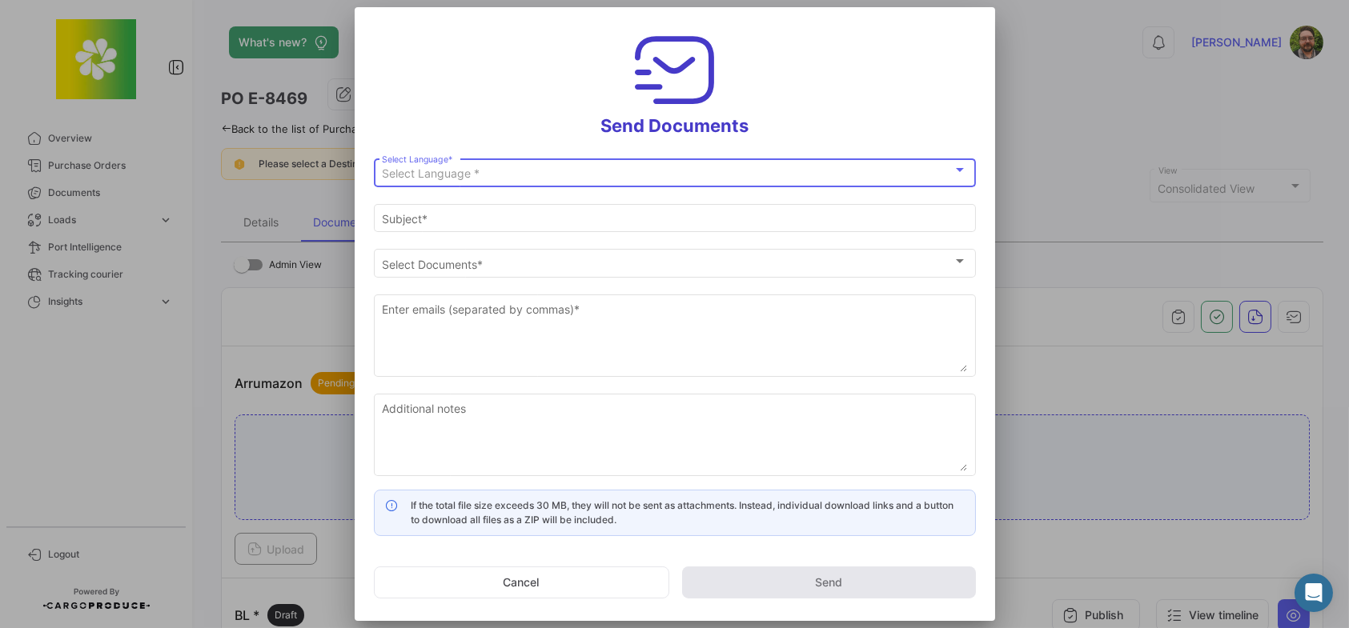
click at [571, 170] on div "Select Language *" at bounding box center [667, 174] width 571 height 14
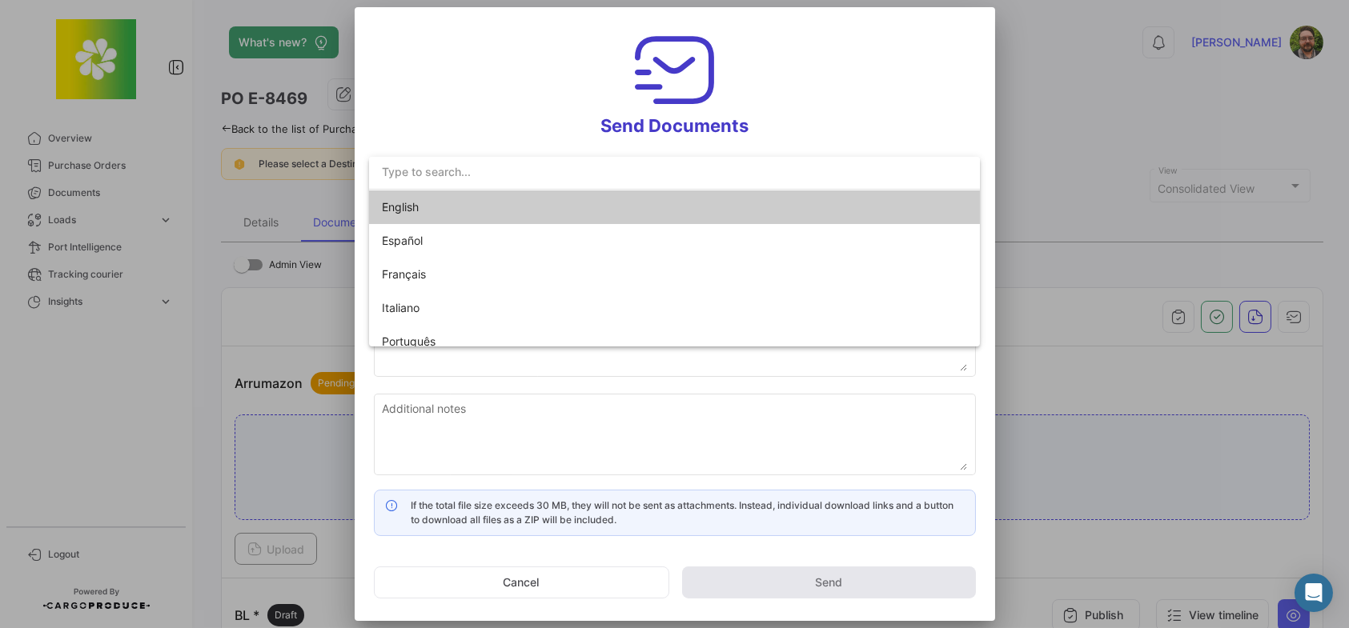
click at [492, 201] on span "English" at bounding box center [494, 207] width 224 height 34
type input "[PERSON_NAME] has shared the documents of PO # E-8469 with you"
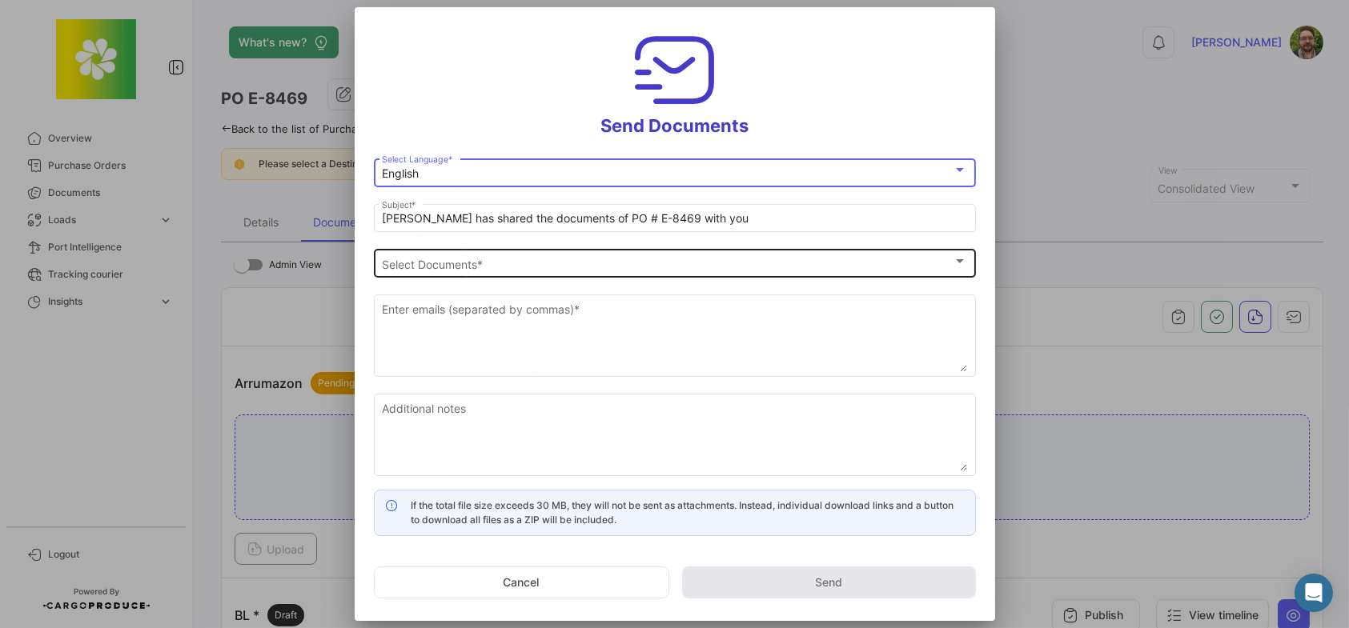
click at [480, 263] on div "Select Documents" at bounding box center [667, 265] width 571 height 14
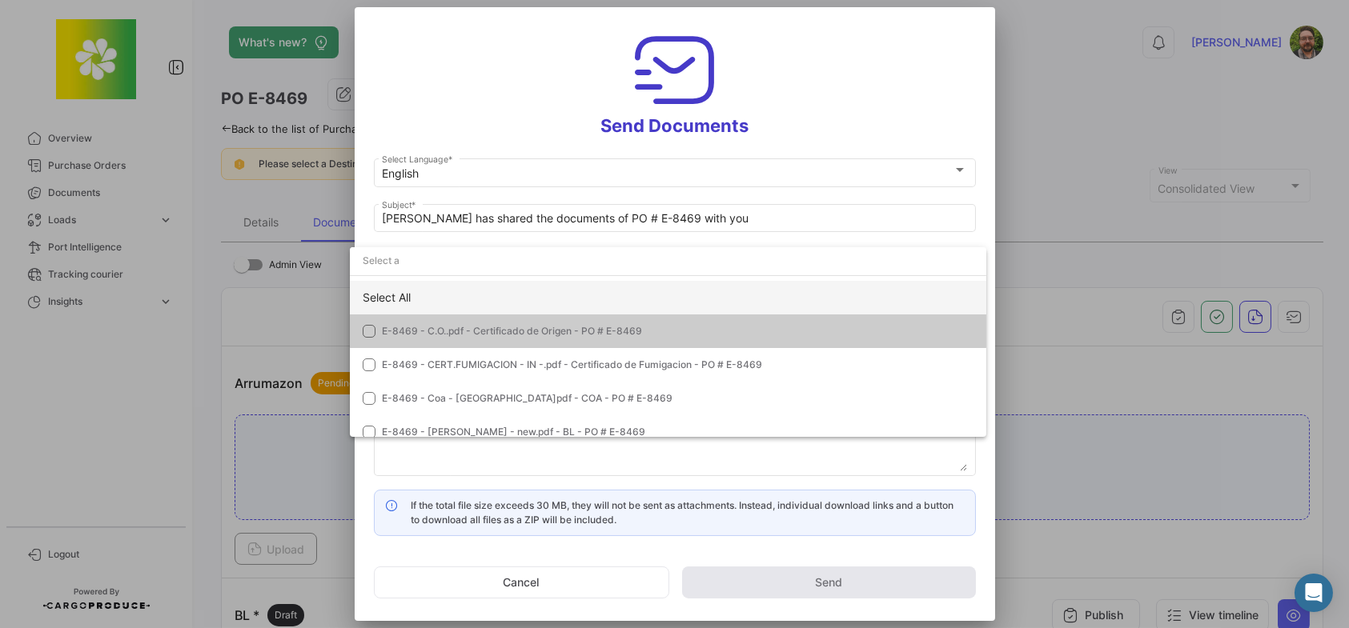
click at [459, 299] on div "Select All" at bounding box center [668, 298] width 636 height 34
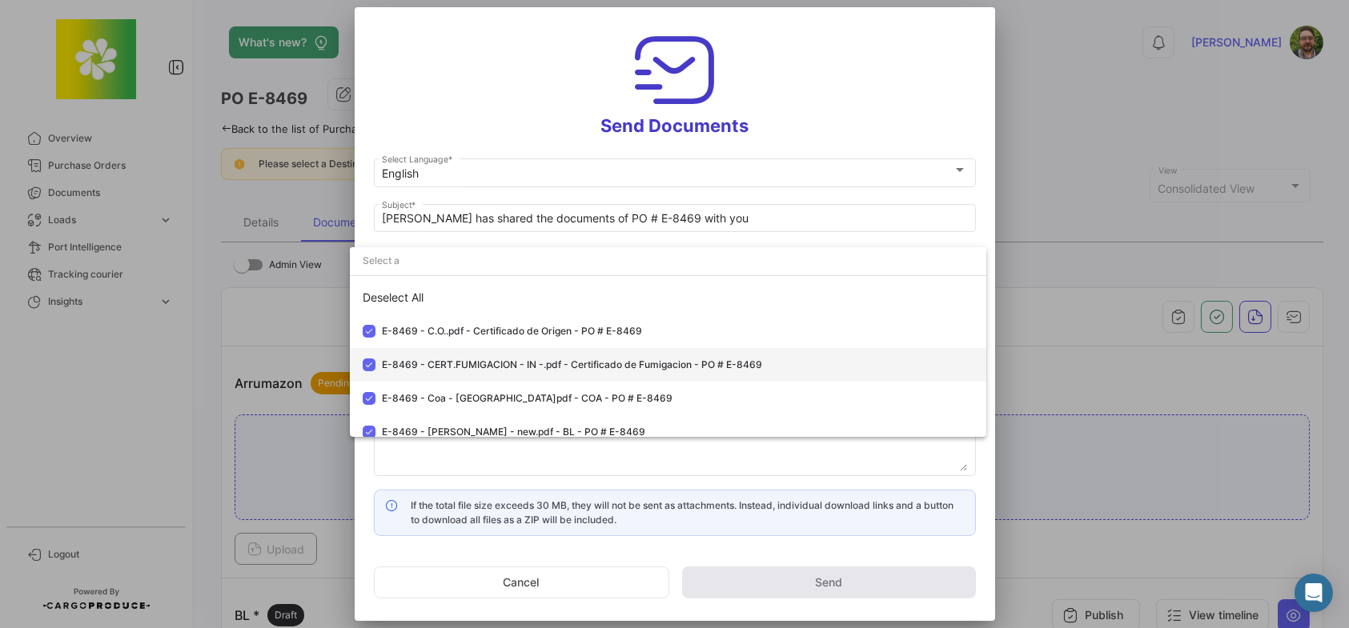
scroll to position [80, 0]
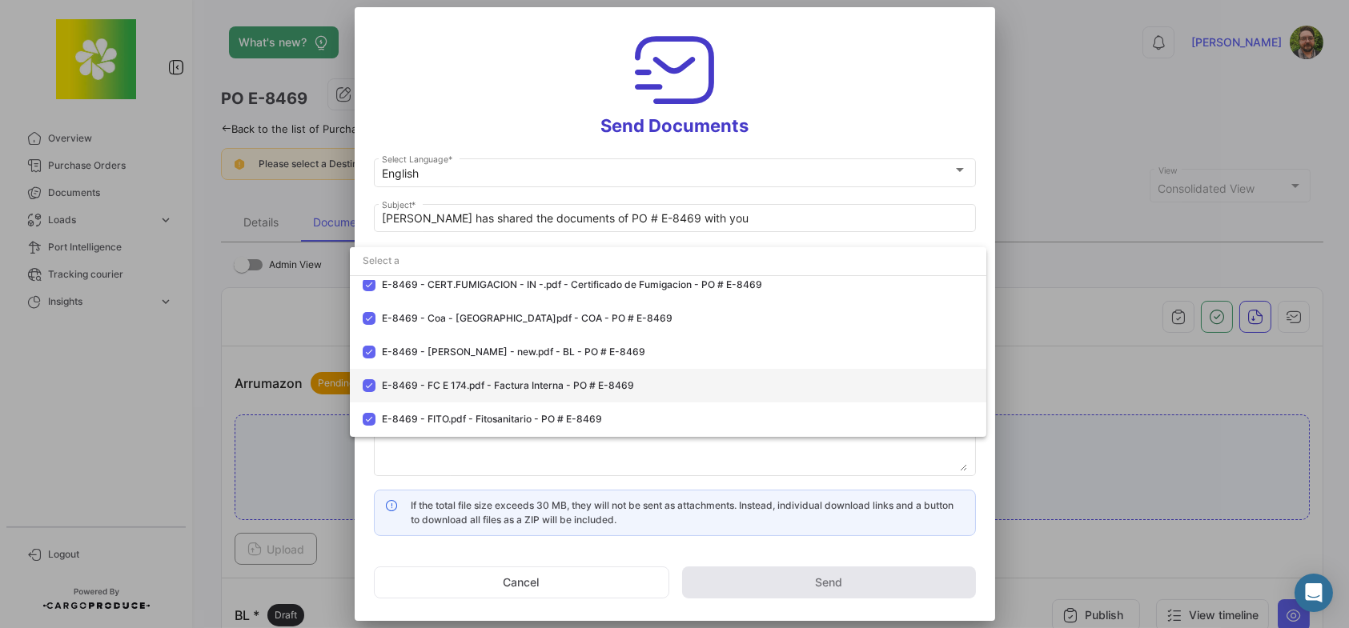
click at [371, 383] on mat-pseudo-checkbox at bounding box center [369, 385] width 13 height 13
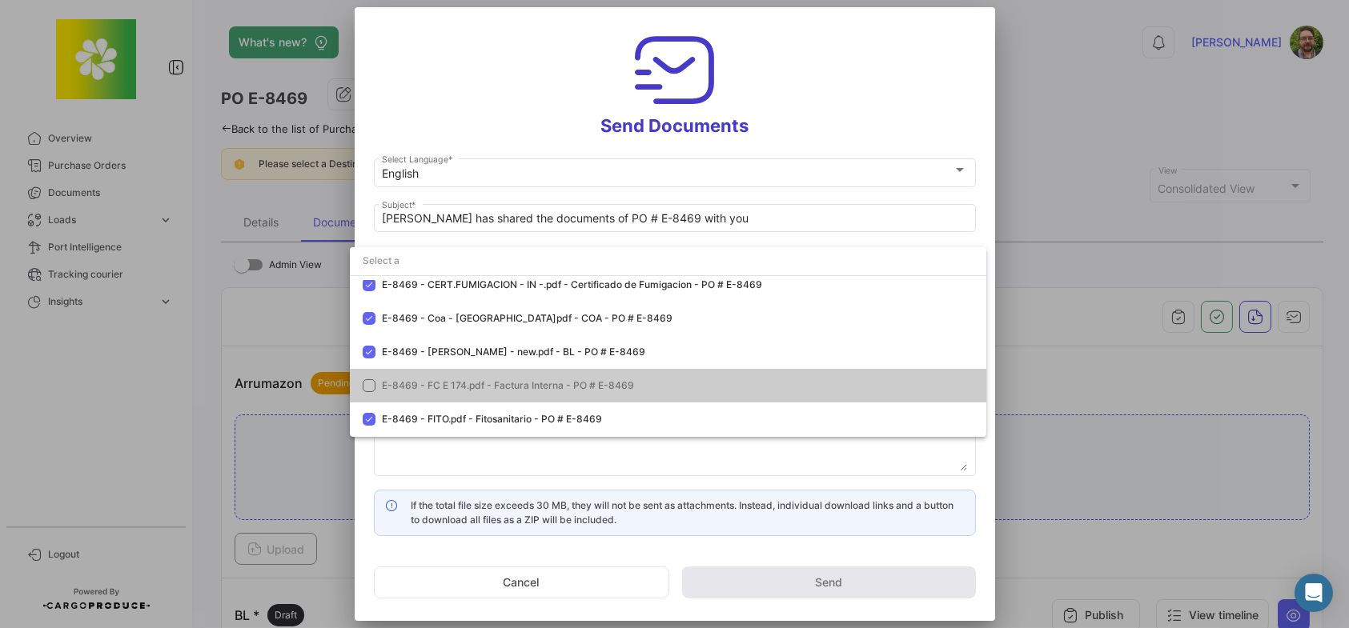
click at [510, 104] on div at bounding box center [674, 314] width 1349 height 628
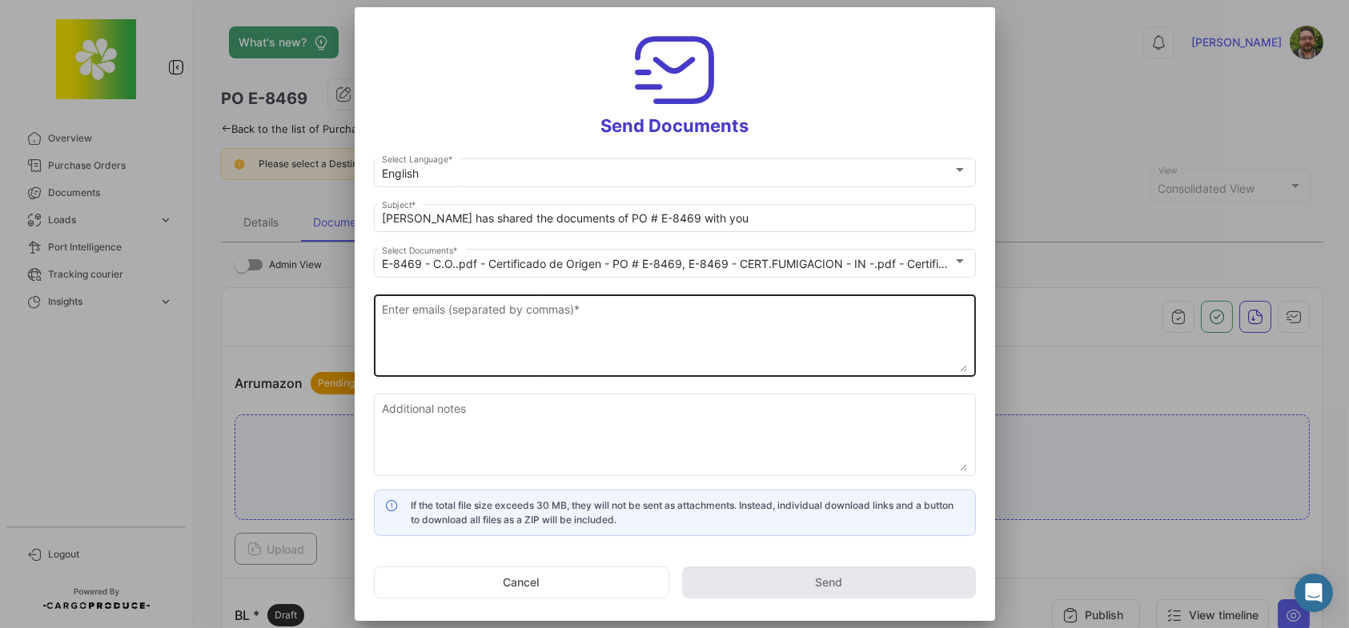
click at [616, 331] on textarea "Enter emails (separated by commas) *" at bounding box center [674, 337] width 585 height 70
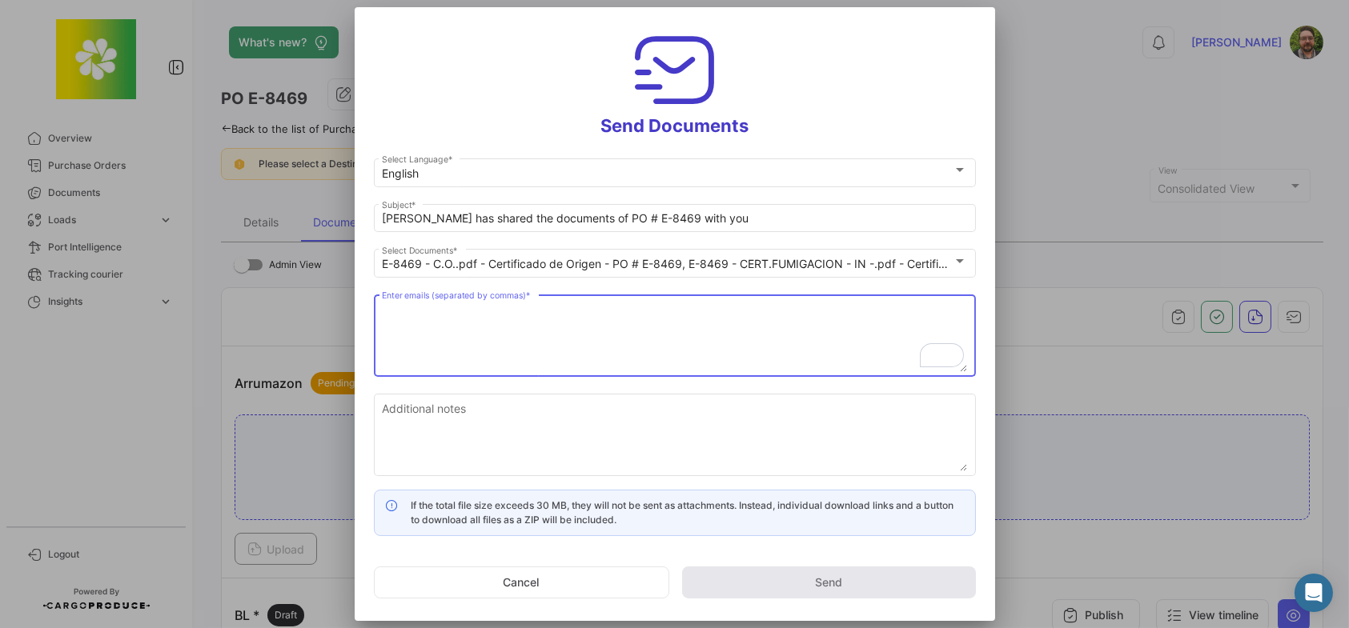
paste textarea "[EMAIL_ADDRESS][DOMAIN_NAME]"
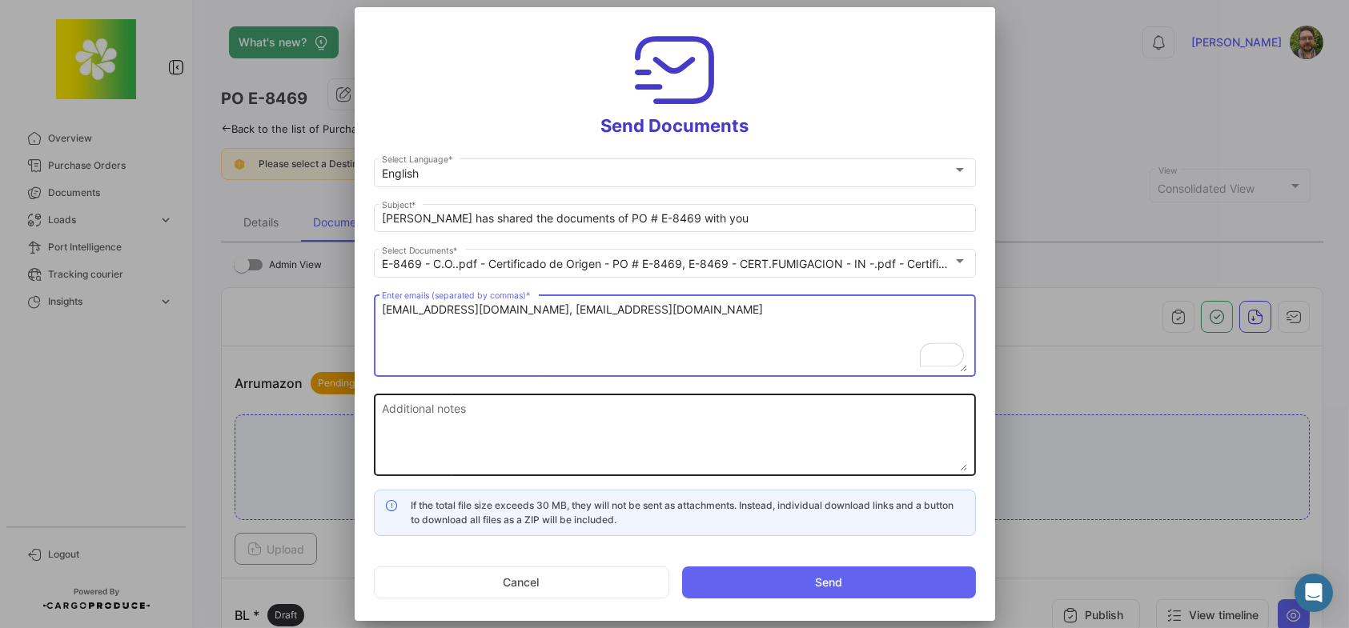
type textarea "[EMAIL_ADDRESS][DOMAIN_NAME], [EMAIL_ADDRESS][DOMAIN_NAME]"
click at [567, 426] on textarea "Additional notes" at bounding box center [674, 436] width 585 height 70
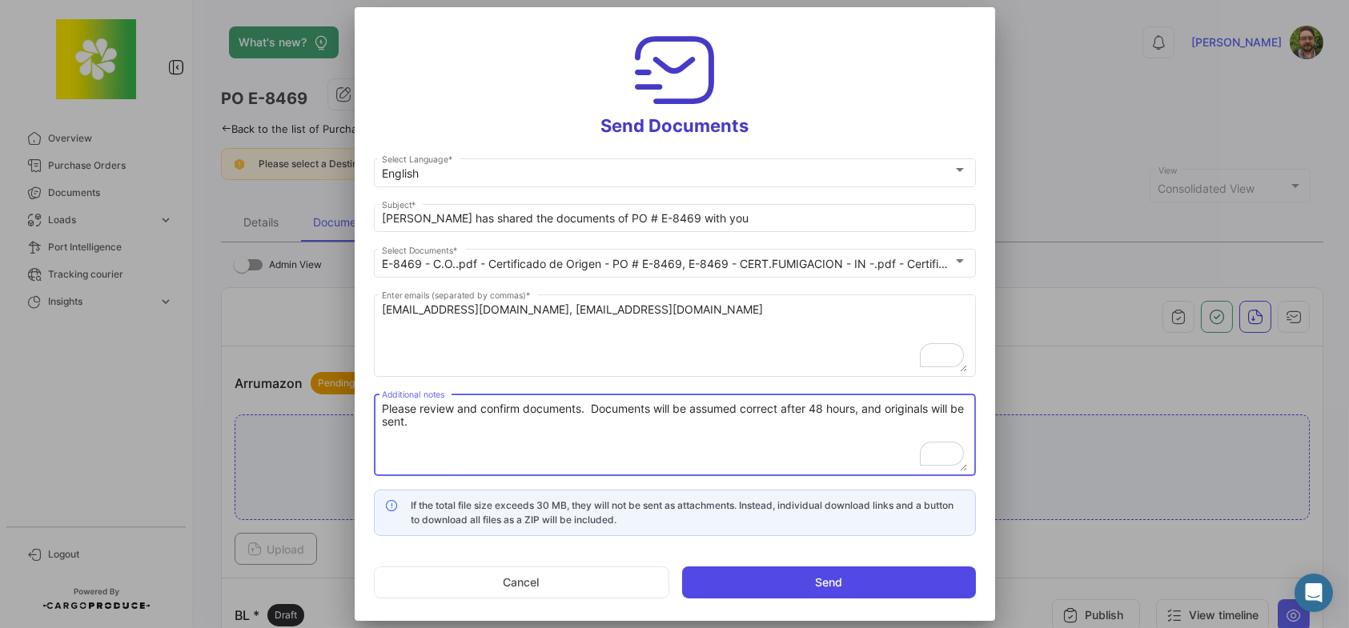
type textarea "Please review and confirm documents. Documents will be assumed correct after 48…"
click at [772, 577] on button "Send" at bounding box center [829, 583] width 294 height 32
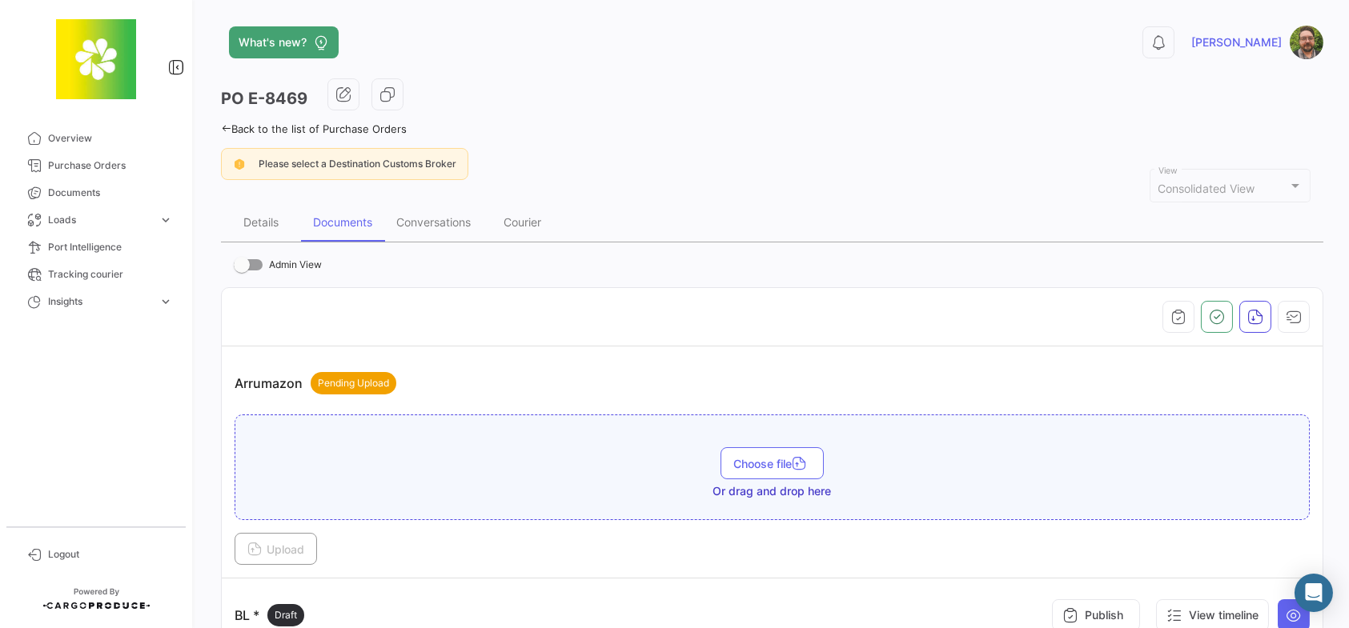
click at [222, 120] on div "Back to the list of Purchase Orders" at bounding box center [772, 126] width 1102 height 17
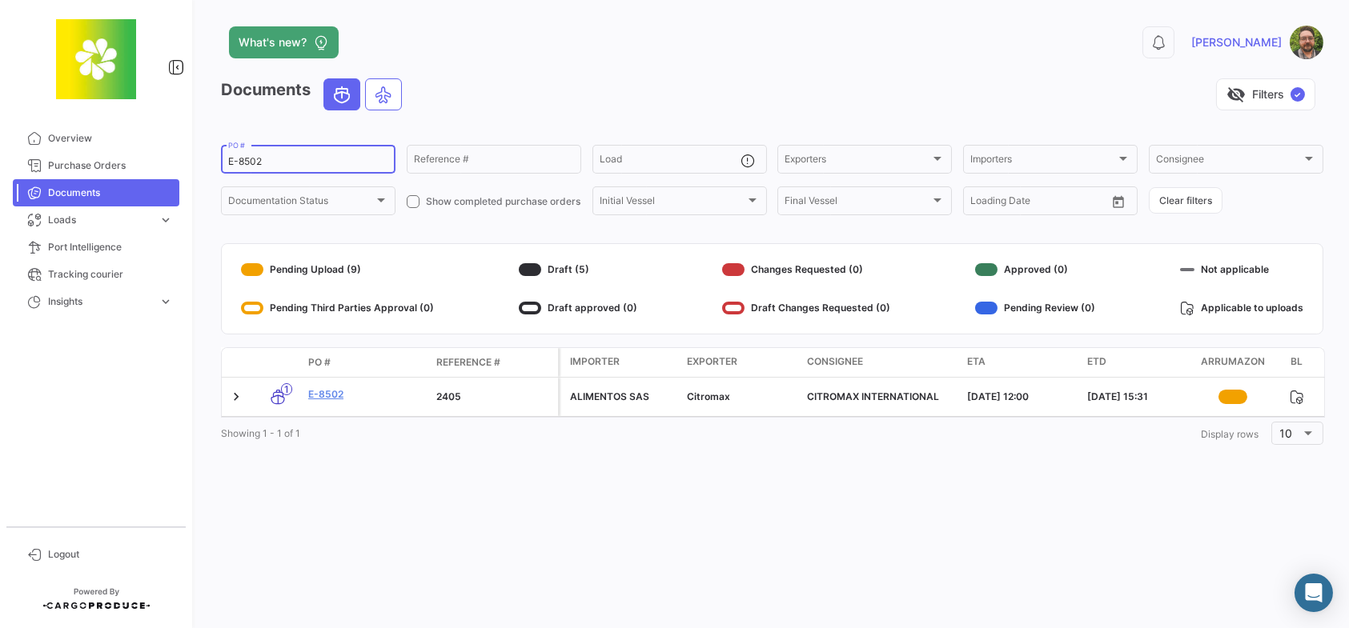
click at [301, 160] on input "E-8502" at bounding box center [308, 161] width 160 height 11
type input "E-8418"
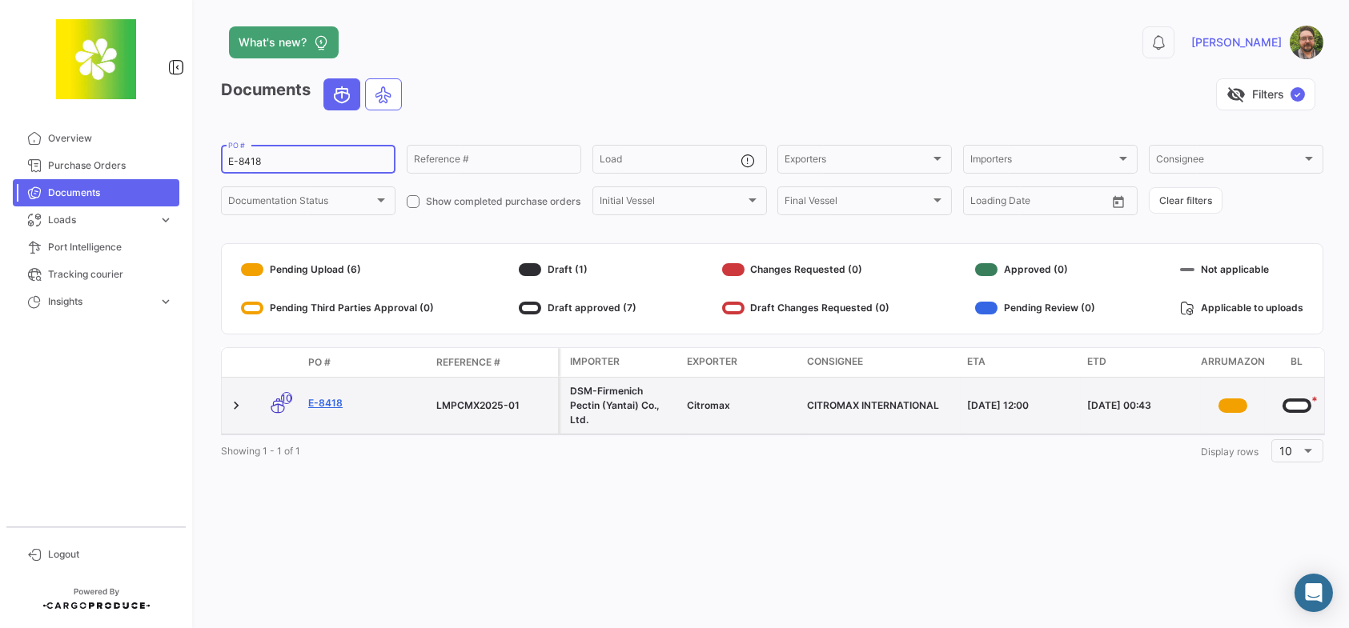
click at [329, 403] on link "E-8418" at bounding box center [365, 403] width 115 height 14
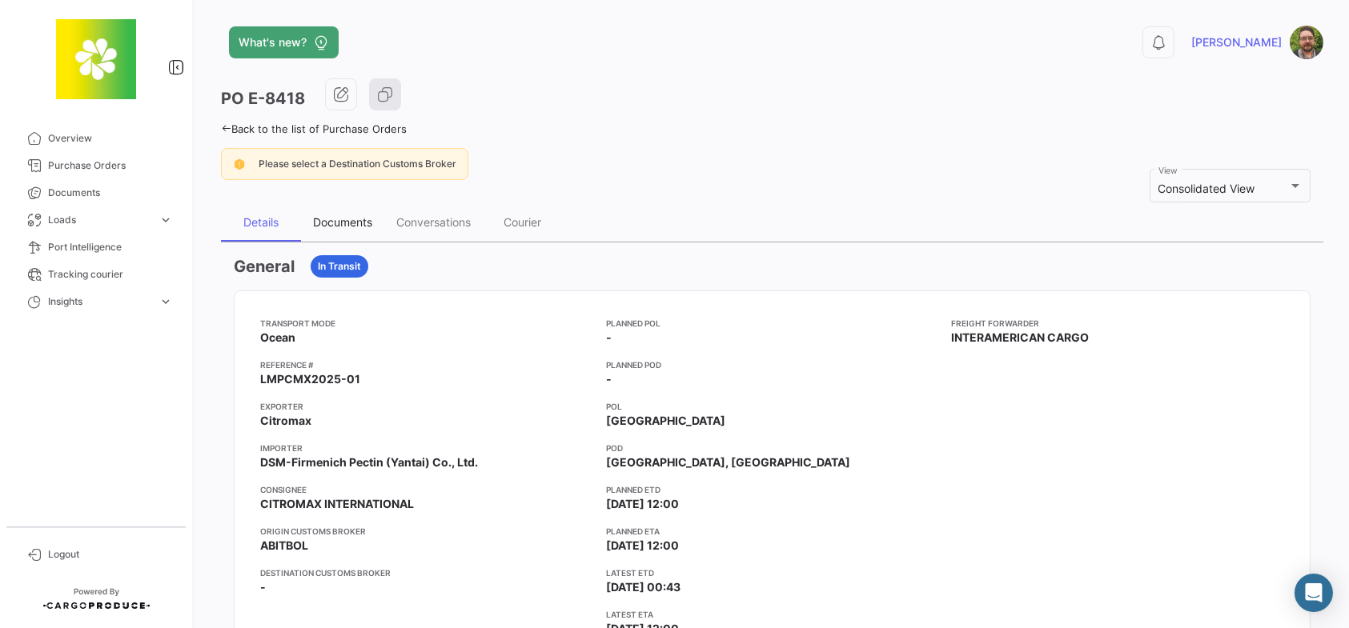
click at [337, 218] on div "Documents" at bounding box center [342, 222] width 59 height 14
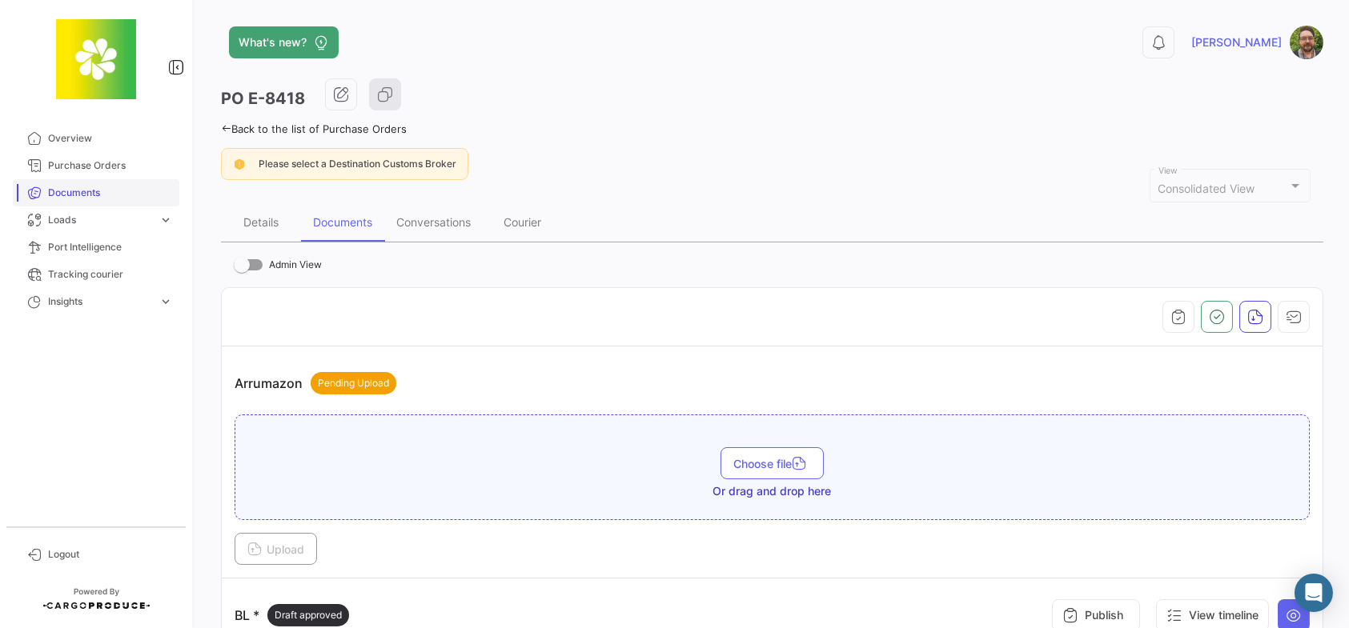
click at [115, 183] on link "Documents" at bounding box center [96, 192] width 166 height 27
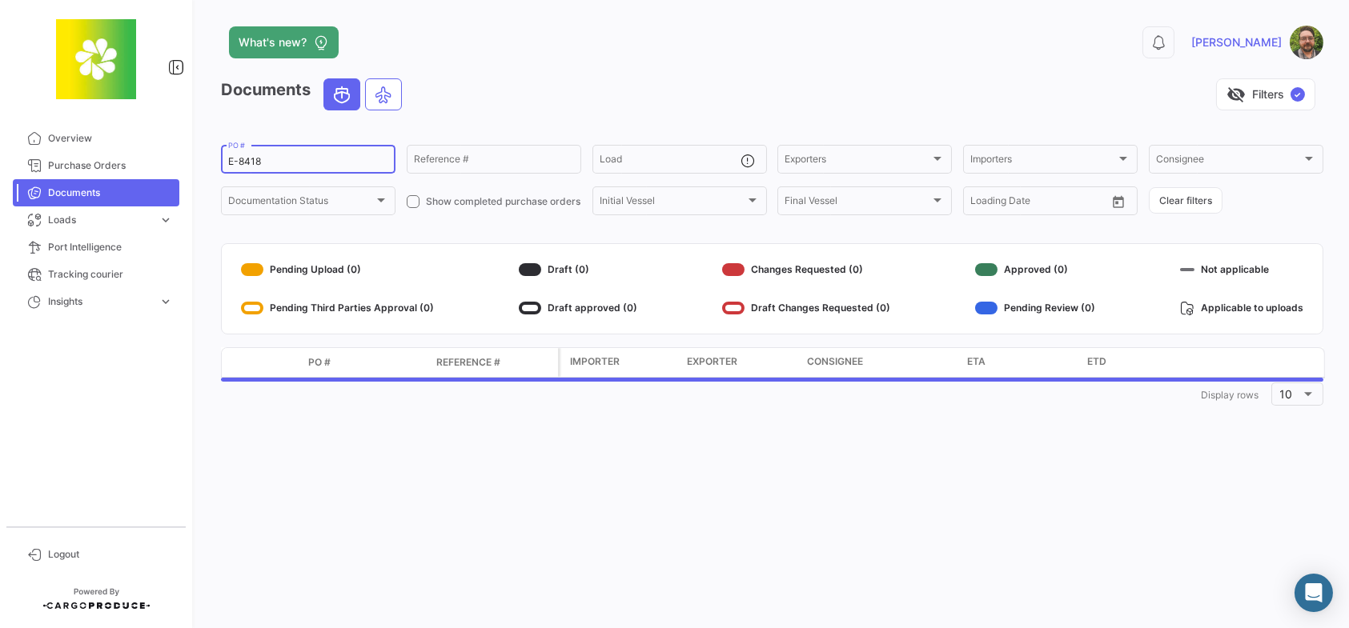
click at [371, 170] on div "E-8418 PO #" at bounding box center [308, 157] width 160 height 31
click at [354, 160] on input "E-8418" at bounding box center [308, 161] width 160 height 11
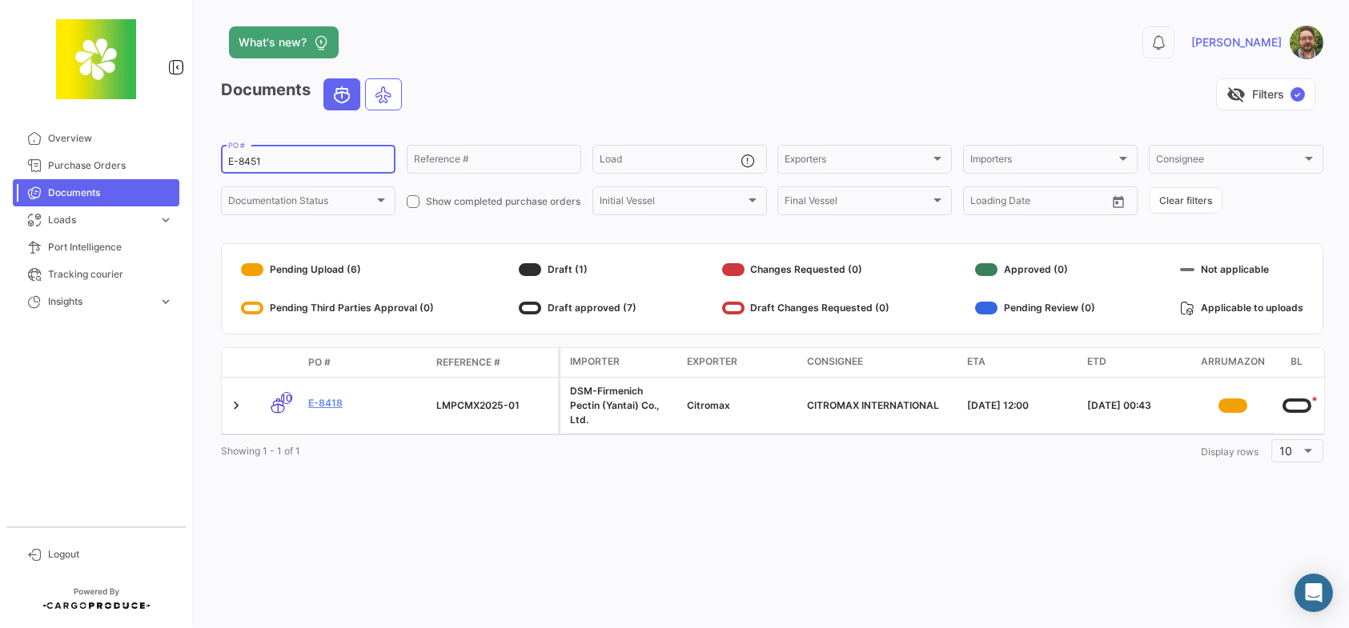
type input "E-8451"
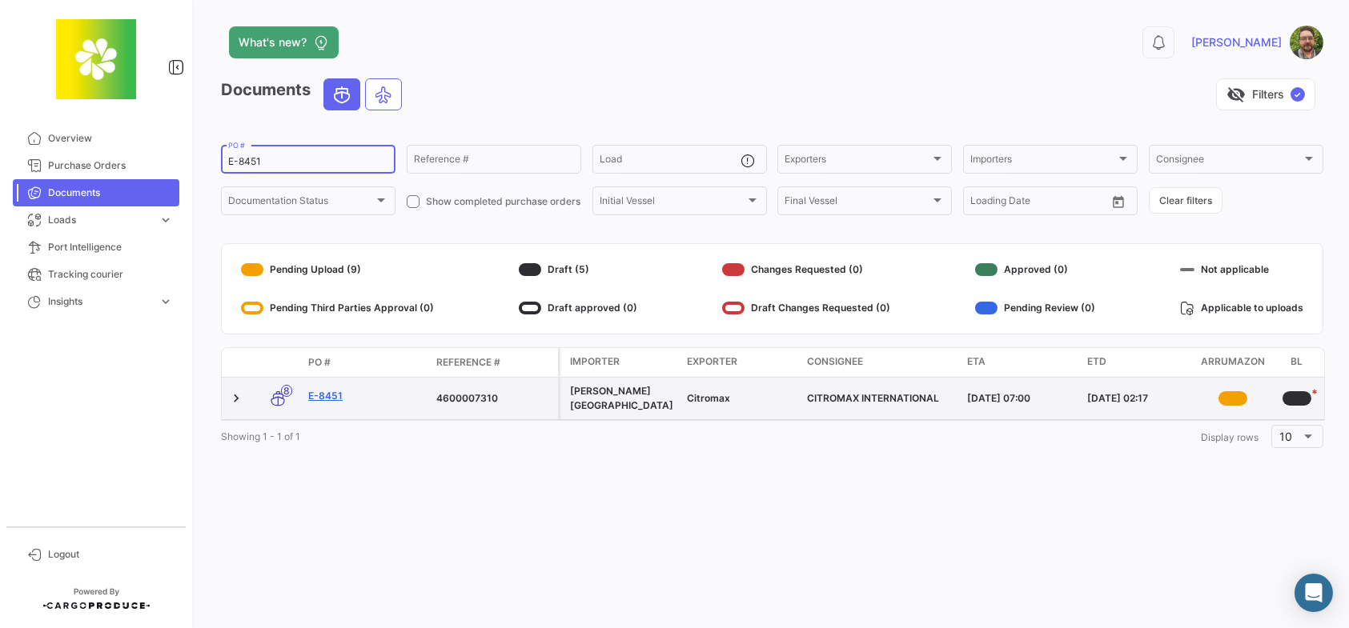
click at [323, 393] on link "E-8451" at bounding box center [365, 396] width 115 height 14
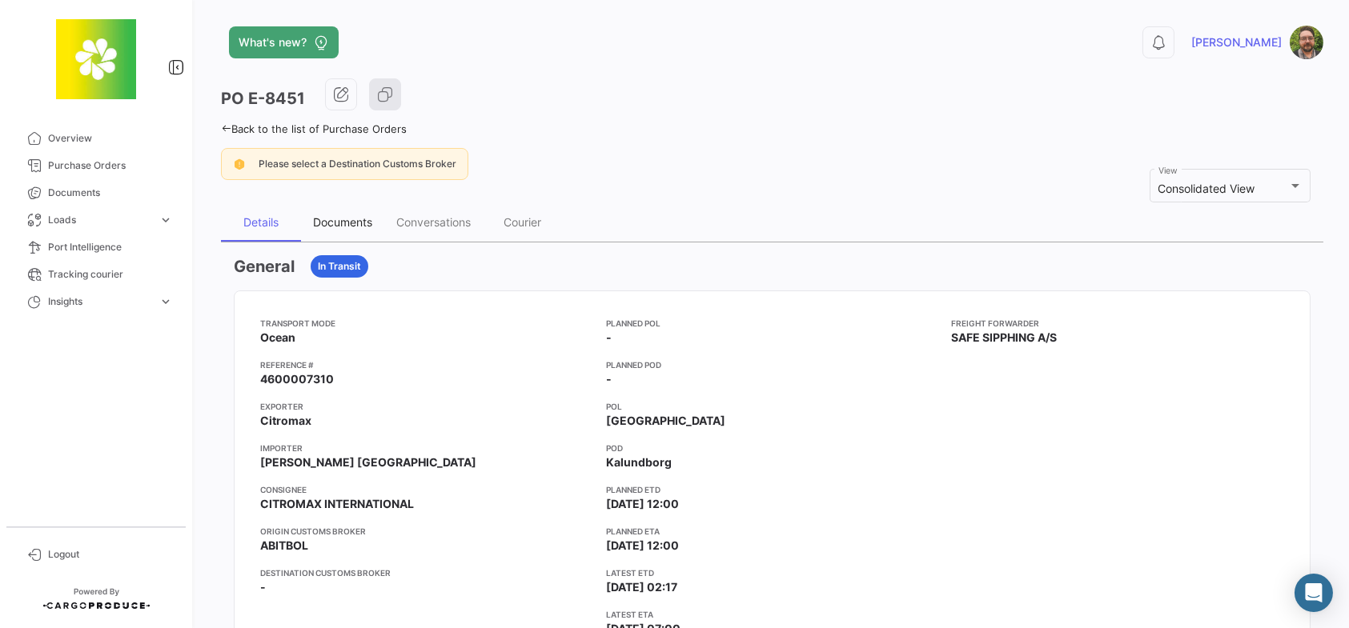
click at [354, 225] on div "Documents" at bounding box center [342, 222] width 59 height 14
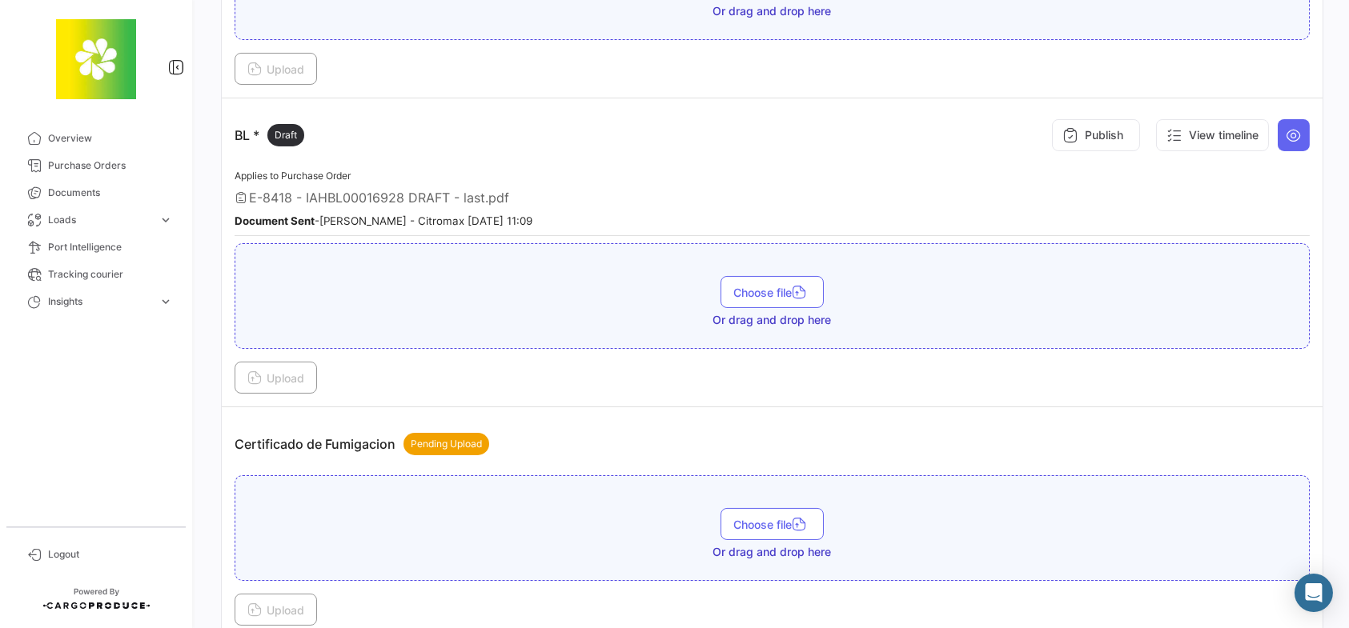
scroll to position [400, 0]
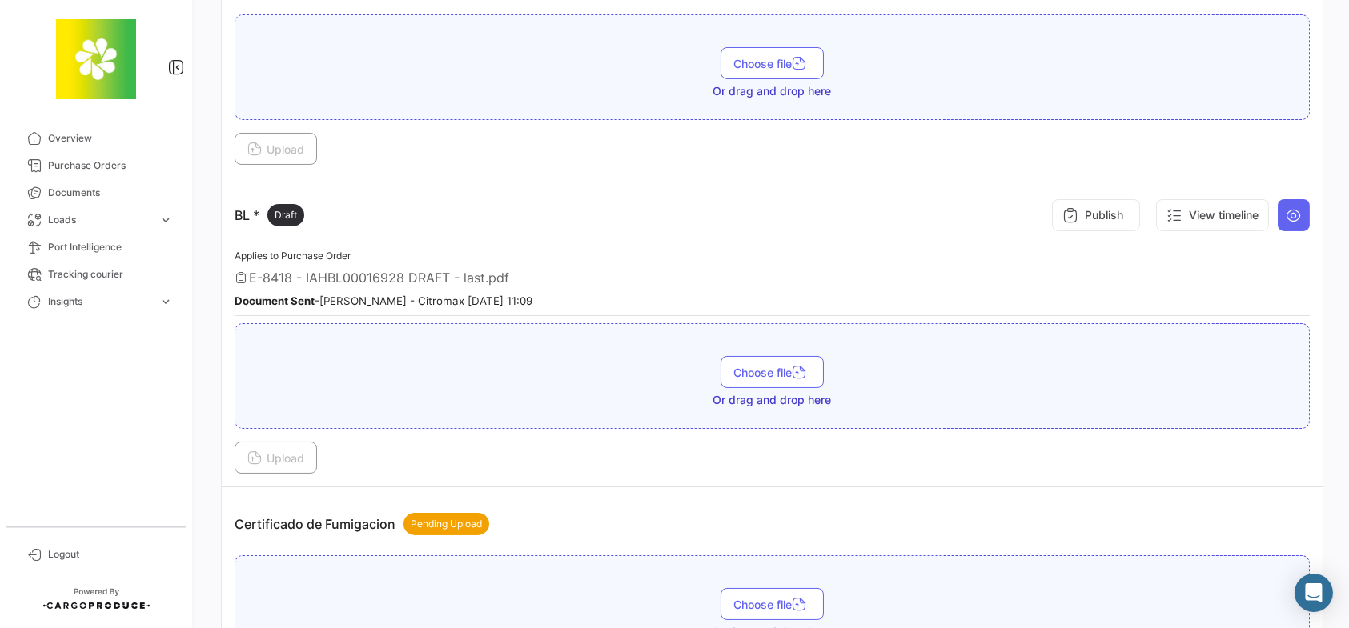
click at [536, 235] on div "BL * Draft Publish View timeline" at bounding box center [772, 215] width 1075 height 48
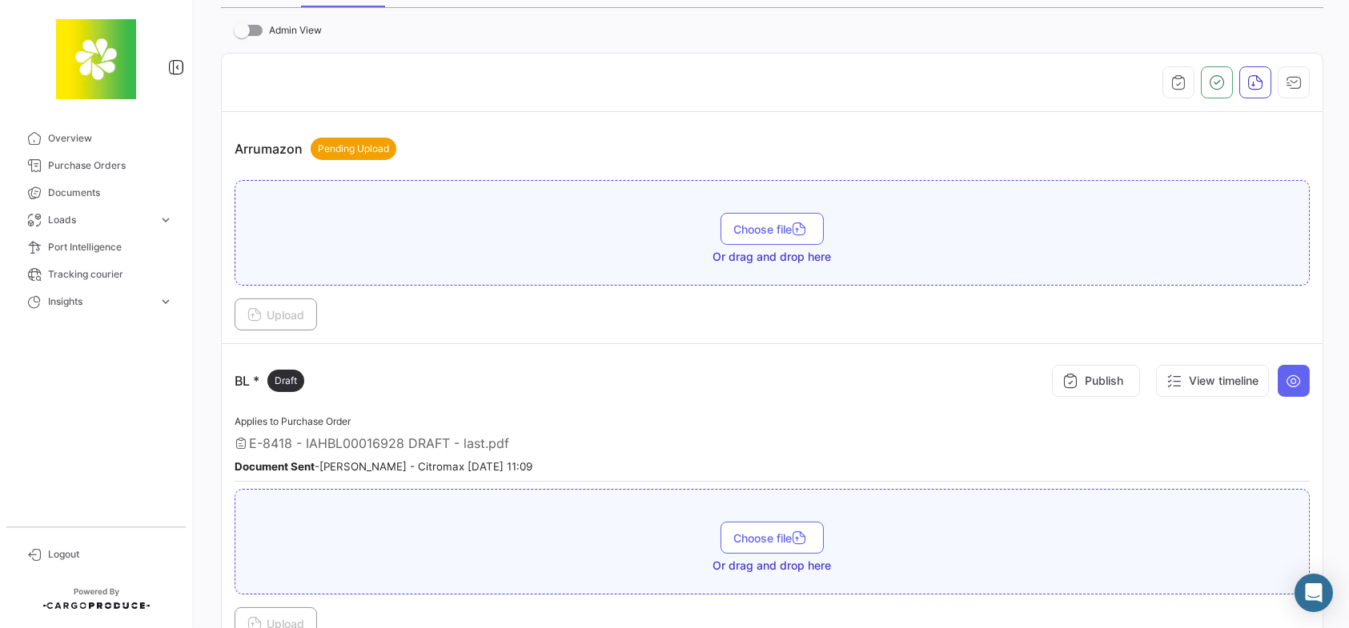
scroll to position [240, 0]
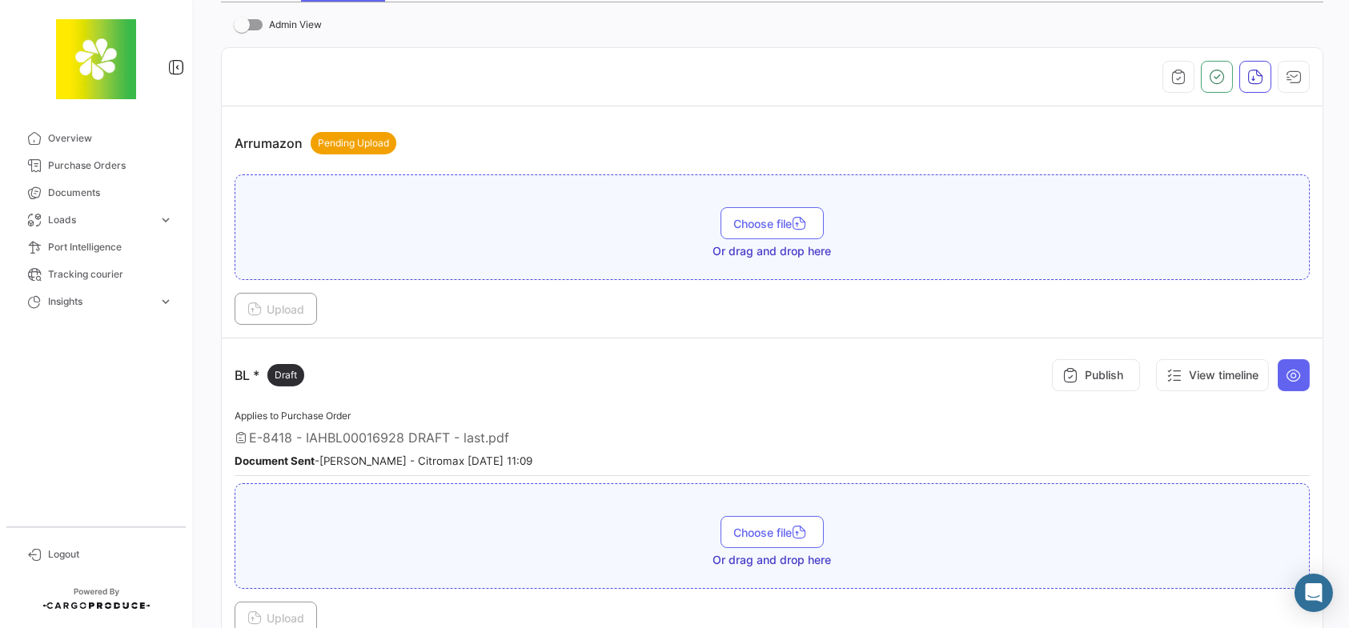
drag, startPoint x: 1129, startPoint y: 428, endPoint x: 1286, endPoint y: 382, distance: 163.6
click at [1130, 430] on div "E-8418 - IAHBL00016928 DRAFT - last.pdf" at bounding box center [772, 438] width 1075 height 16
click at [1286, 375] on icon at bounding box center [1293, 375] width 16 height 16
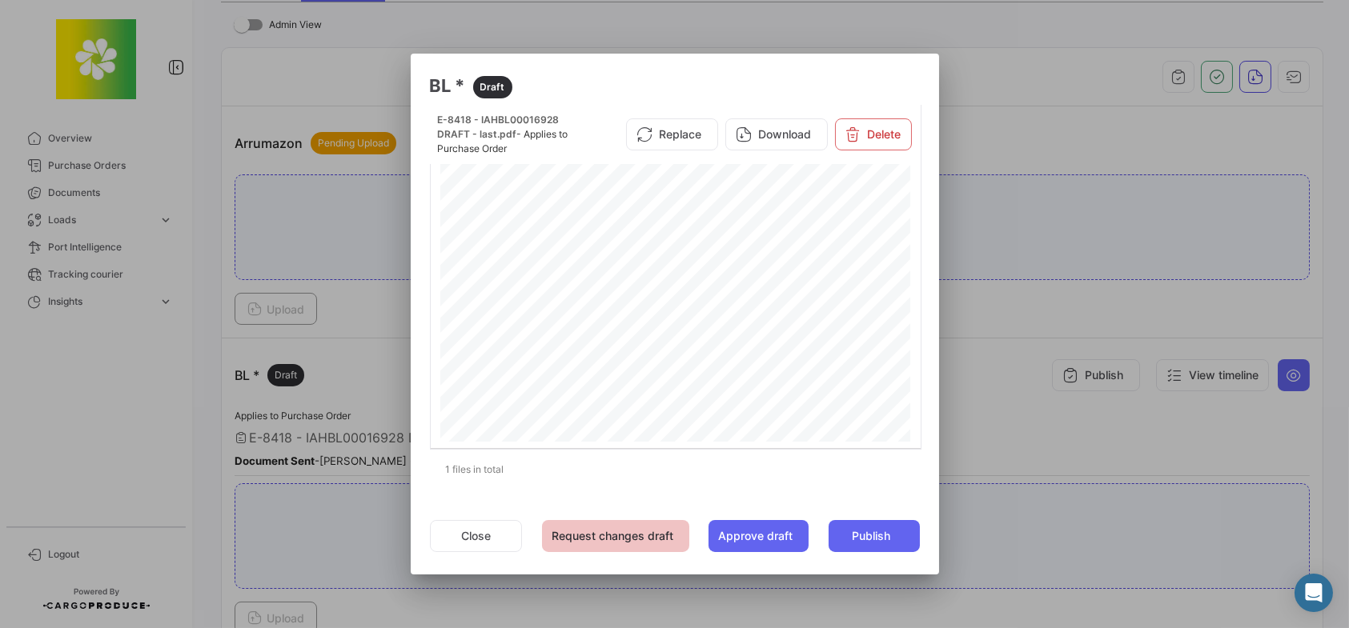
click at [571, 537] on button "Request changes draft" at bounding box center [615, 536] width 147 height 32
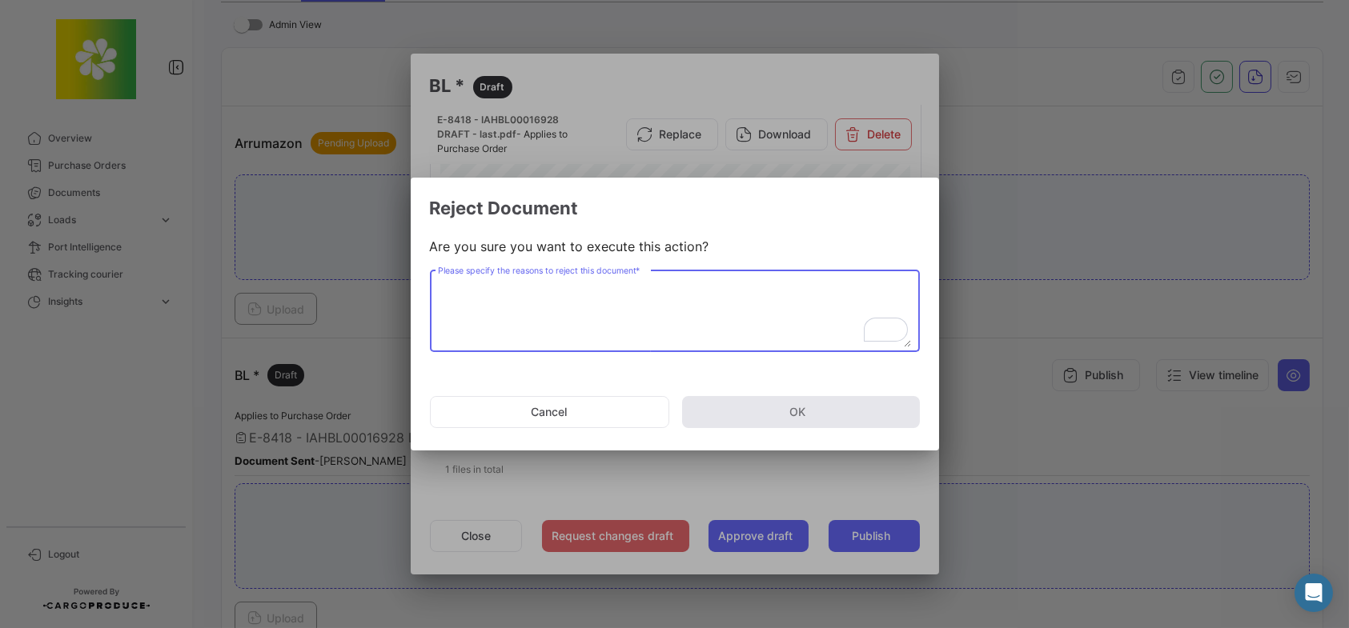
click at [571, 297] on textarea "Please specify the reasons to reject this document *" at bounding box center [674, 312] width 473 height 70
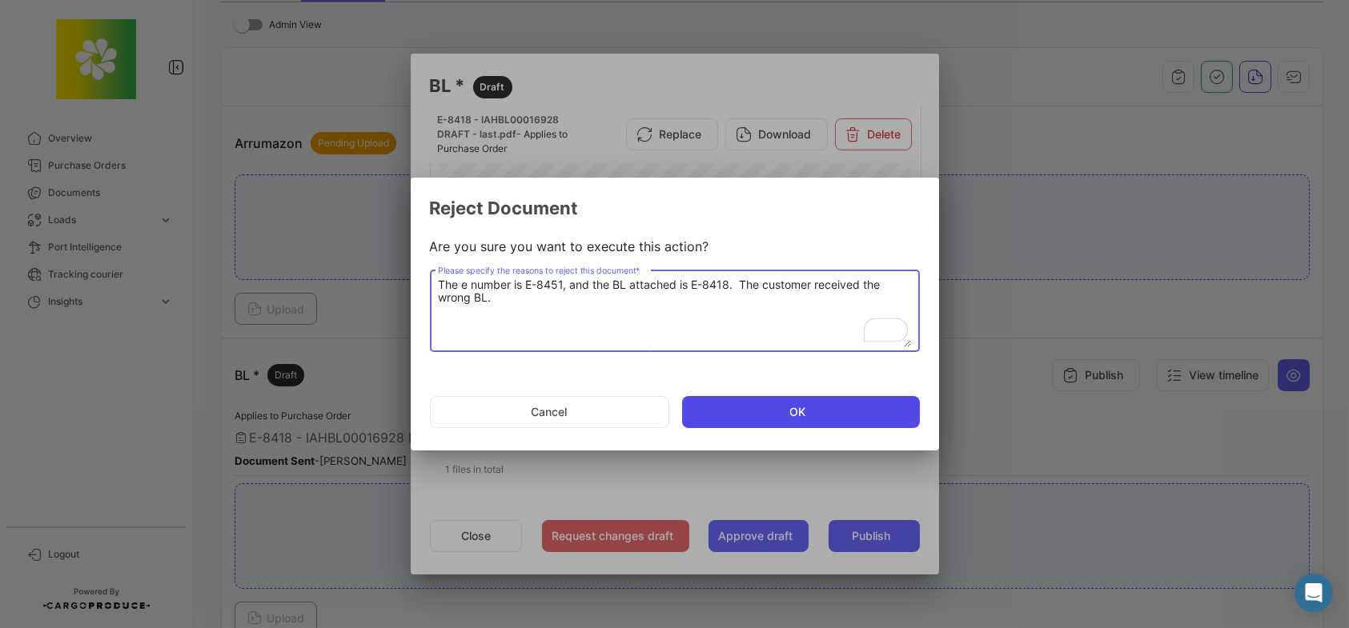
type textarea "The e number is E-8451, and the BL attached is E-8418. The customer received th…"
click at [760, 410] on button "OK" at bounding box center [801, 412] width 238 height 32
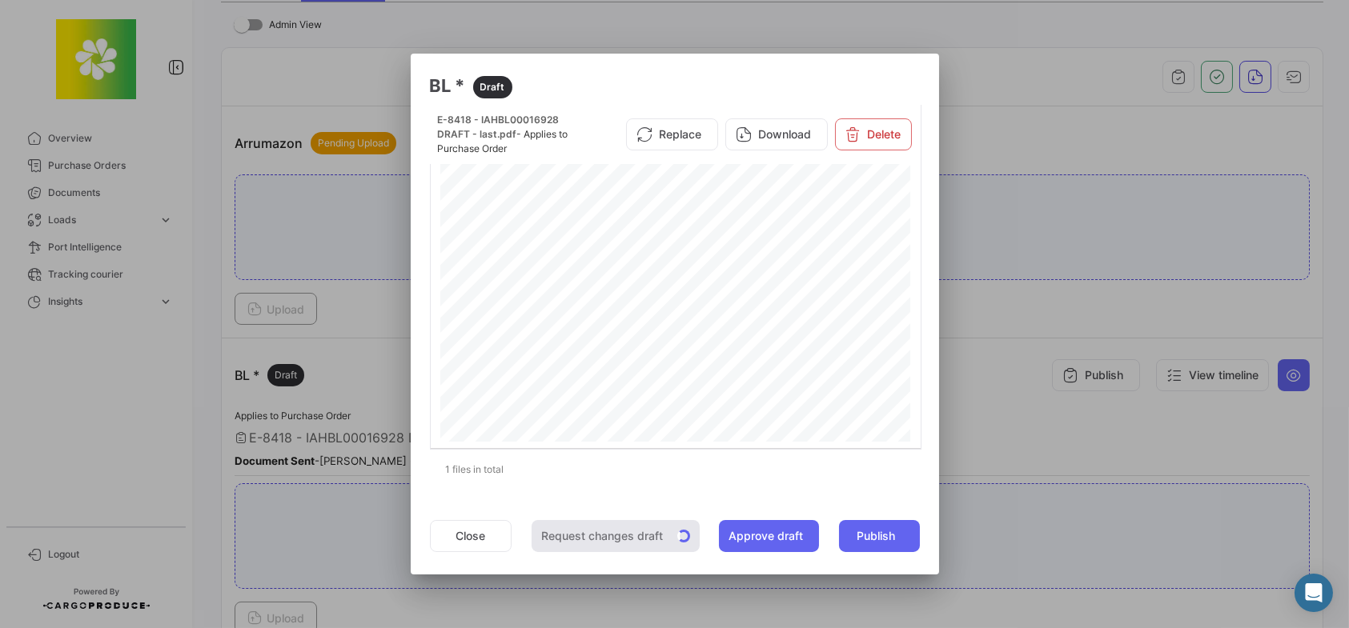
click at [615, 537] on mat-dialog-actions "Close Request changes draft Approve draft Publish" at bounding box center [675, 536] width 490 height 54
click at [474, 534] on button "Close" at bounding box center [471, 536] width 82 height 32
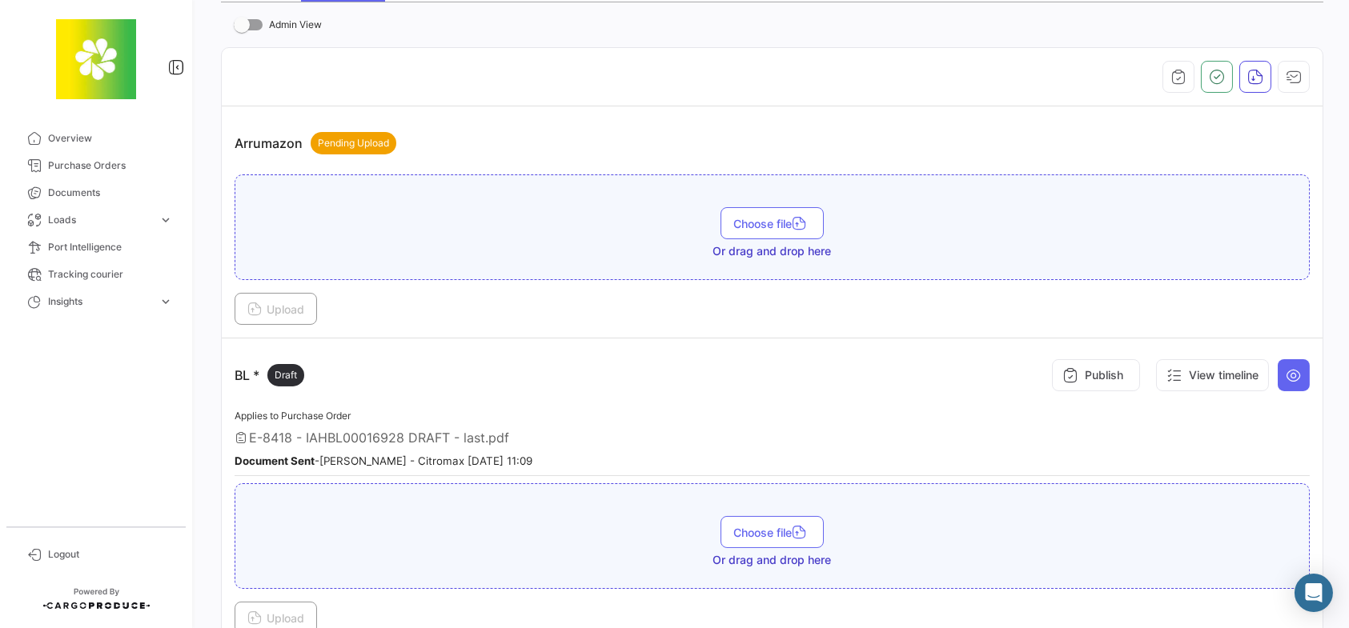
scroll to position [0, 0]
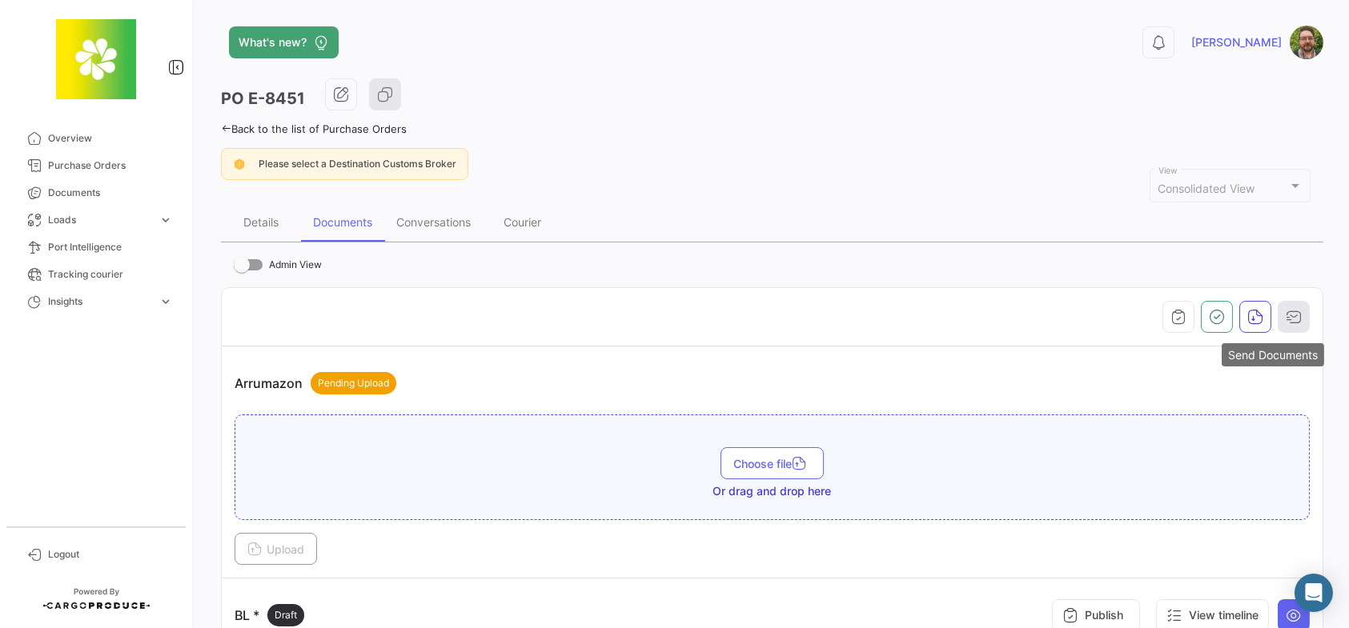
click at [1286, 309] on icon "button" at bounding box center [1293, 317] width 16 height 16
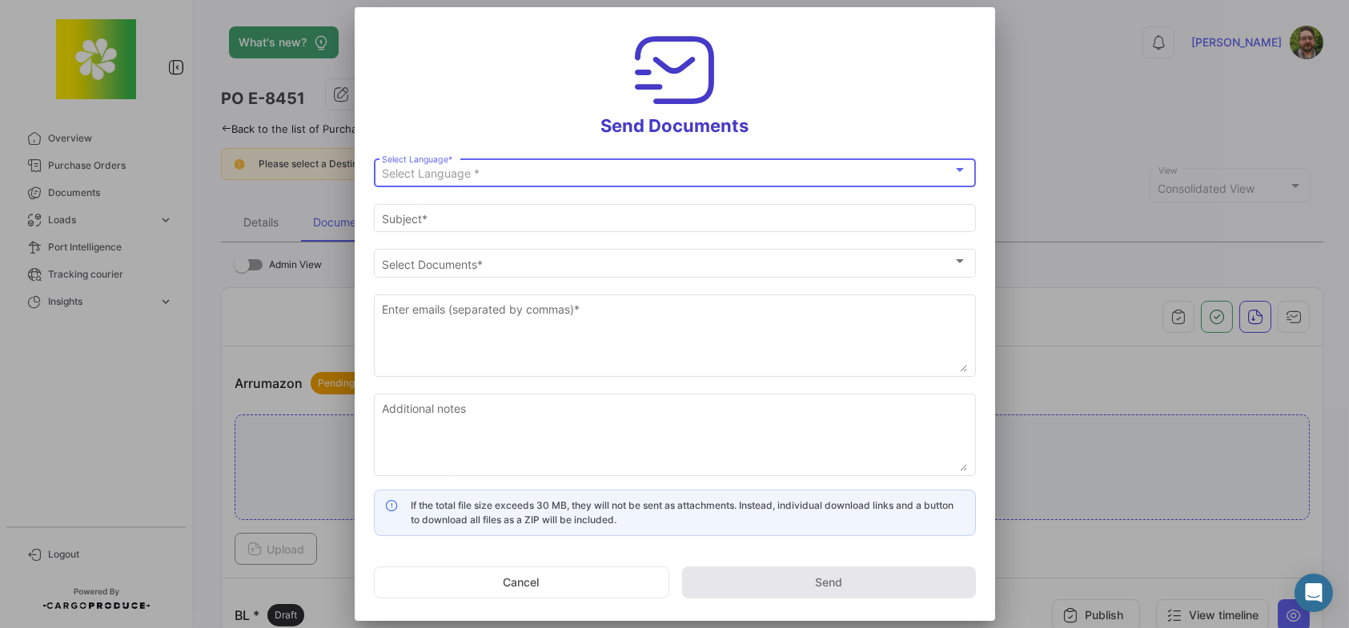
click at [462, 170] on span "Select Language *" at bounding box center [431, 173] width 98 height 14
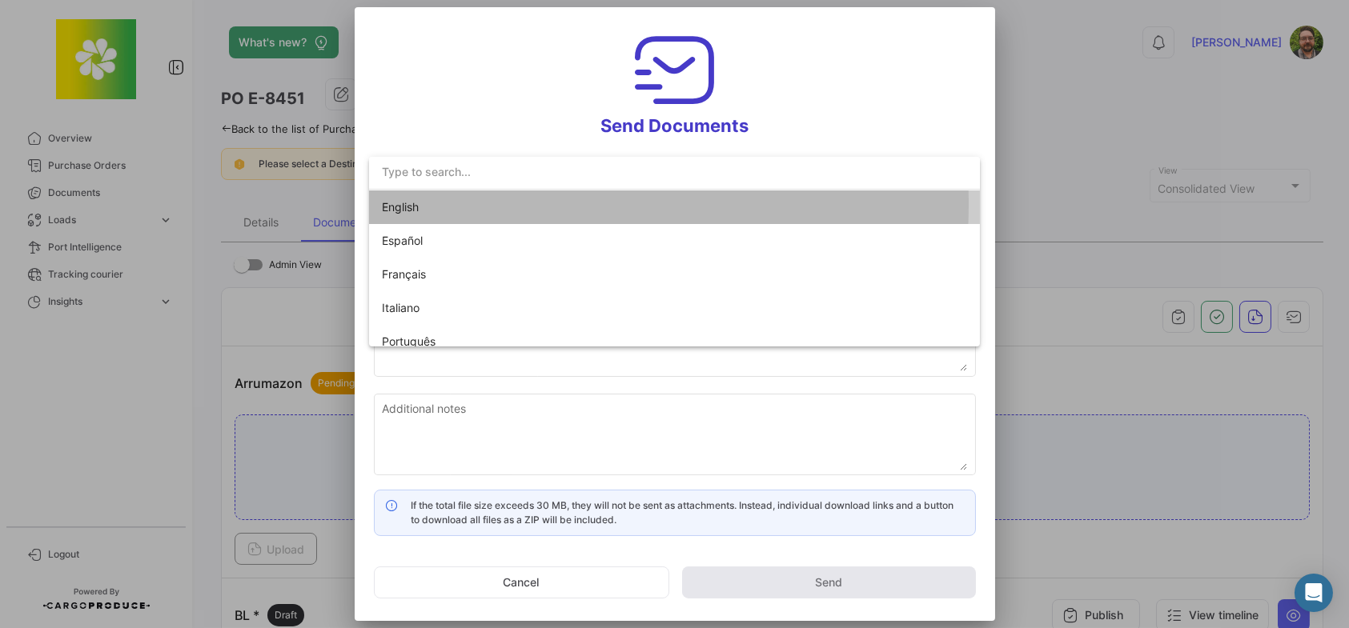
click at [471, 204] on span "English" at bounding box center [494, 207] width 224 height 34
type input "[PERSON_NAME] has shared the documents of PO # E-8451 with you"
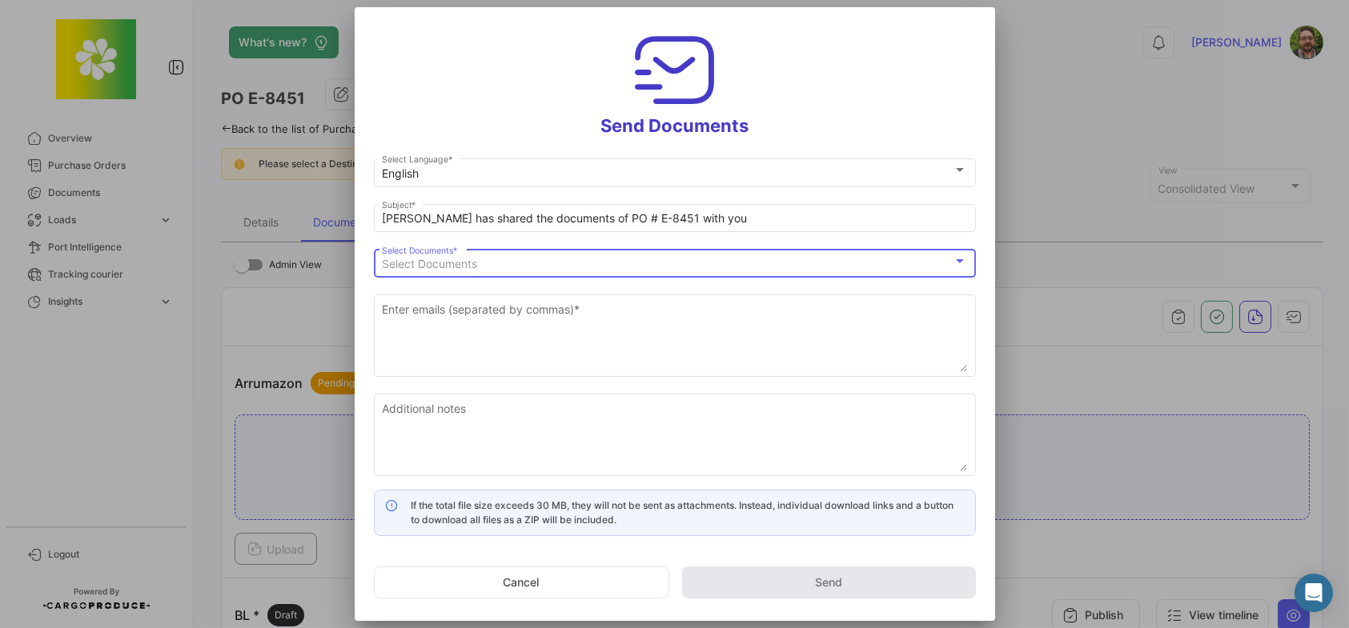
click at [511, 263] on div "Select Documents" at bounding box center [667, 265] width 571 height 14
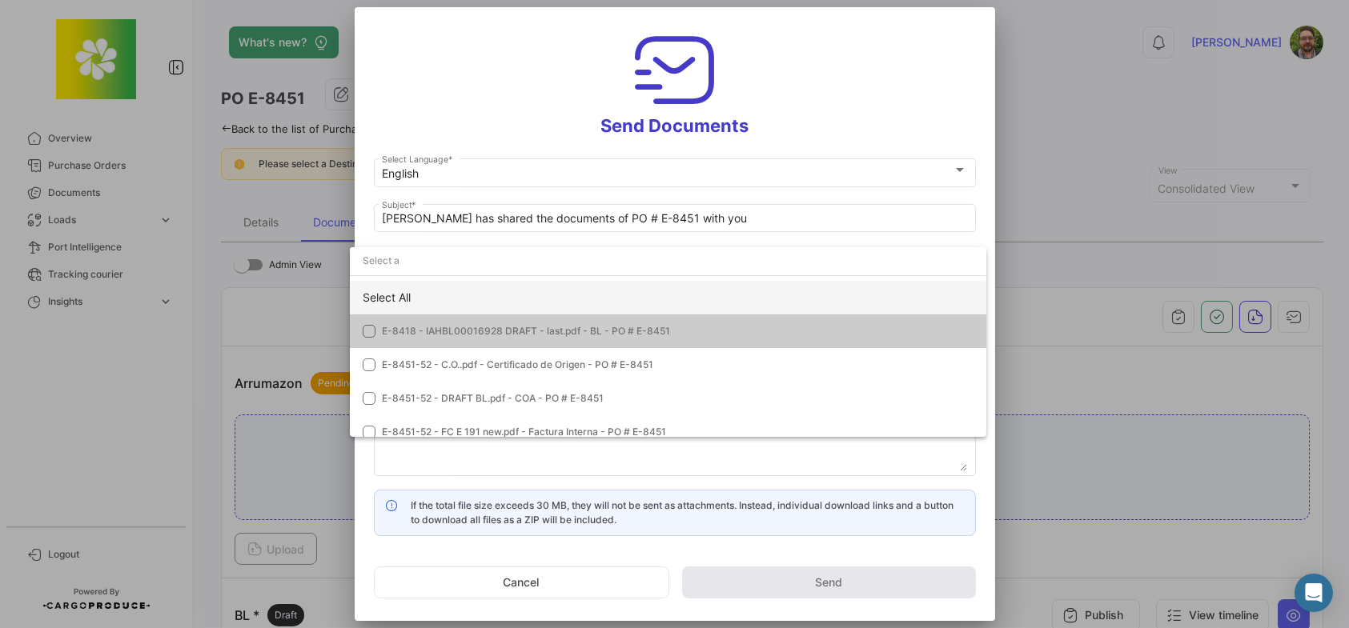
scroll to position [79, 0]
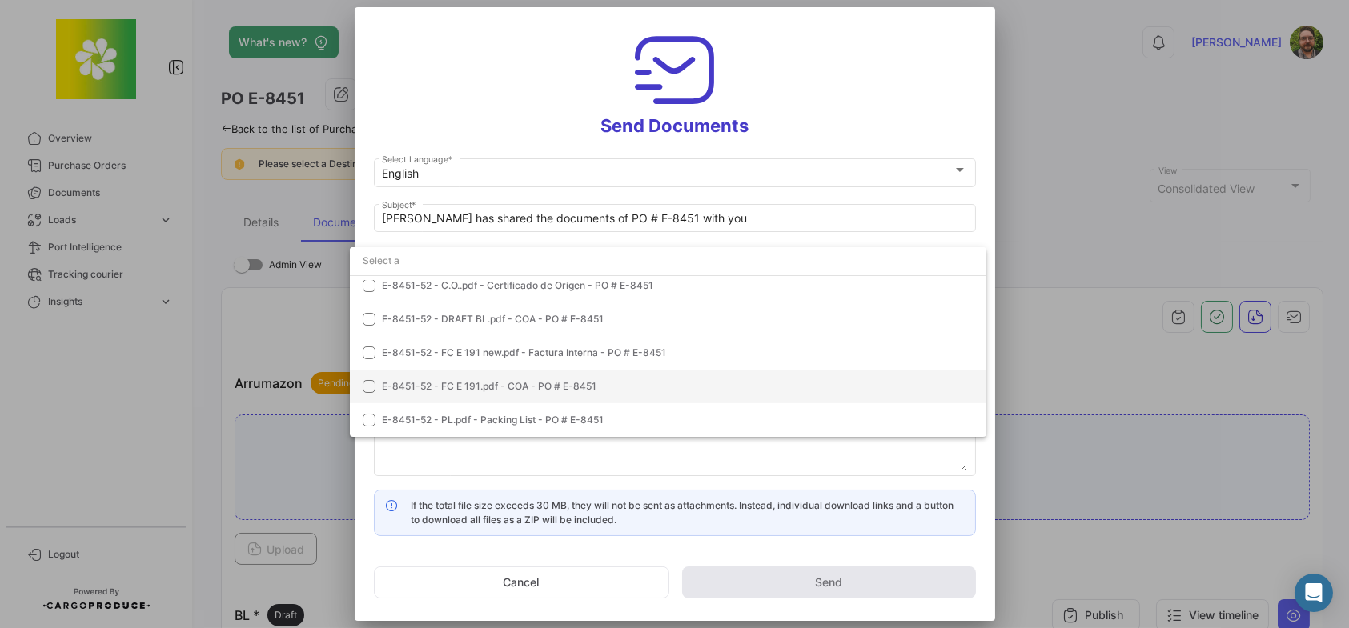
click at [365, 386] on mat-pseudo-checkbox at bounding box center [369, 386] width 13 height 13
click at [495, 84] on div at bounding box center [674, 314] width 1349 height 628
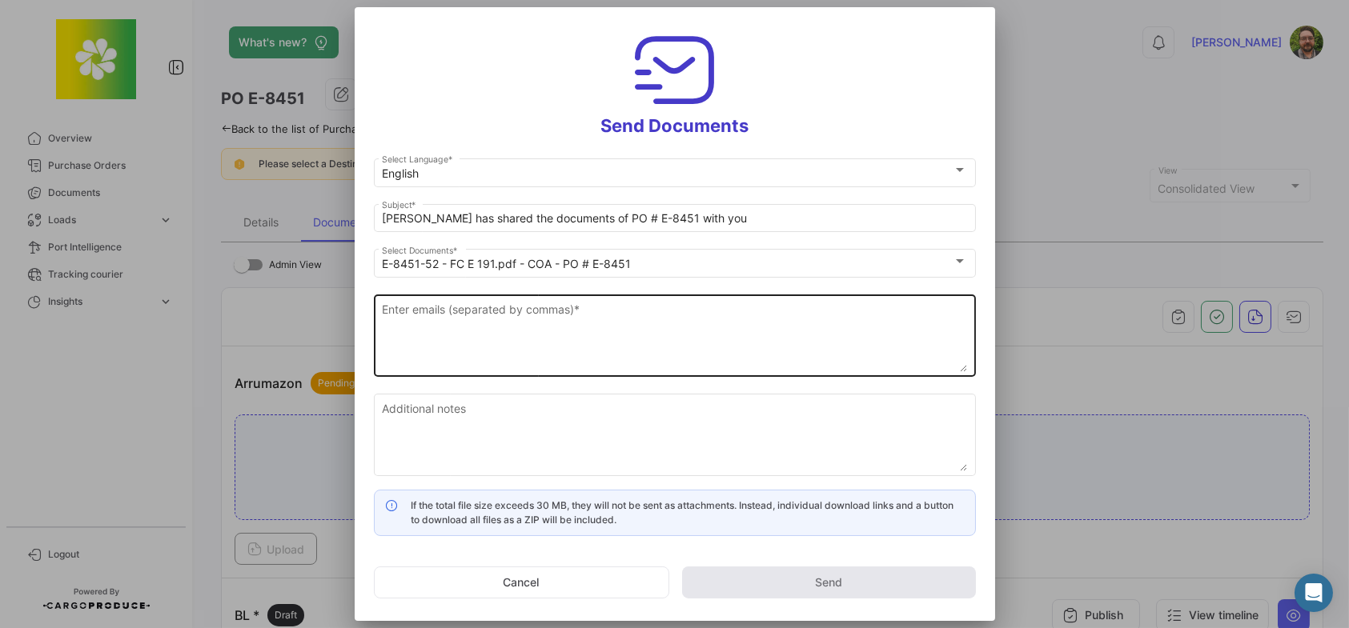
click at [552, 327] on textarea "Enter emails (separated by commas) *" at bounding box center [674, 337] width 585 height 70
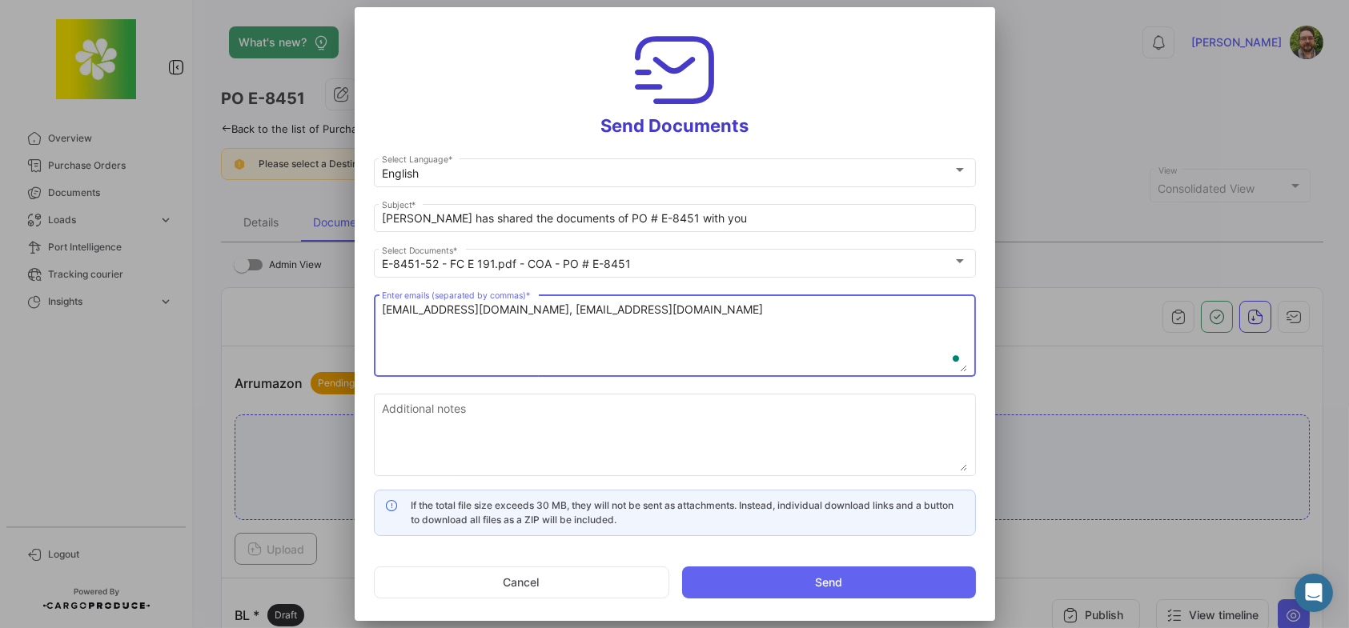
type textarea "[EMAIL_ADDRESS][DOMAIN_NAME], [EMAIL_ADDRESS][DOMAIN_NAME]"
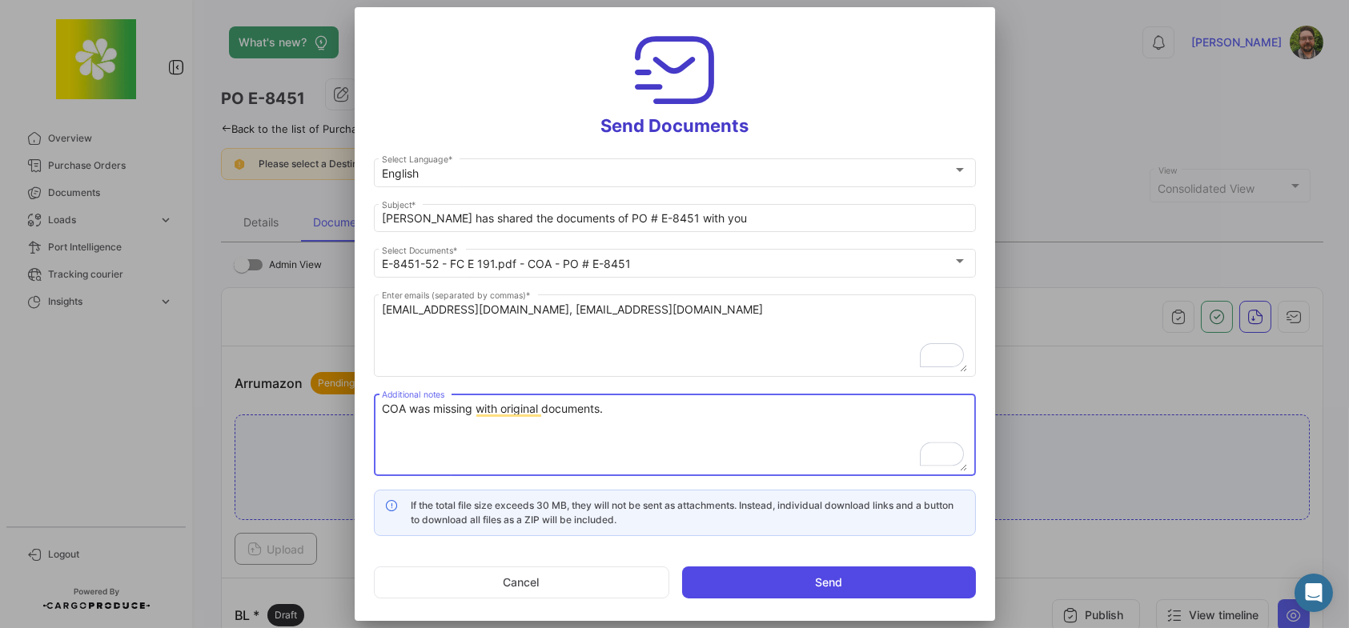
type textarea "COA was missing with original documents."
click at [753, 583] on button "Send" at bounding box center [829, 583] width 294 height 32
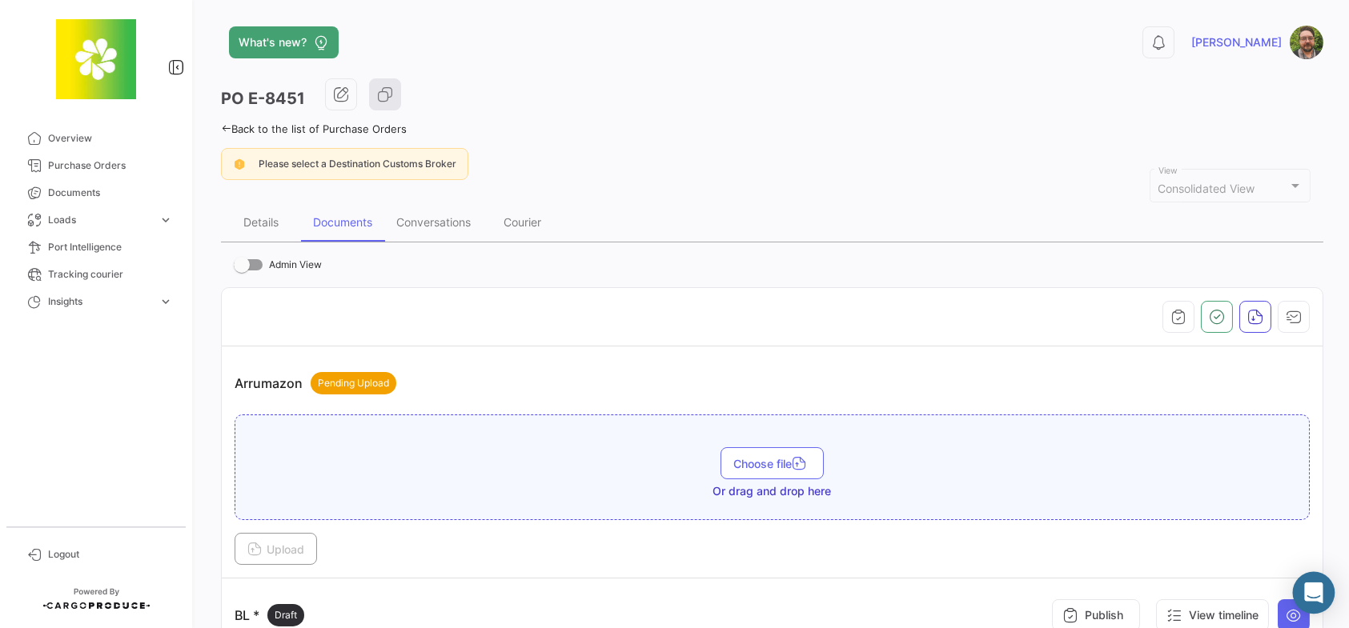
click at [1312, 593] on icon "Abrir Intercom Messenger" at bounding box center [1313, 593] width 18 height 21
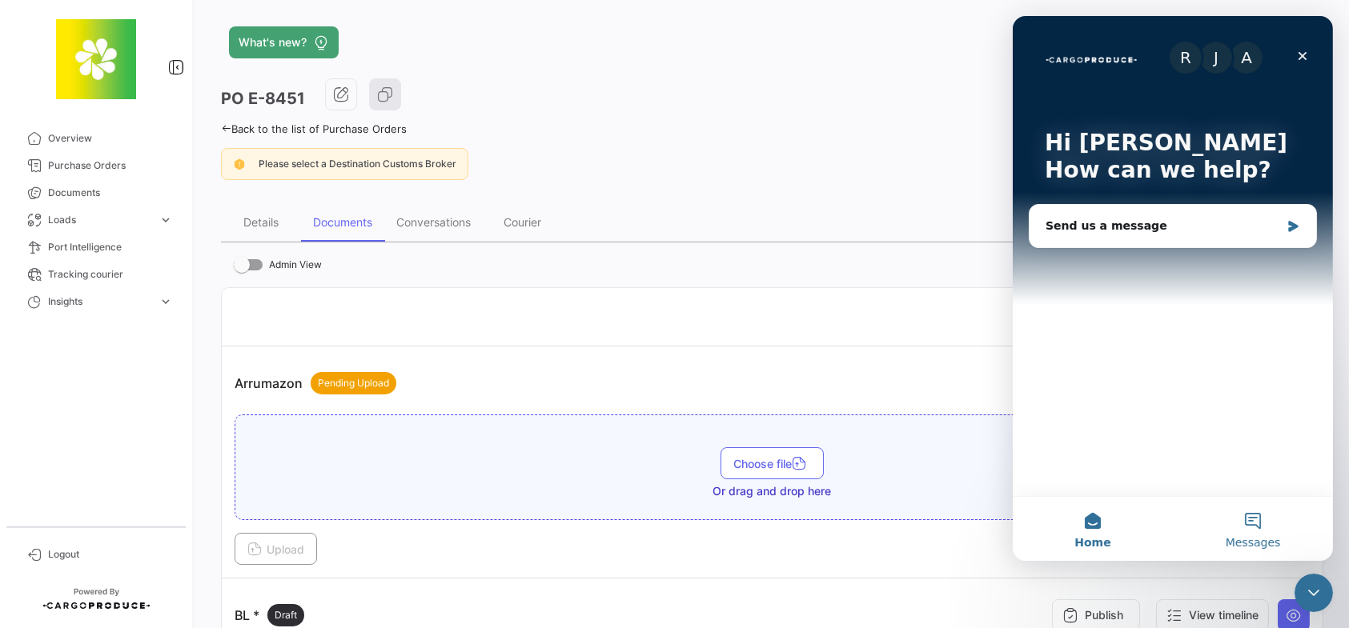
scroll to position [0, 0]
click at [1256, 515] on button "Messages" at bounding box center [1252, 529] width 160 height 64
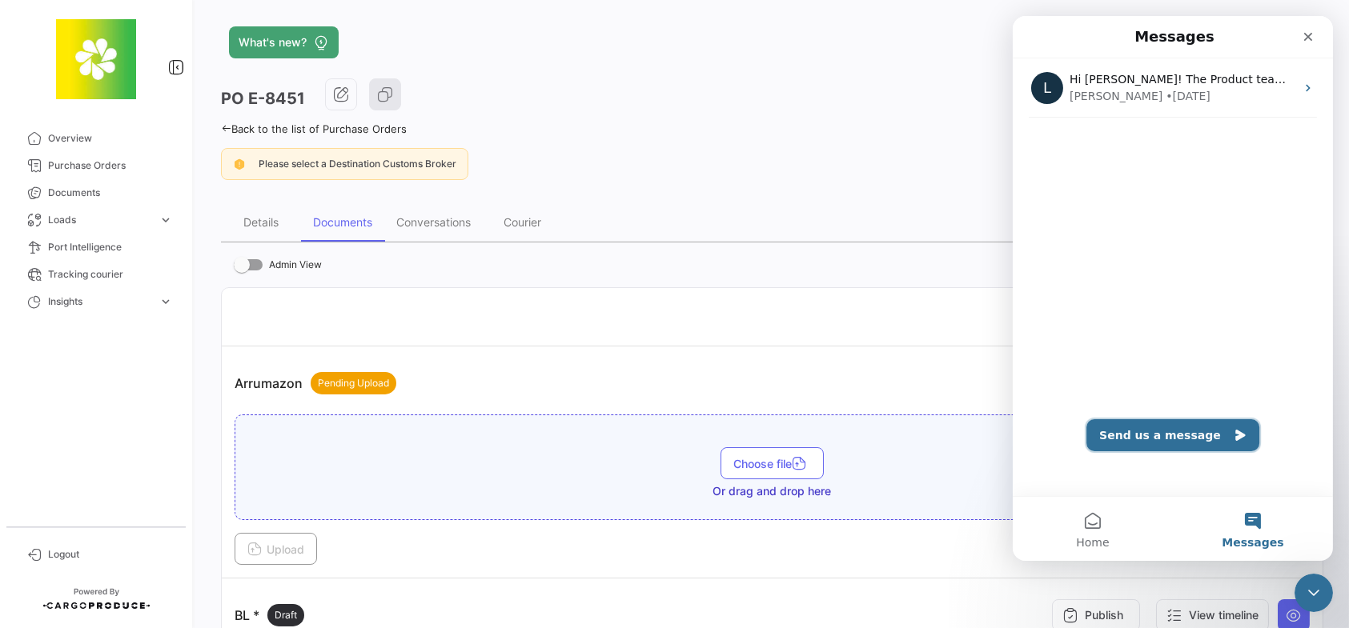
click at [1172, 428] on button "Send us a message" at bounding box center [1171, 435] width 173 height 32
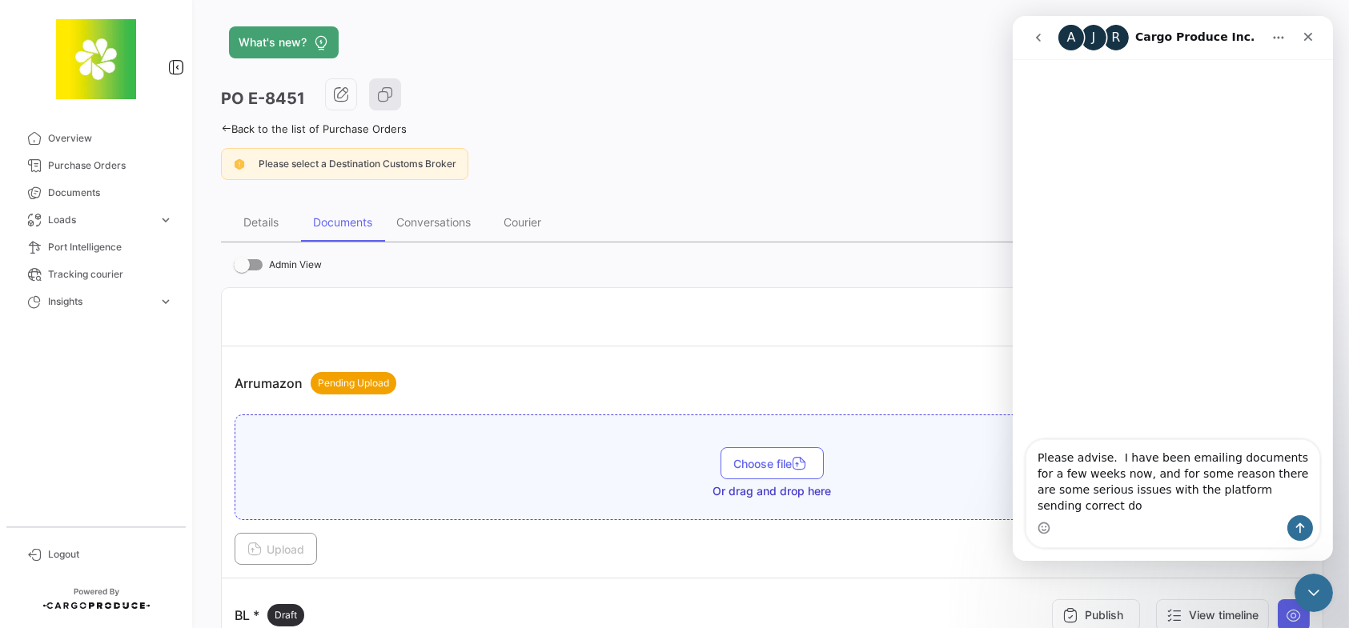
type textarea "Please advise. I have been emailing documents for a few weeks now, and for some…"
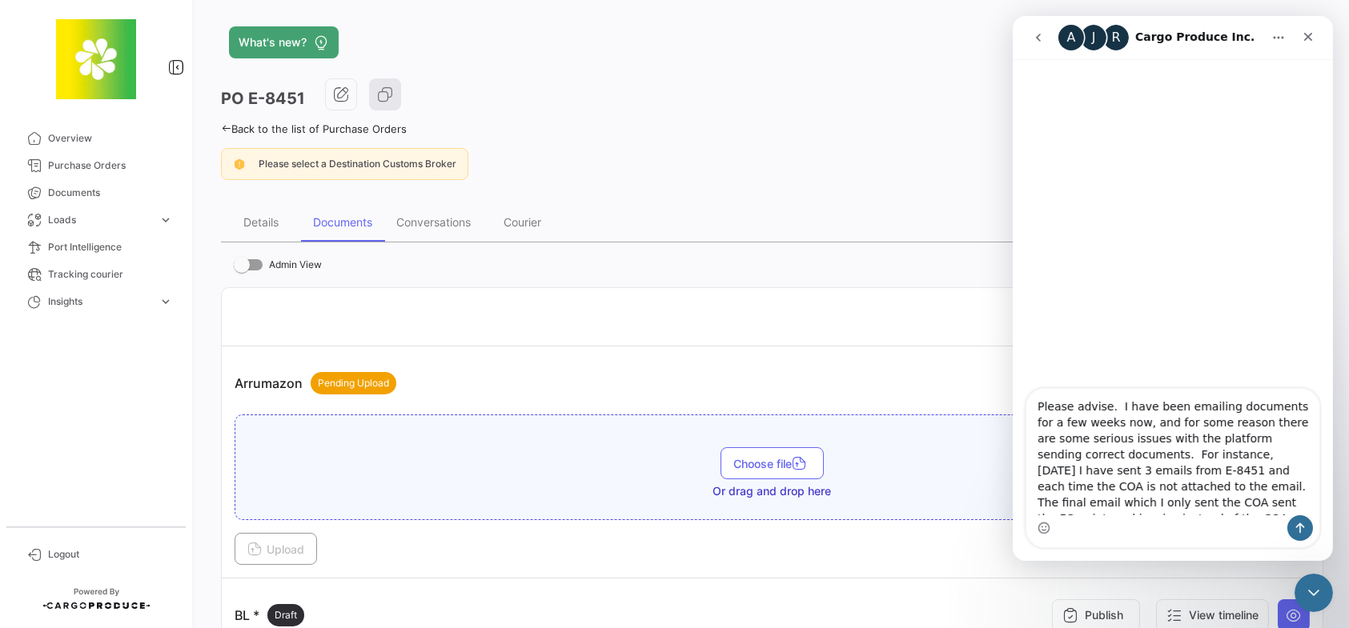
scroll to position [10, 0]
type textarea "Please advise. I have been emailing documents for a few weeks now, and for some…"
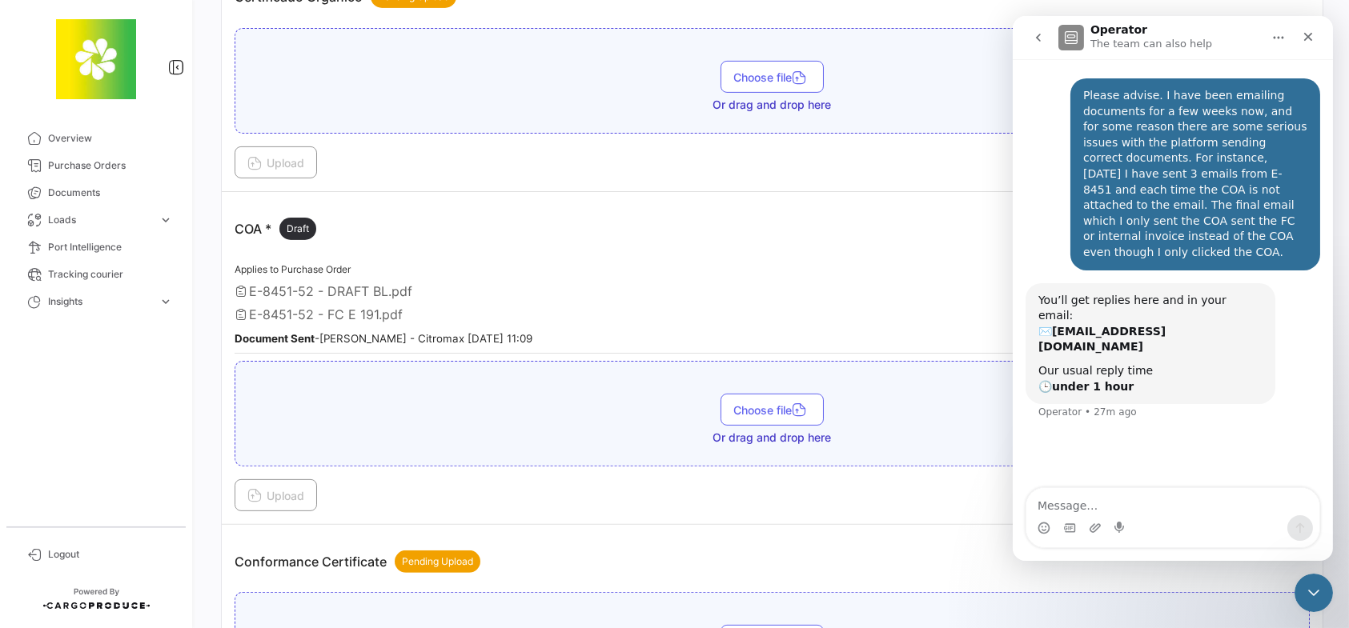
scroll to position [1441, 0]
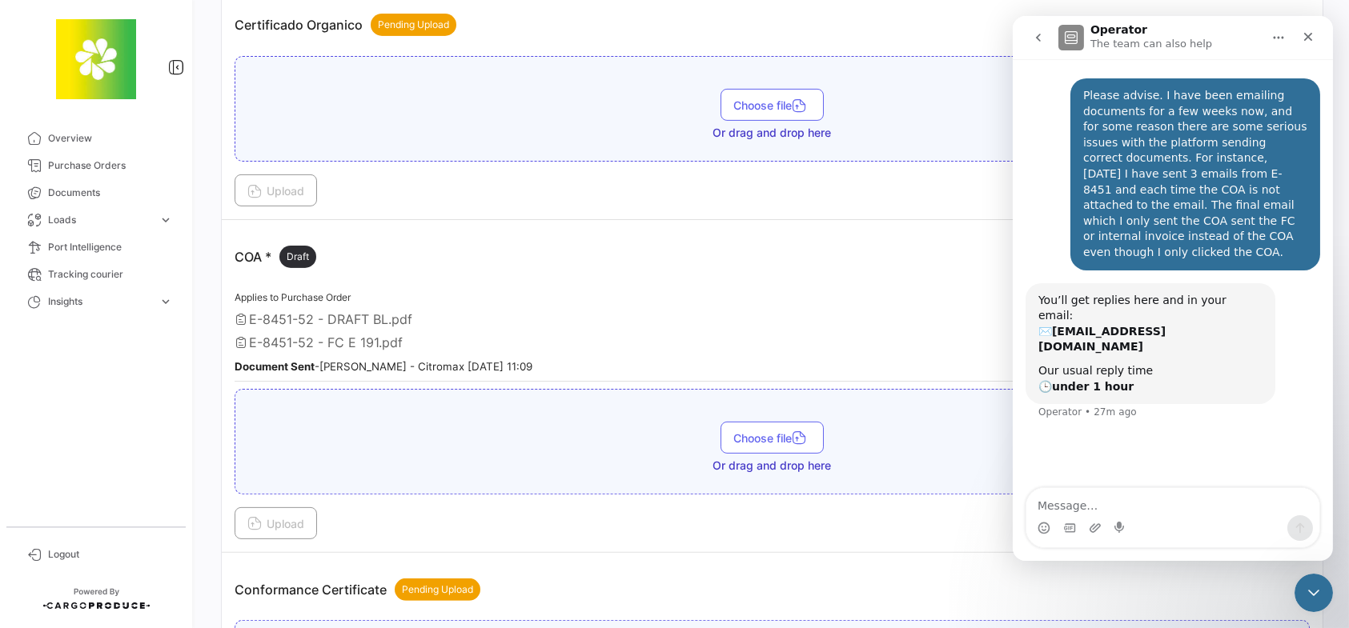
click at [803, 270] on div "COA * Draft Publish View timeline" at bounding box center [772, 257] width 1075 height 48
click at [1304, 30] on icon "Close" at bounding box center [1307, 36] width 13 height 13
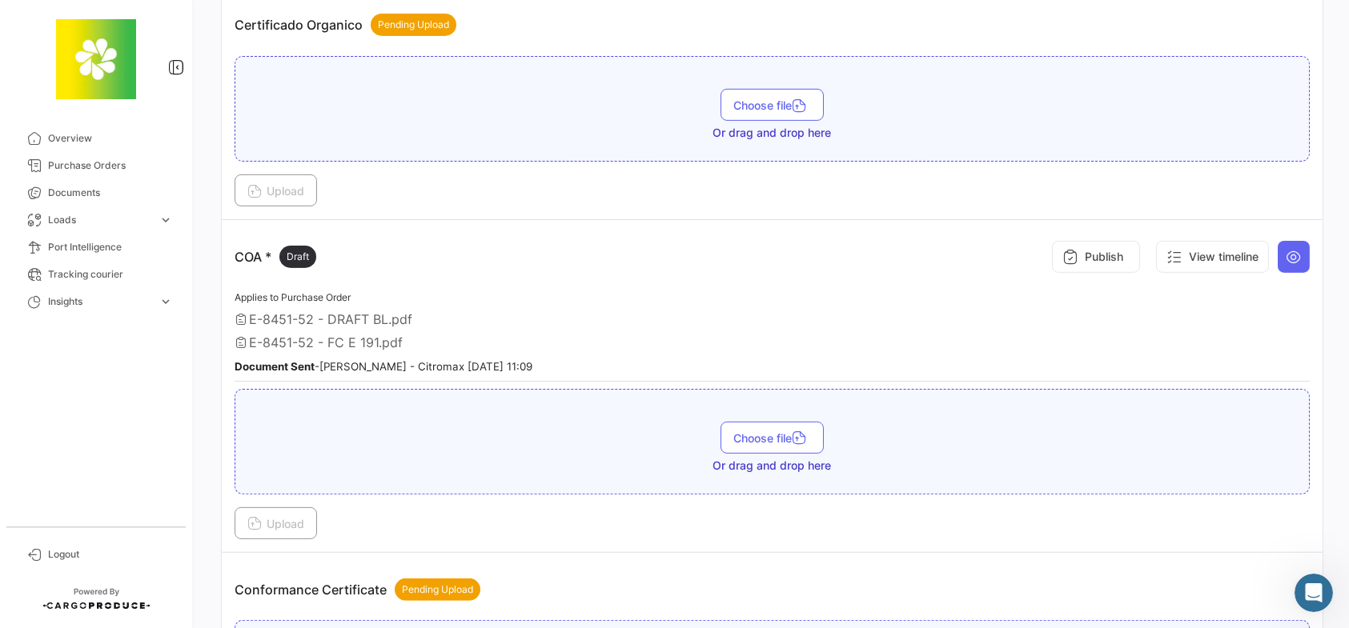
scroll to position [0, 0]
click at [1285, 255] on icon at bounding box center [1293, 257] width 16 height 16
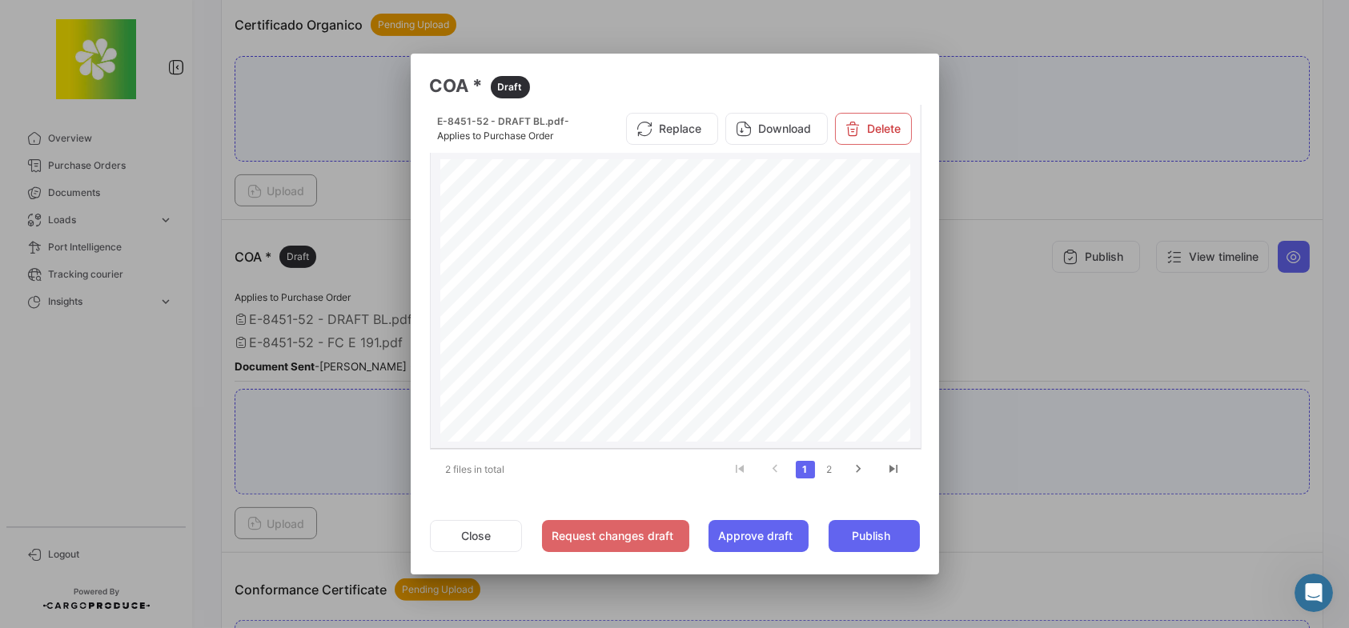
scroll to position [1061, 0]
click at [973, 311] on div at bounding box center [674, 314] width 1349 height 628
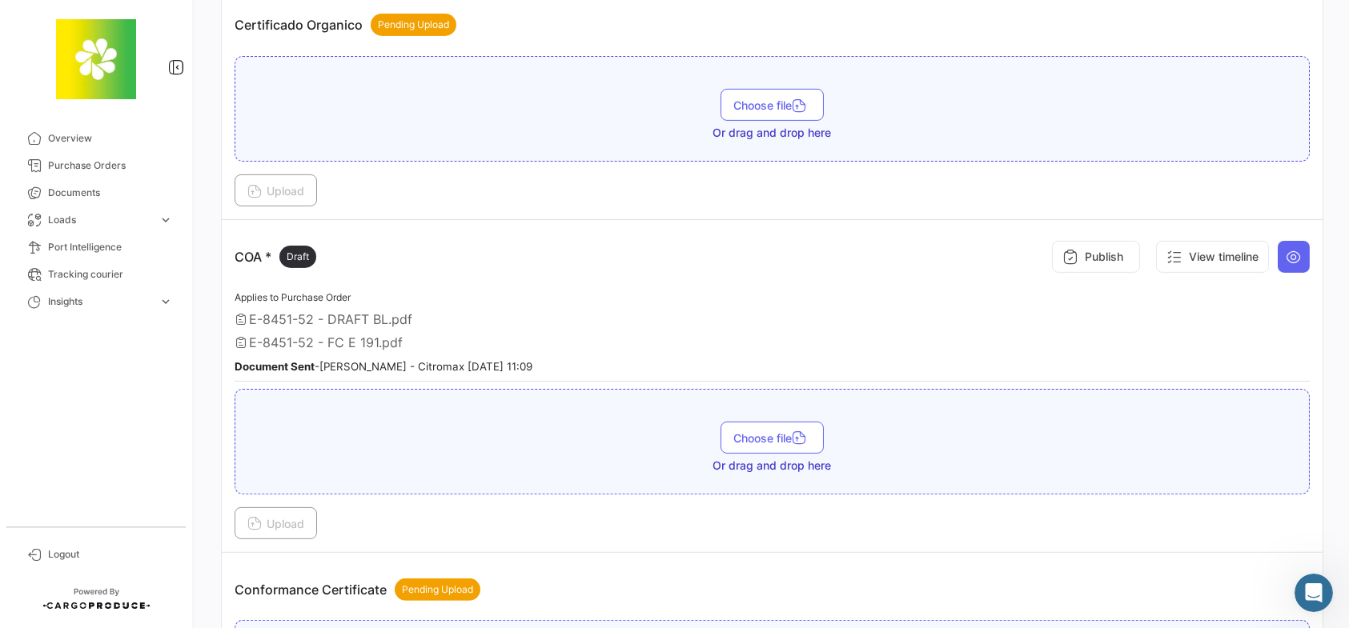
click at [725, 311] on div "E-8451-52 - DRAFT BL.pdf" at bounding box center [772, 319] width 1075 height 16
